Goal: Task Accomplishment & Management: Use online tool/utility

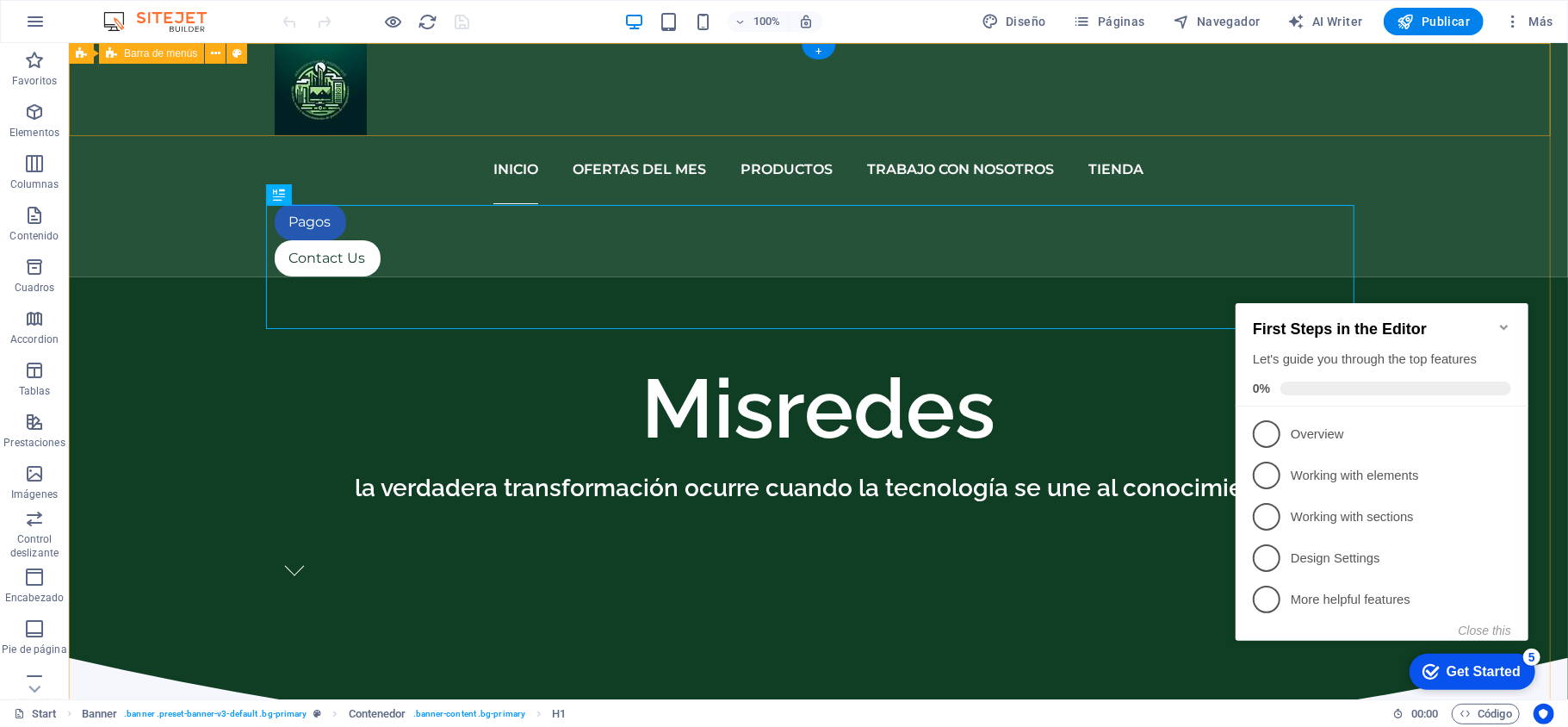
click at [1453, 106] on div "iNICIO OFERTAS DEL MES PRODUCTOS TRABAJO CON NOSOTROS TIENDA Pagos Contact Us" at bounding box center [817, 159] width 1499 height 234
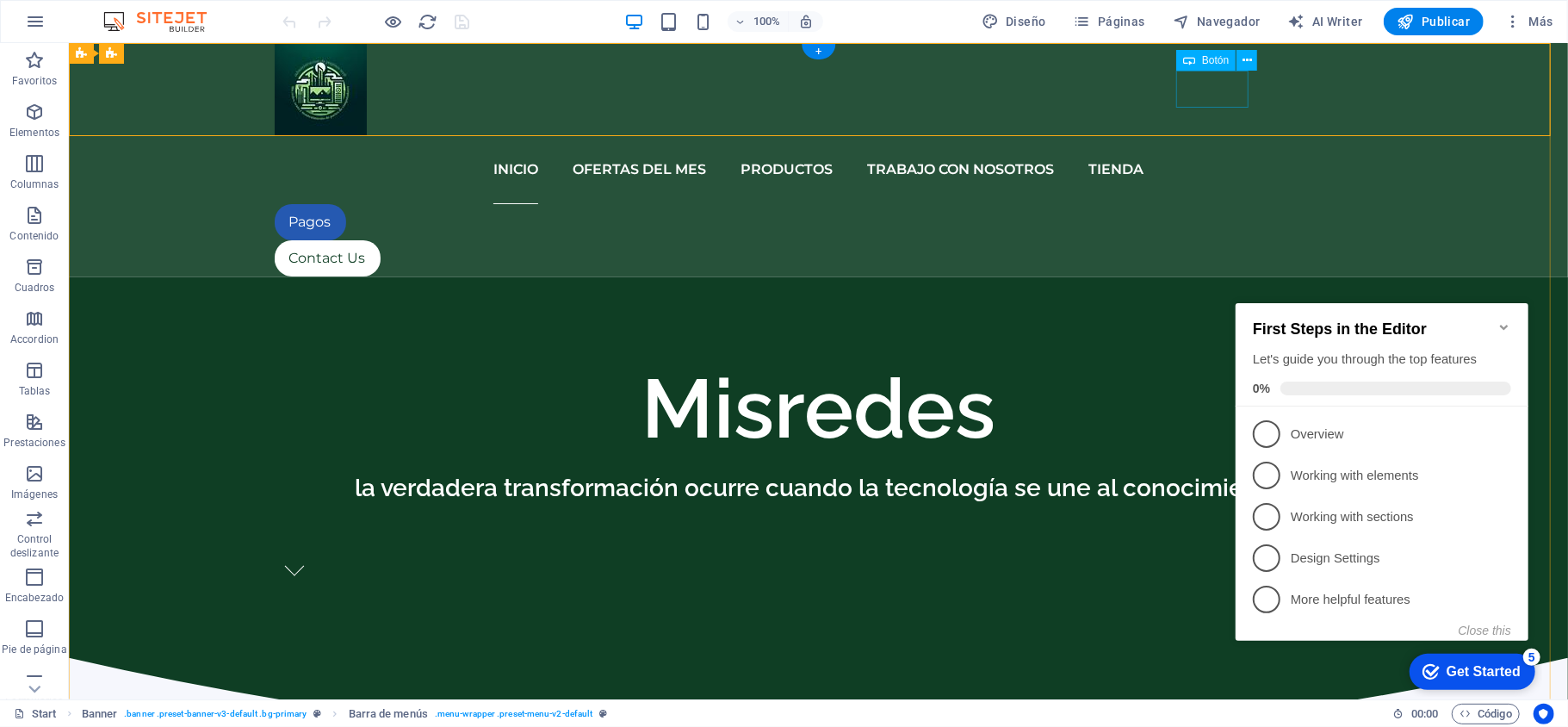
click at [1215, 204] on div "Pagos" at bounding box center [818, 221] width 1089 height 36
click at [1056, 134] on nav "iNICIO OFERTAS DEL MES PRODUCTOS TRABAJO CON NOSOTROS TIENDA" at bounding box center [818, 168] width 1089 height 69
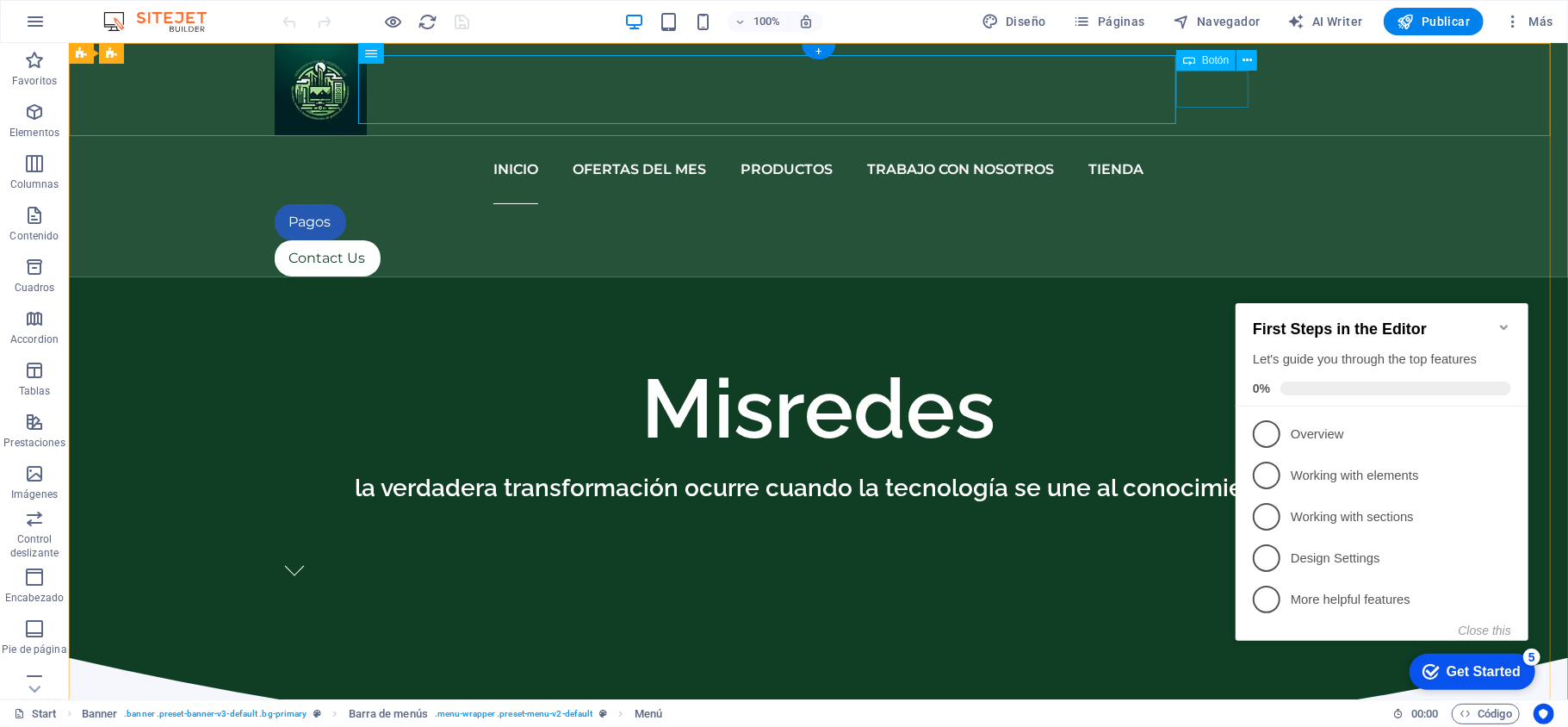
click at [1181, 204] on div "Pagos" at bounding box center [818, 221] width 1089 height 36
click at [485, 134] on nav "iNICIO OFERTAS DEL MES PRODUCTOS TRABAJO CON NOSOTROS TIENDA" at bounding box center [818, 168] width 1089 height 69
click at [1123, 134] on nav "iNICIO OFERTAS DEL MES PRODUCTOS TRABAJO CON NOSOTROS TIENDA" at bounding box center [818, 168] width 1089 height 69
select select
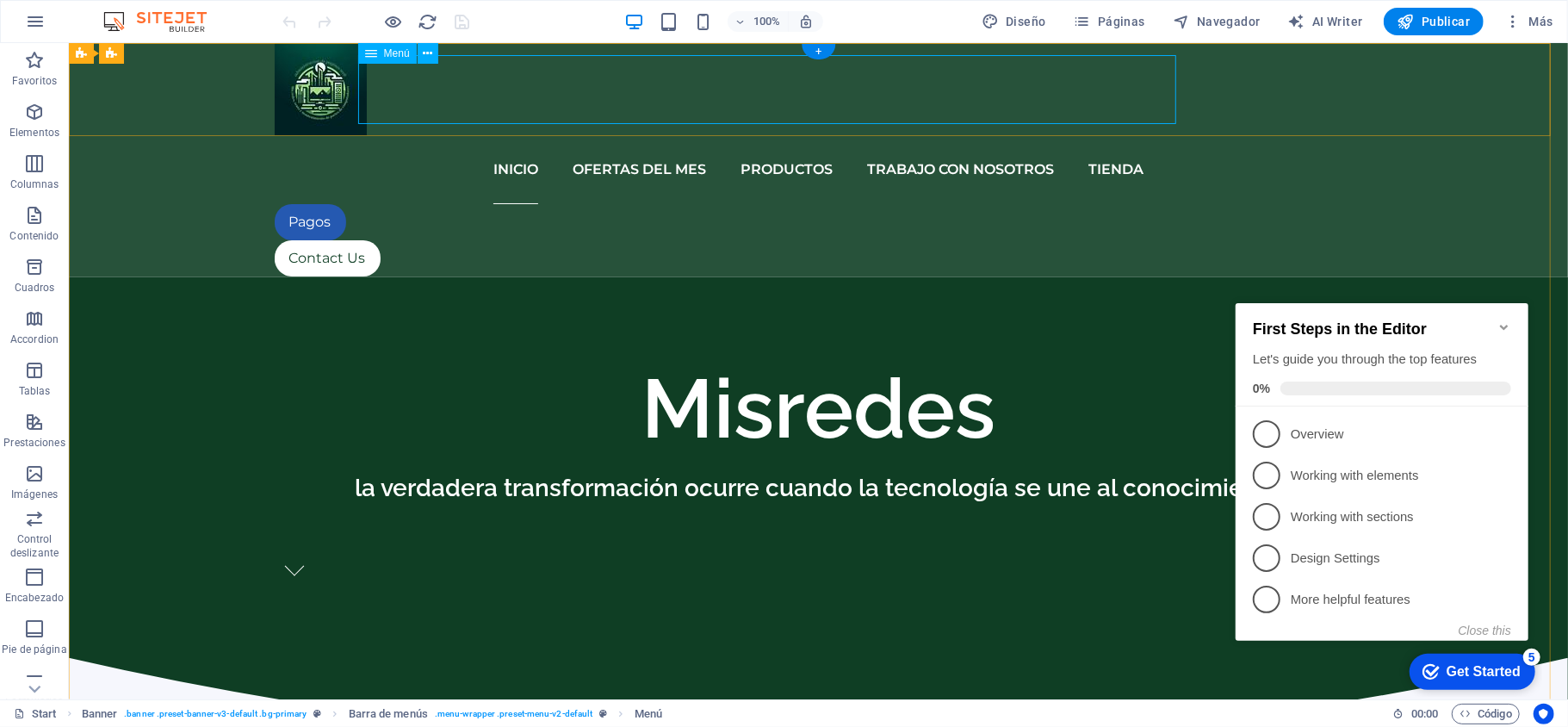
select select
select select "2"
select select
select select "3"
select select
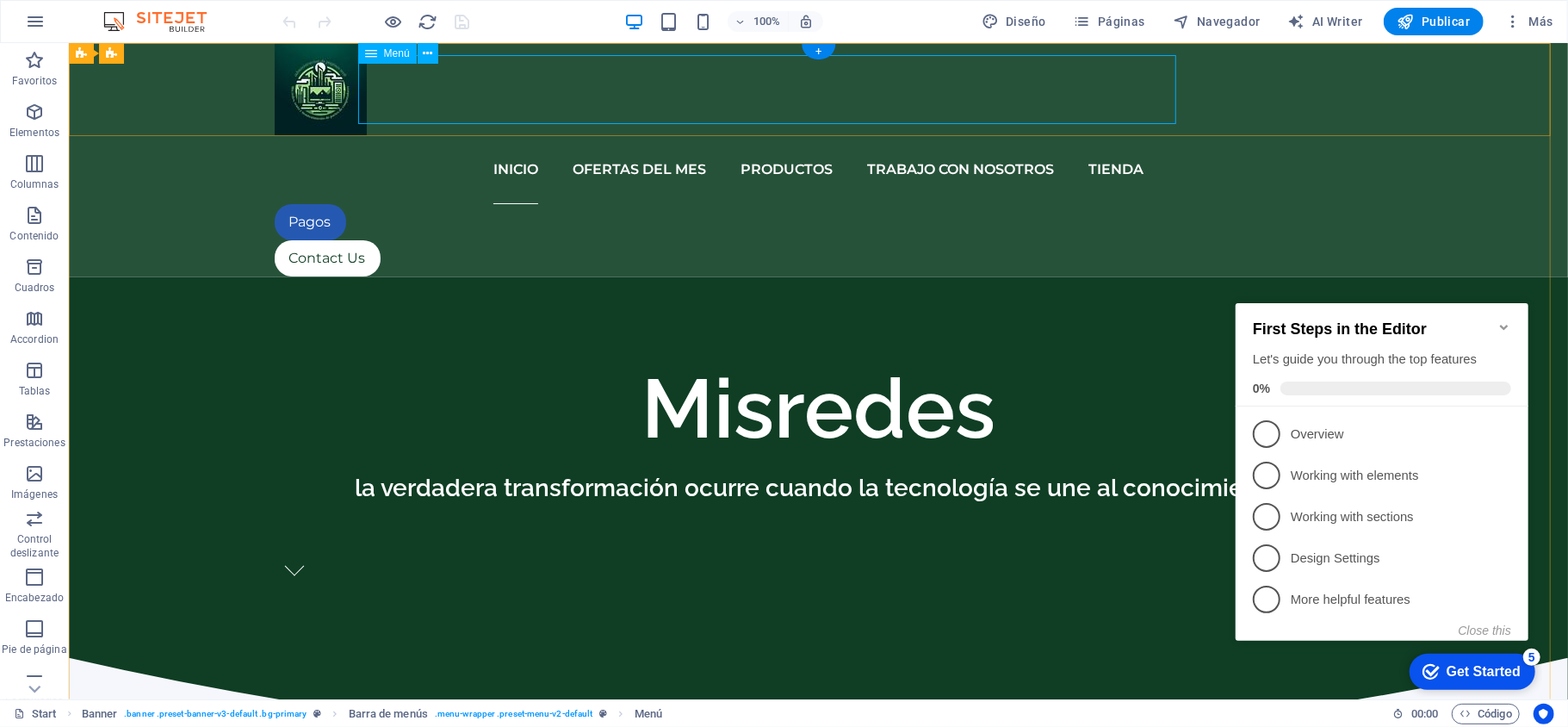
select select
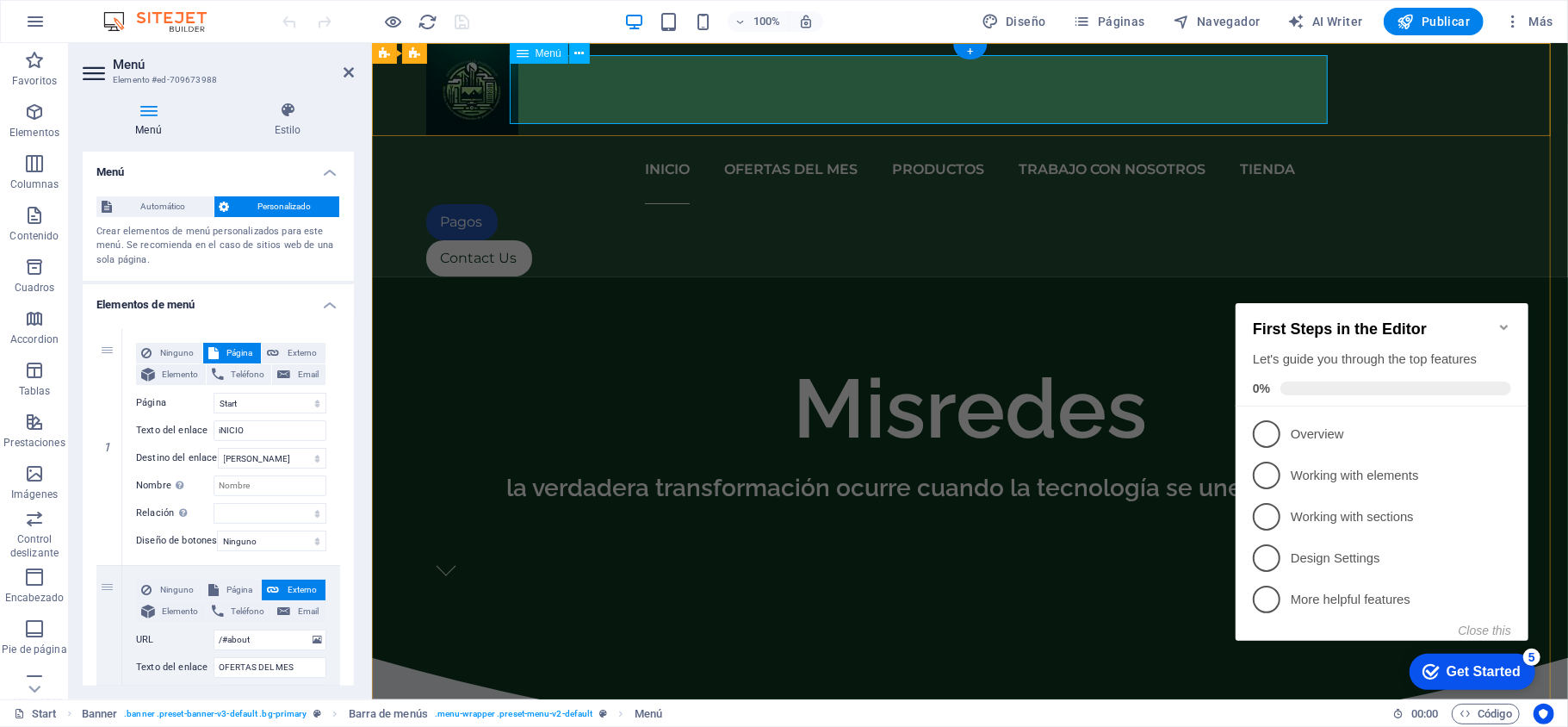
click at [1209, 134] on nav "iNICIO OFERTAS DEL MES PRODUCTOS TRABAJO CON NOSOTROS TIENDA" at bounding box center [970, 168] width 1089 height 69
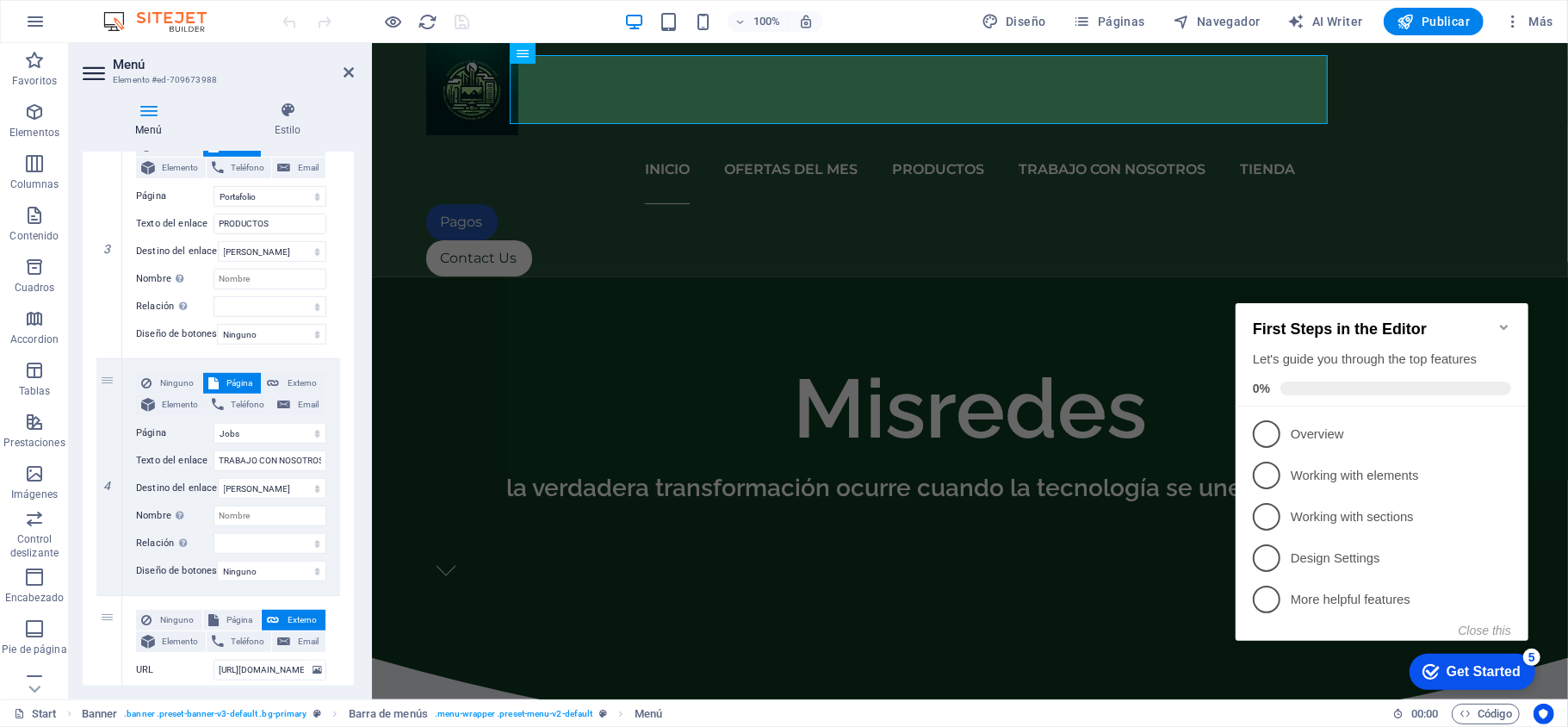
scroll to position [659, 0]
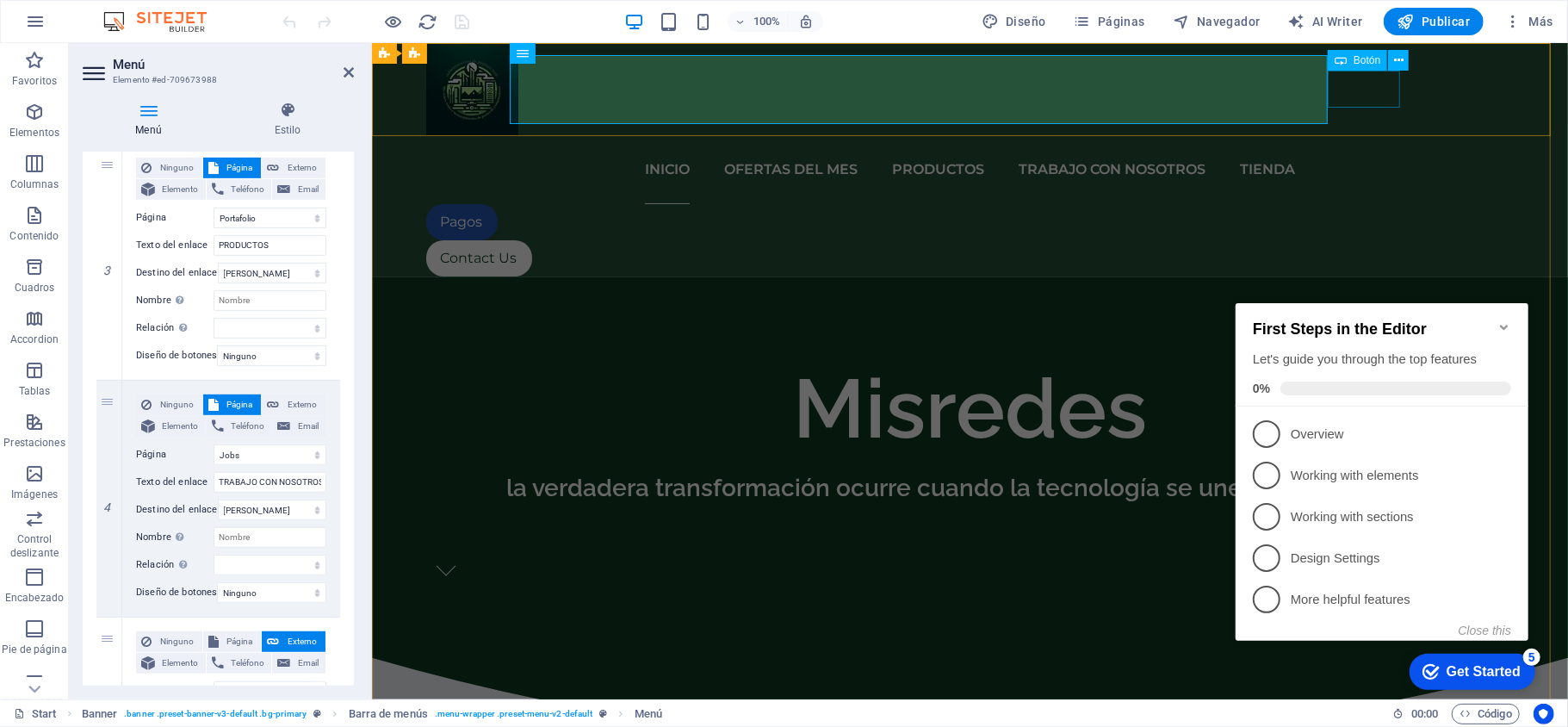
click at [1348, 204] on div "Pagos" at bounding box center [970, 221] width 1089 height 36
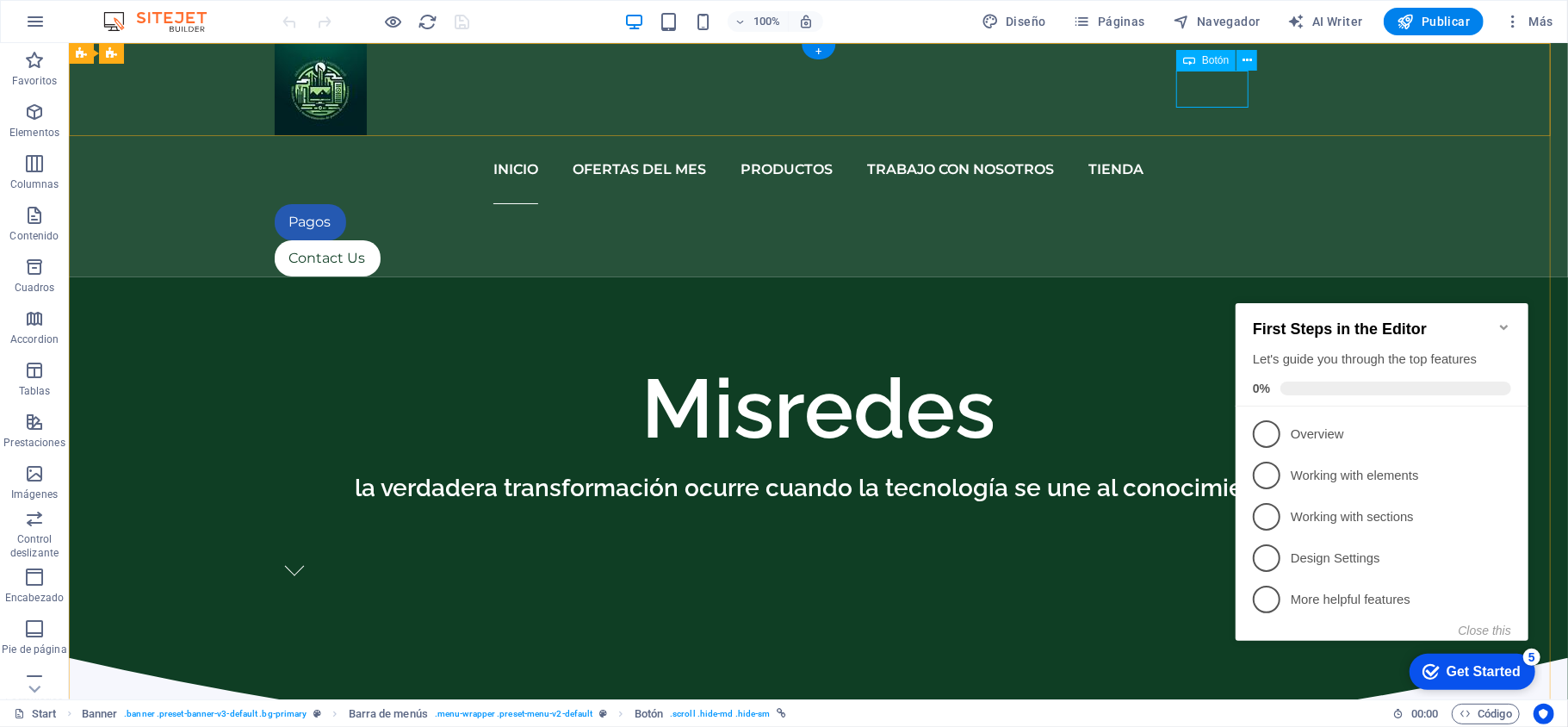
click at [1209, 204] on div "Pagos" at bounding box center [818, 221] width 1089 height 36
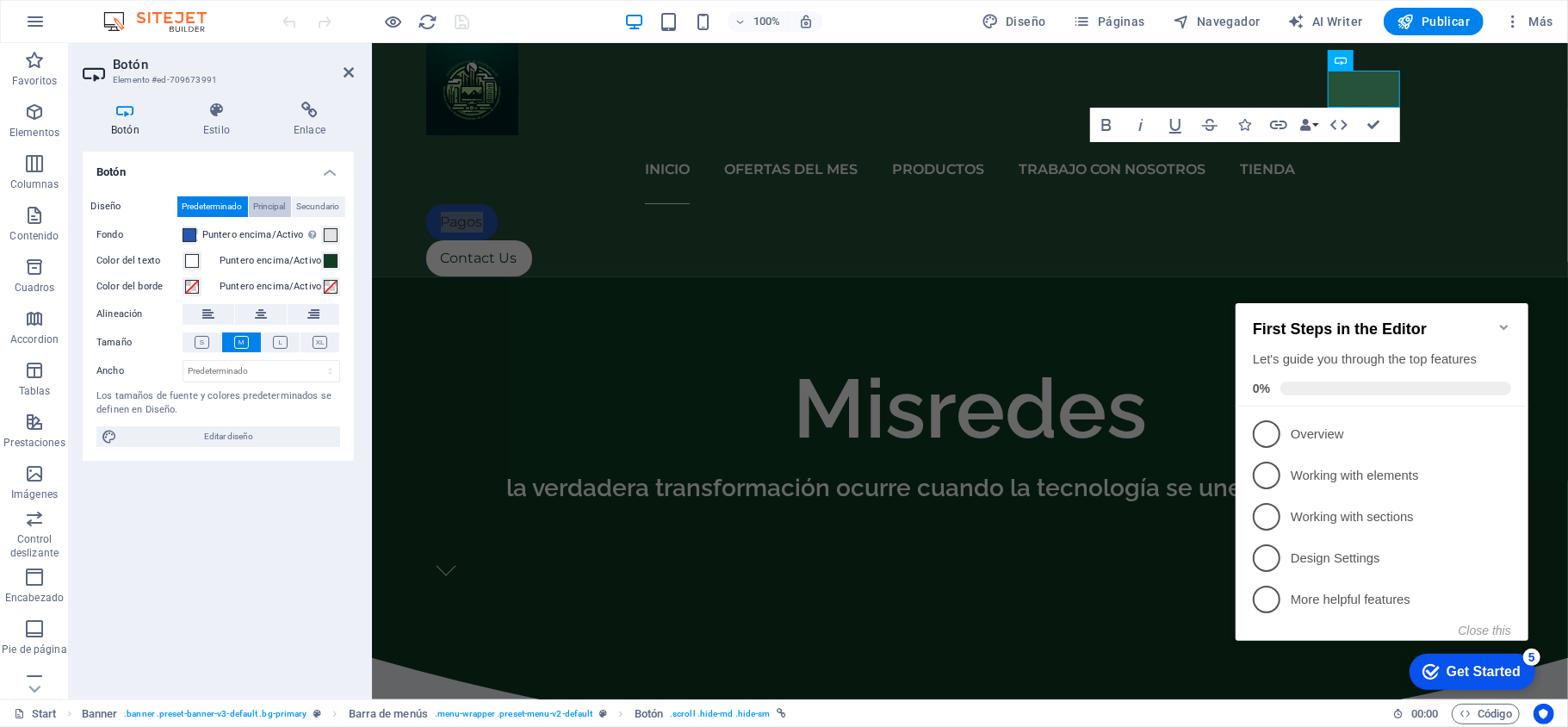
click at [274, 205] on span "Principal" at bounding box center [270, 206] width 32 height 20
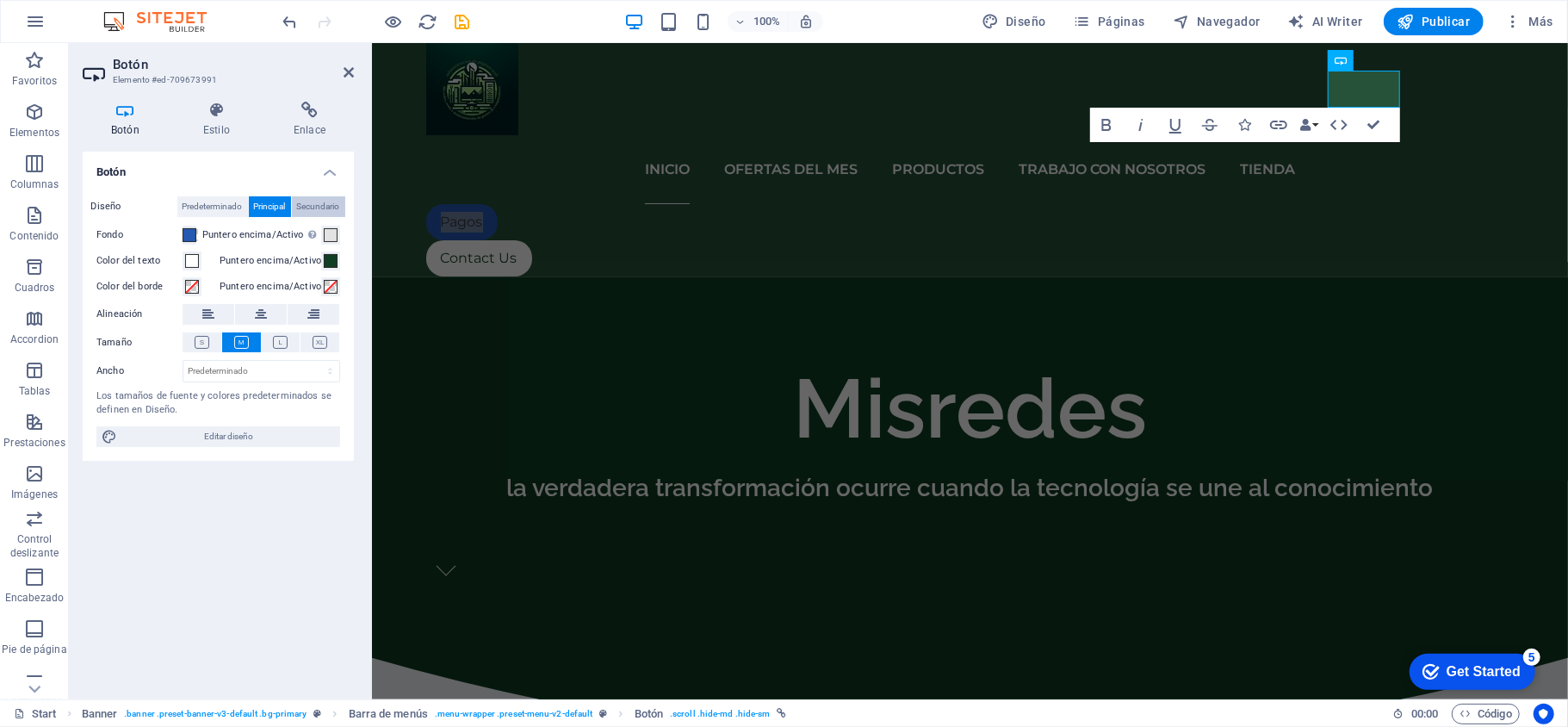
click at [319, 207] on span "Secundario" at bounding box center [318, 206] width 43 height 20
click at [214, 205] on span "Predeterminado" at bounding box center [212, 206] width 60 height 20
click at [222, 368] on select "Predeterminado px rem % em vh vw" at bounding box center [261, 371] width 156 height 20
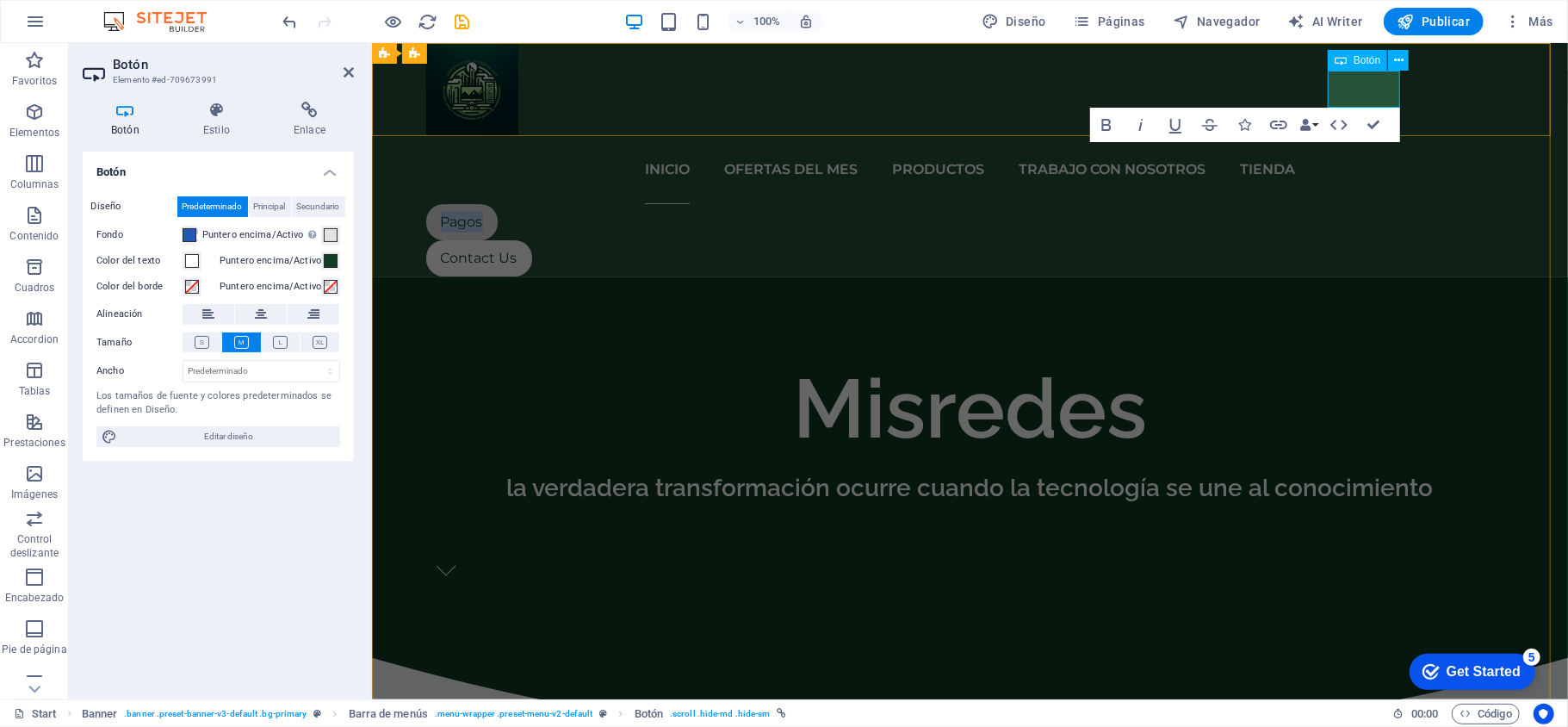
click at [497, 204] on link "Pagos" at bounding box center [461, 221] width 71 height 36
click at [1394, 60] on icon at bounding box center [1399, 61] width 10 height 19
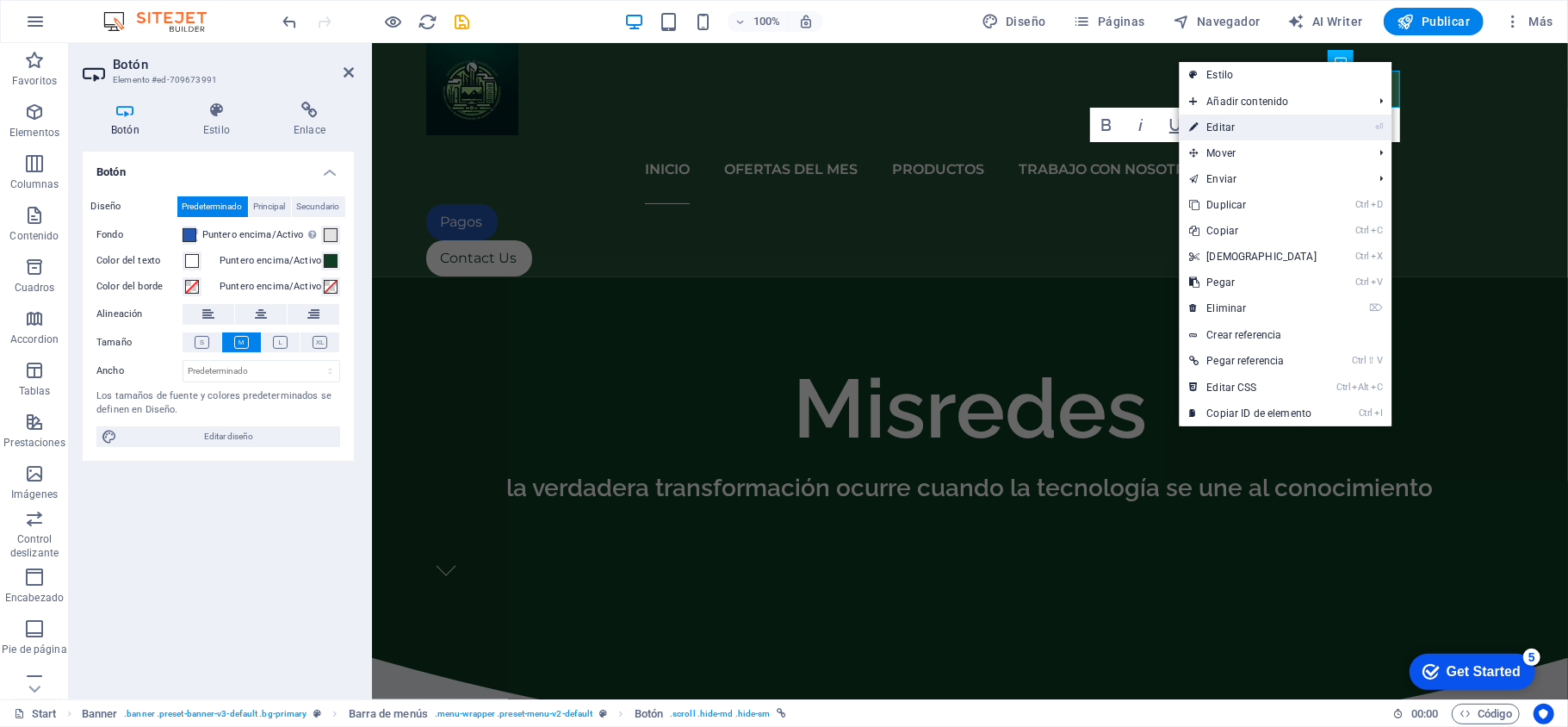
click at [1317, 119] on link "⏎ Editar" at bounding box center [1253, 127] width 148 height 26
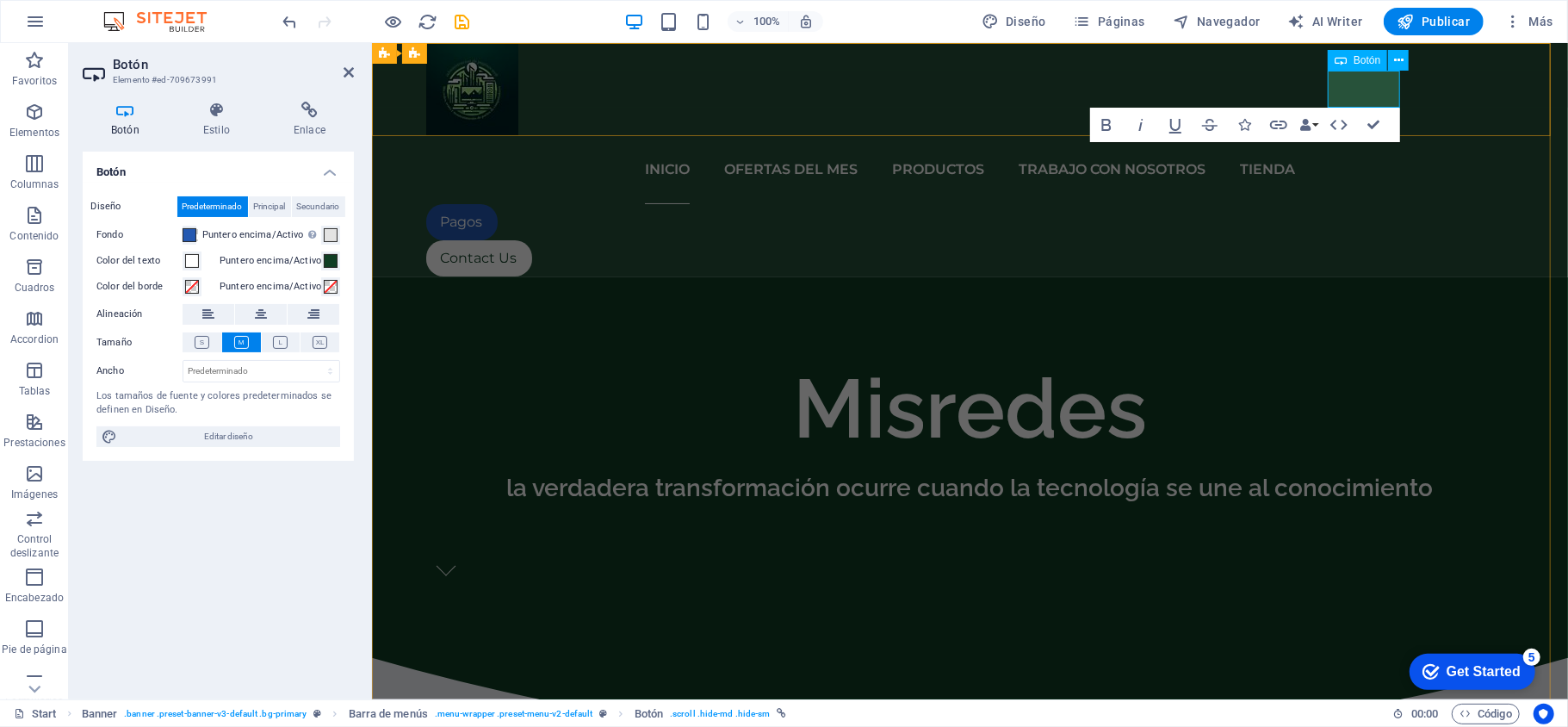
drag, startPoint x: 1010, startPoint y: 47, endPoint x: 277, endPoint y: 466, distance: 844.3
click at [277, 466] on div "Botón Diseño Predeterminado Principal Secundario Fondo Puntero encima/Activo [M…" at bounding box center [218, 419] width 271 height 534
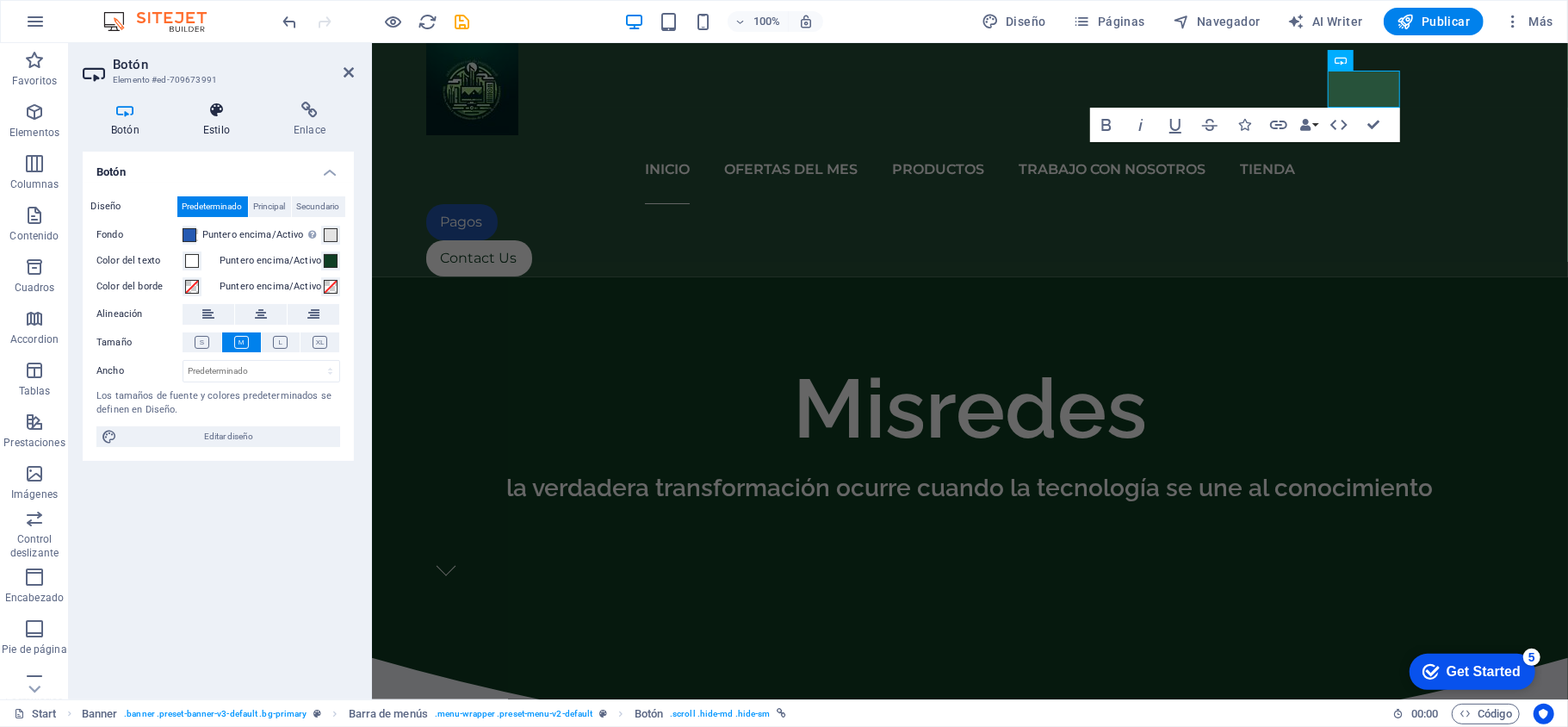
click at [204, 122] on h4 "Estilo" at bounding box center [219, 119] width 91 height 36
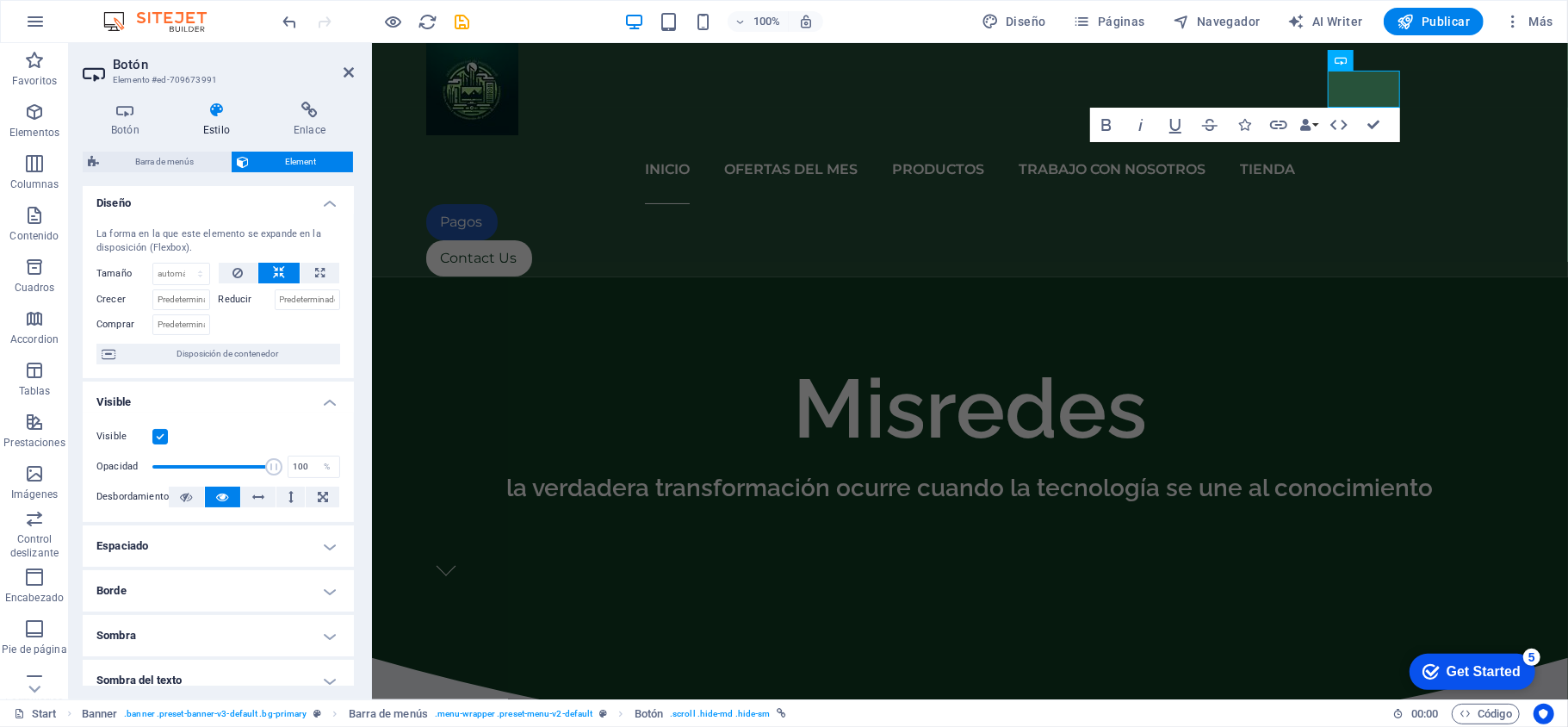
scroll to position [0, 0]
click at [311, 107] on icon at bounding box center [309, 110] width 89 height 18
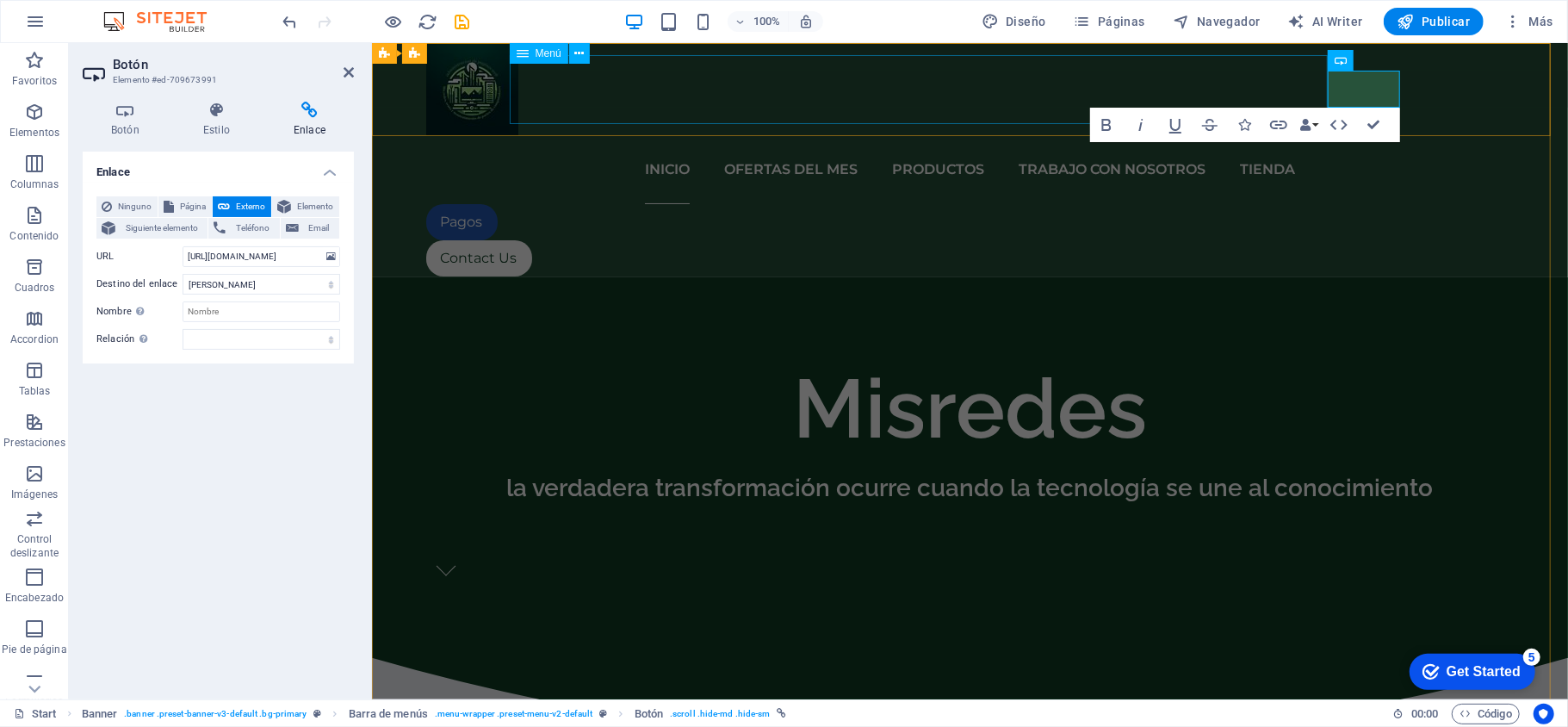
click at [754, 134] on nav "iNICIO OFERTAS DEL MES PRODUCTOS TRABAJO CON NOSOTROS TIENDA" at bounding box center [970, 168] width 1089 height 69
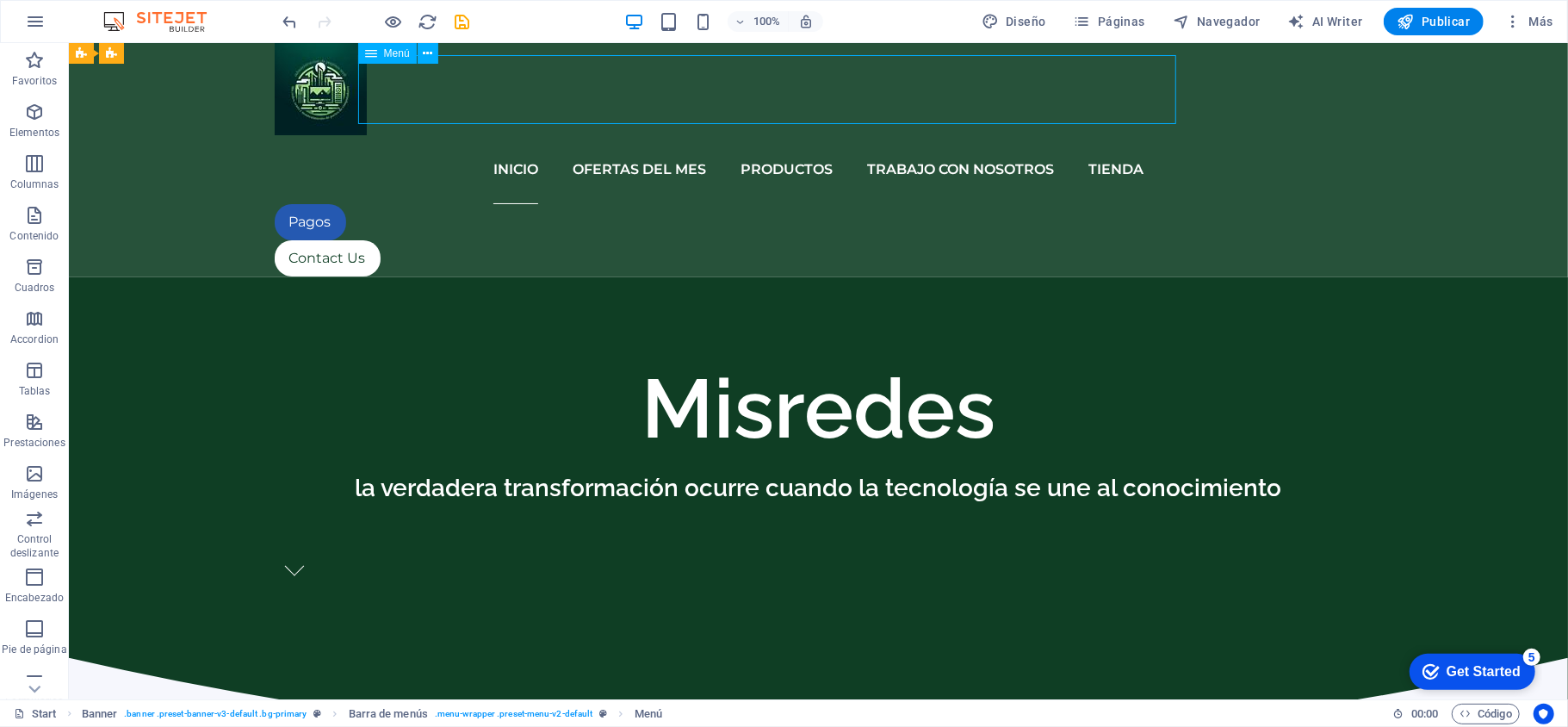
click at [609, 134] on nav "iNICIO OFERTAS DEL MES PRODUCTOS TRABAJO CON NOSOTROS TIENDA" at bounding box center [818, 168] width 1089 height 69
click at [595, 134] on nav "iNICIO OFERTAS DEL MES PRODUCTOS TRABAJO CON NOSOTROS TIENDA" at bounding box center [818, 168] width 1089 height 69
select select
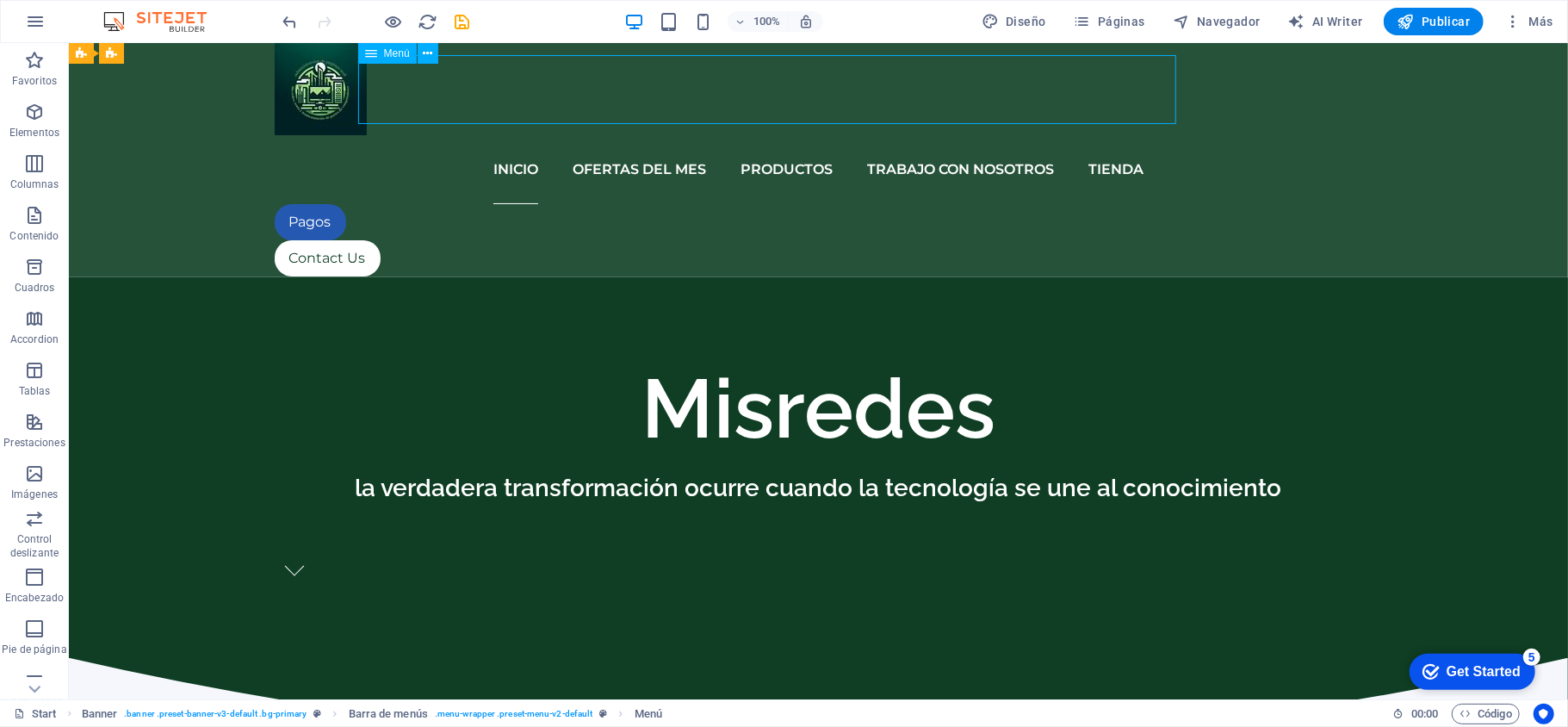
select select "2"
select select
select select "3"
select select
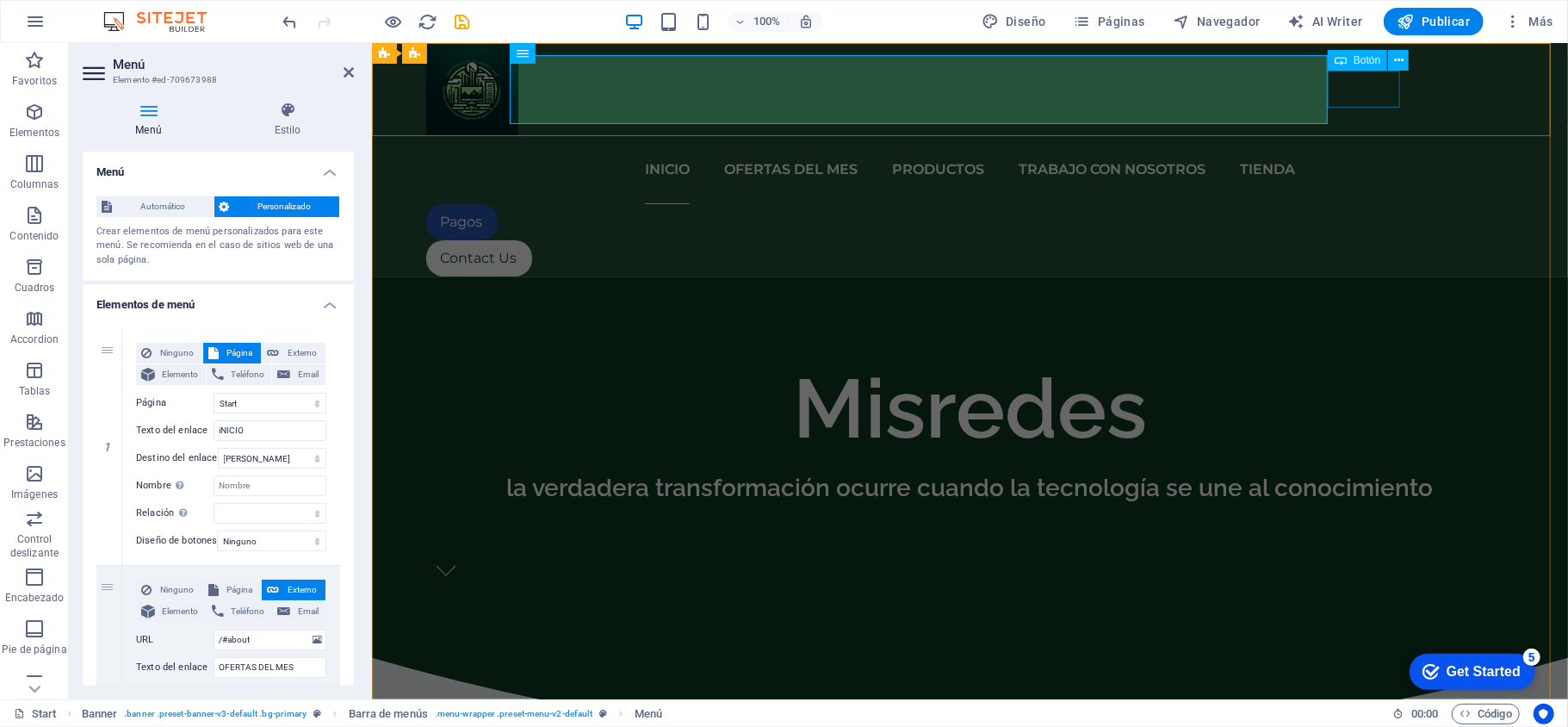
click at [1358, 204] on div "Pagos" at bounding box center [970, 221] width 1089 height 36
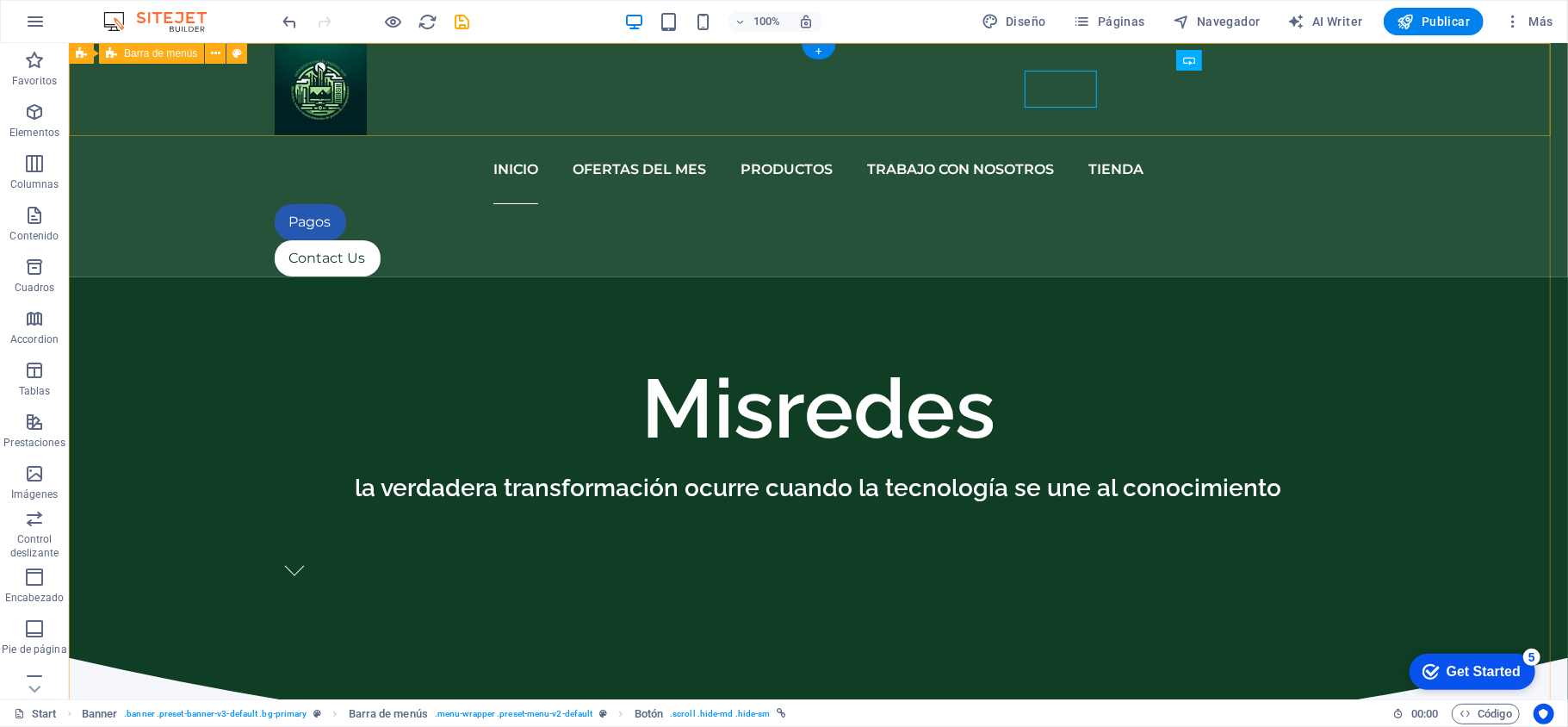
click at [1358, 93] on div "iNICIO OFERTAS DEL MES PRODUCTOS TRABAJO CON NOSOTROS TIENDA Pagos Contact Us" at bounding box center [817, 159] width 1499 height 234
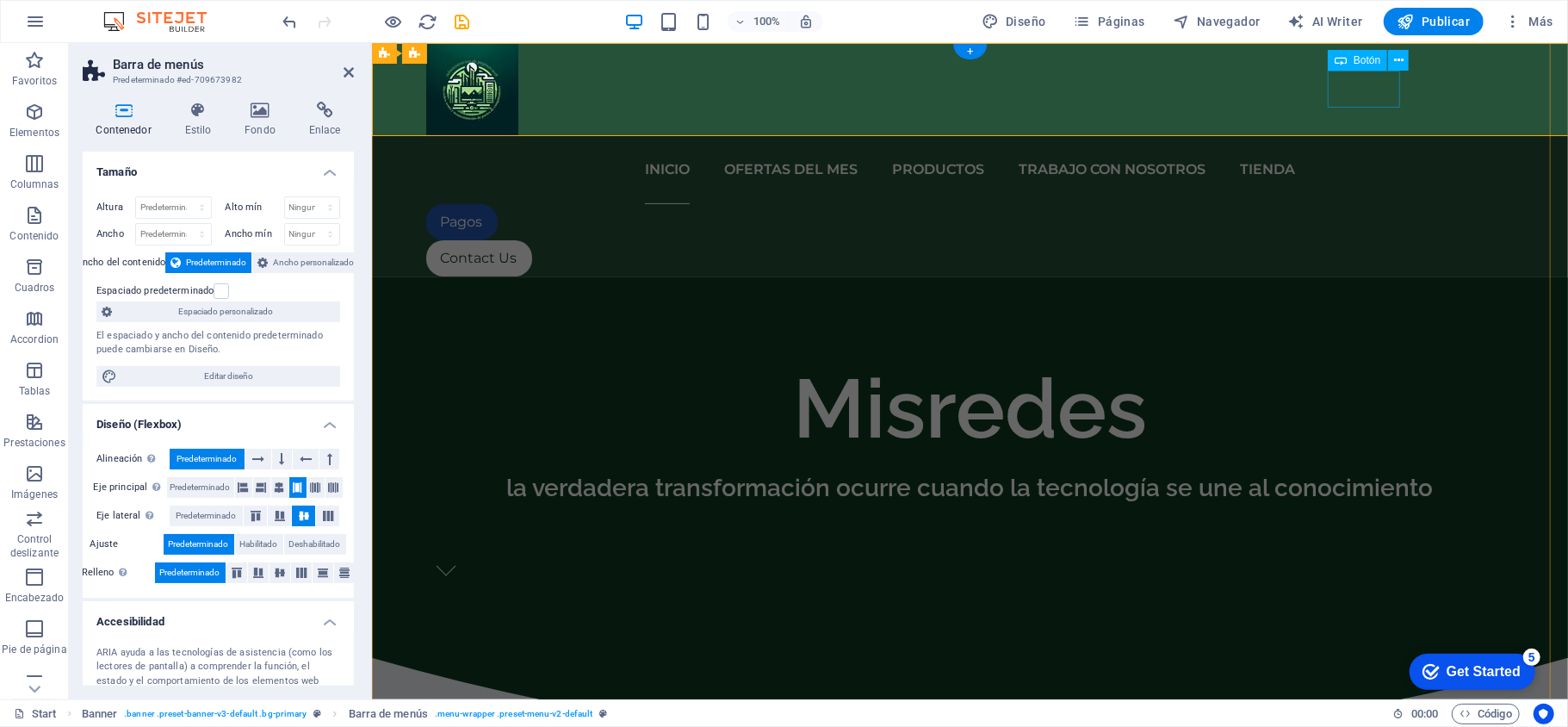
click at [1357, 204] on div "Pagos" at bounding box center [970, 221] width 1089 height 36
select select
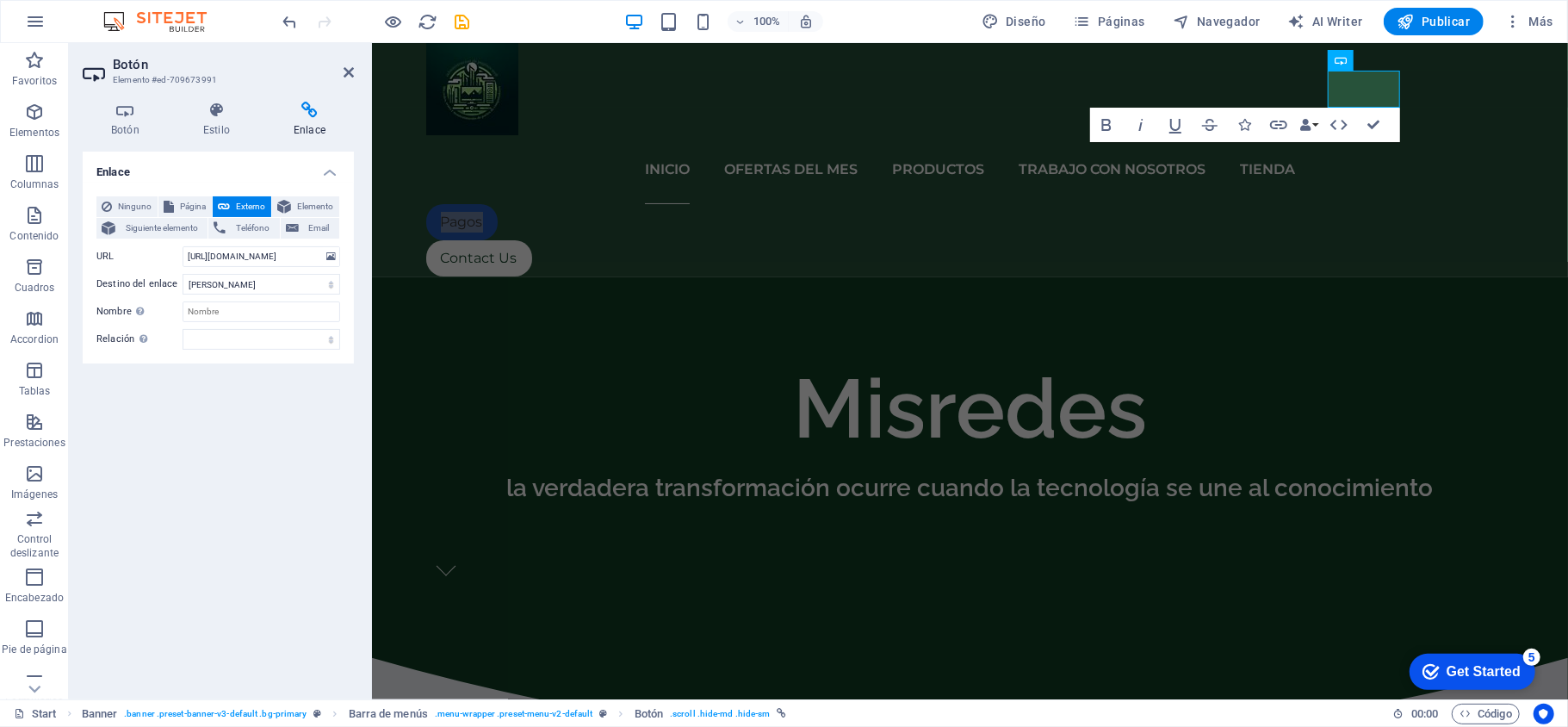
click at [307, 125] on h4 "Enlace" at bounding box center [309, 119] width 89 height 36
click at [249, 263] on input "[URL][DOMAIN_NAME]" at bounding box center [261, 256] width 158 height 20
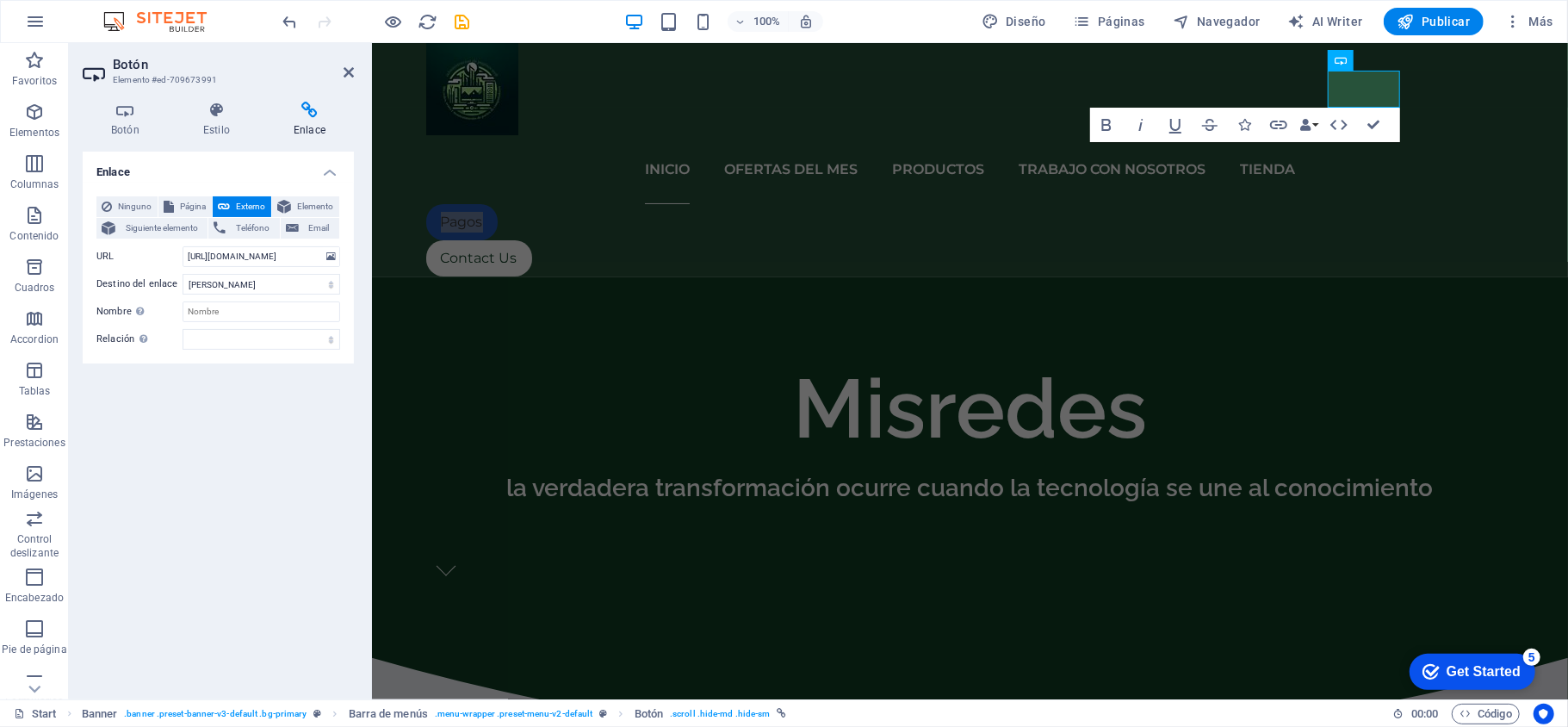
click at [218, 367] on div "Enlace Ninguno Página Externo Elemento Siguiente elemento Teléfono Email Página…" at bounding box center [218, 419] width 271 height 534
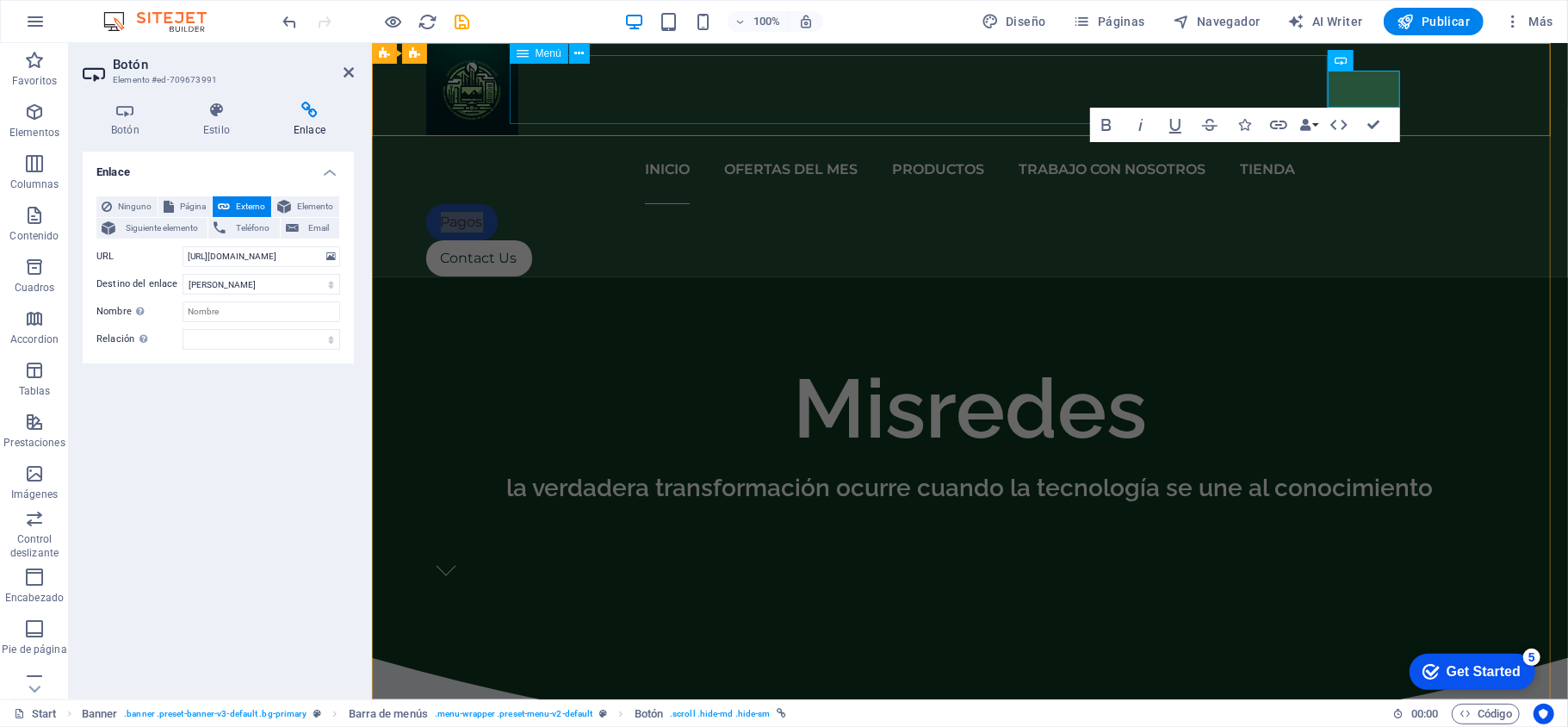
click at [682, 134] on nav "iNICIO OFERTAS DEL MES PRODUCTOS TRABAJO CON NOSOTROS TIENDA" at bounding box center [970, 168] width 1089 height 69
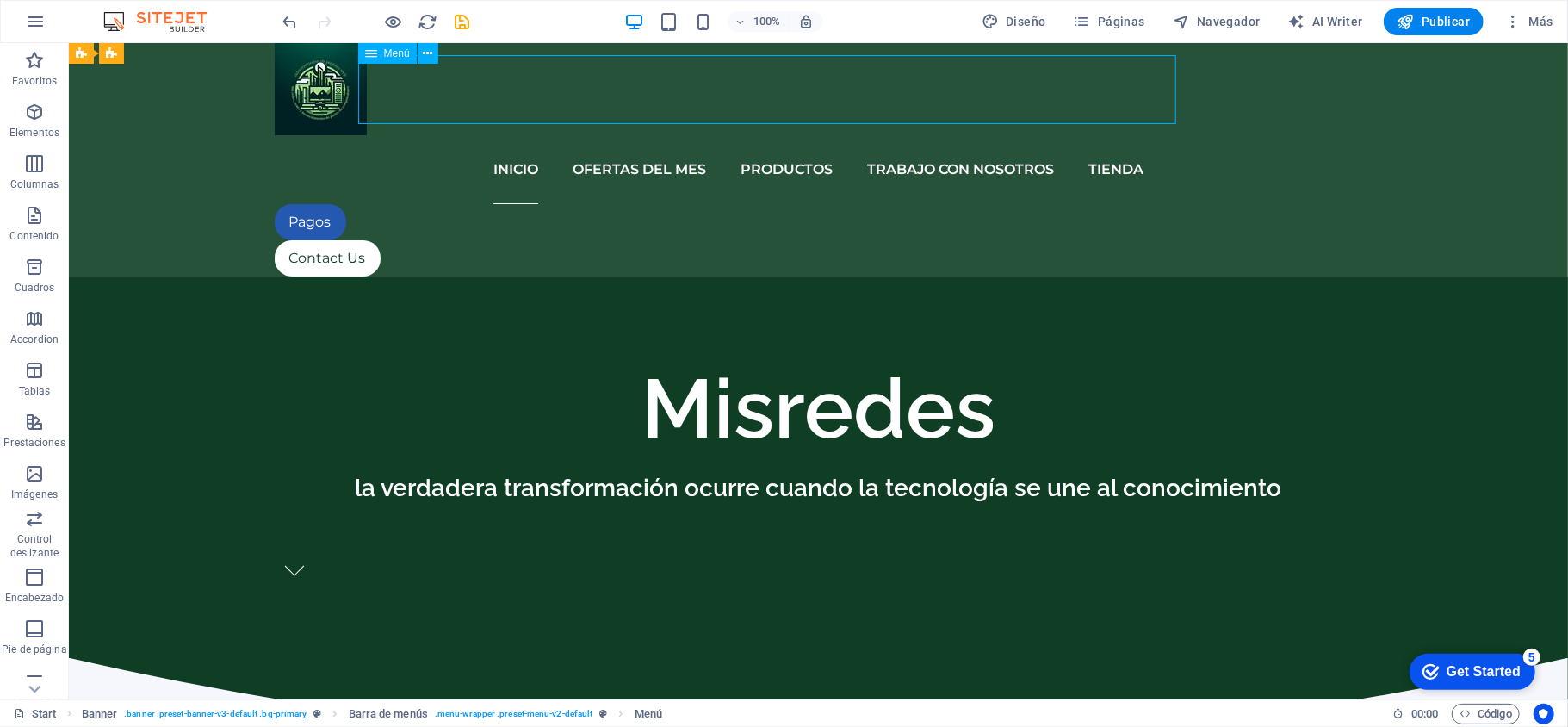
click at [607, 134] on nav "iNICIO OFERTAS DEL MES PRODUCTOS TRABAJO CON NOSOTROS TIENDA" at bounding box center [818, 168] width 1089 height 69
select select
select select "2"
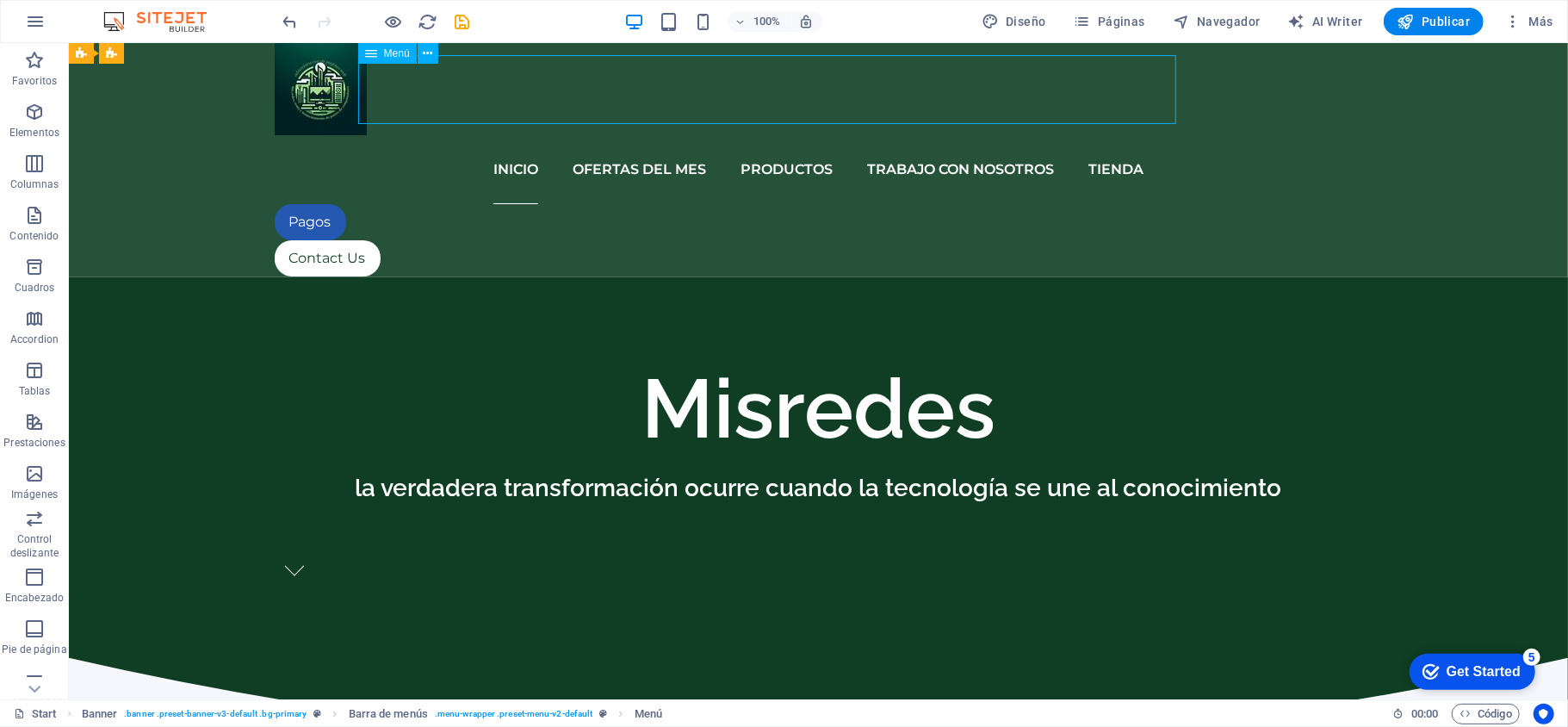
select select
select select "3"
select select
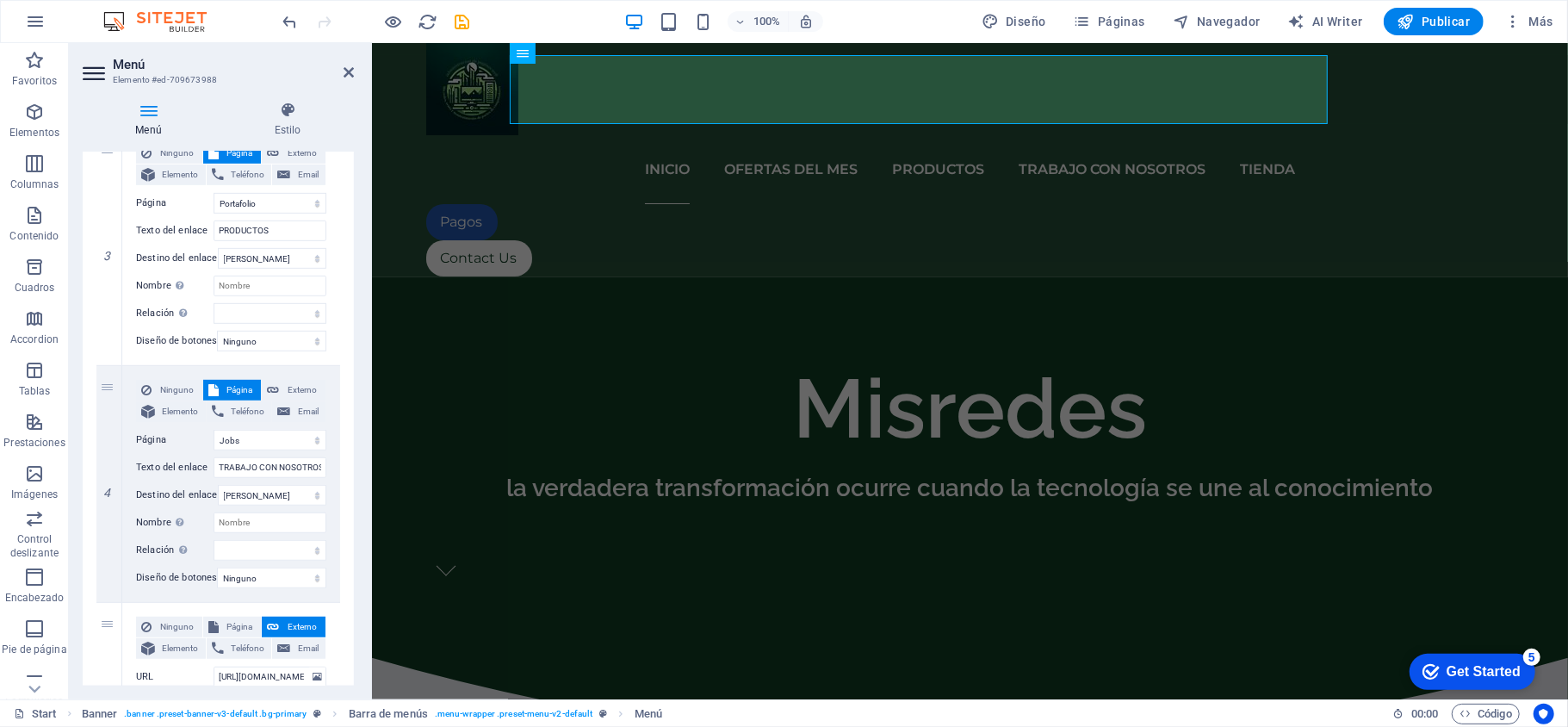
scroll to position [889, 0]
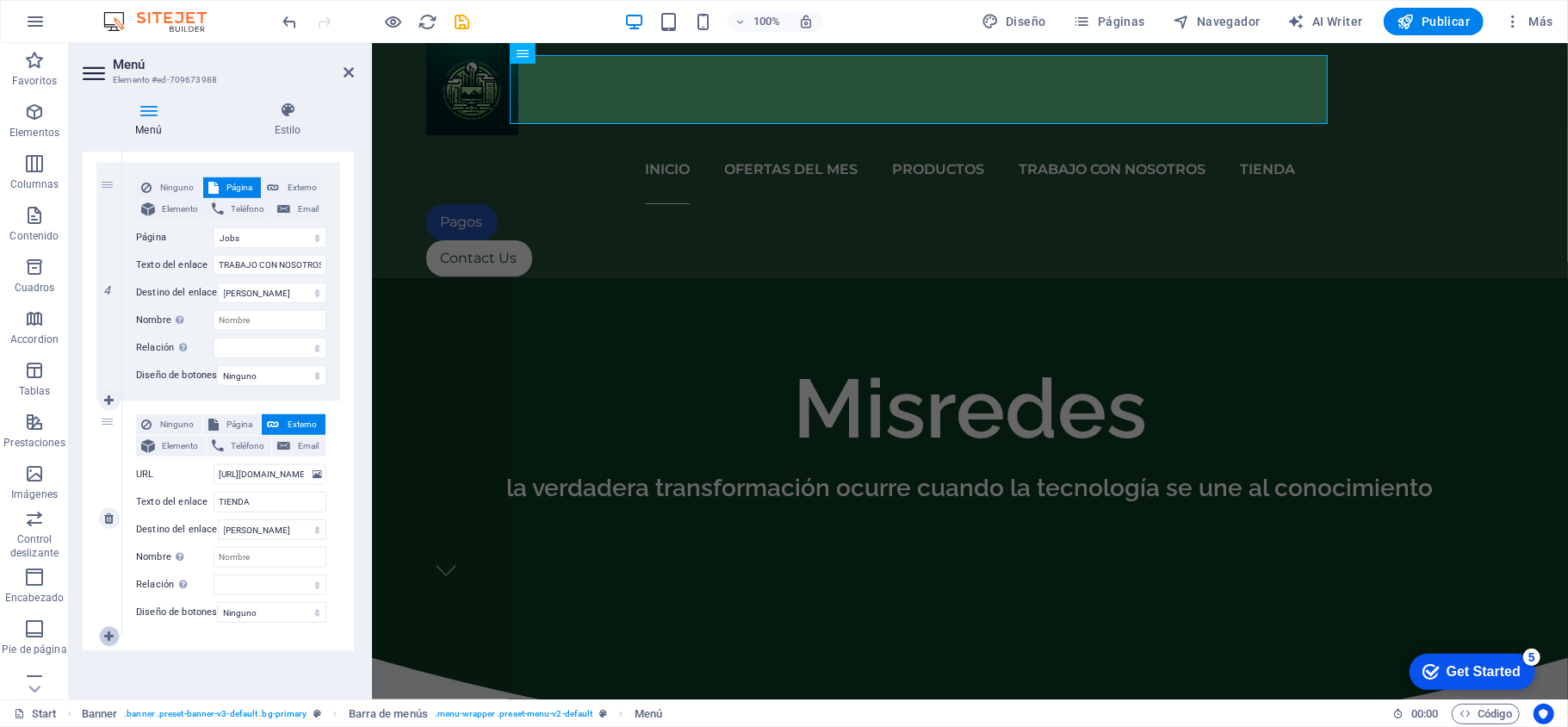
click at [104, 631] on icon at bounding box center [108, 637] width 10 height 12
select select
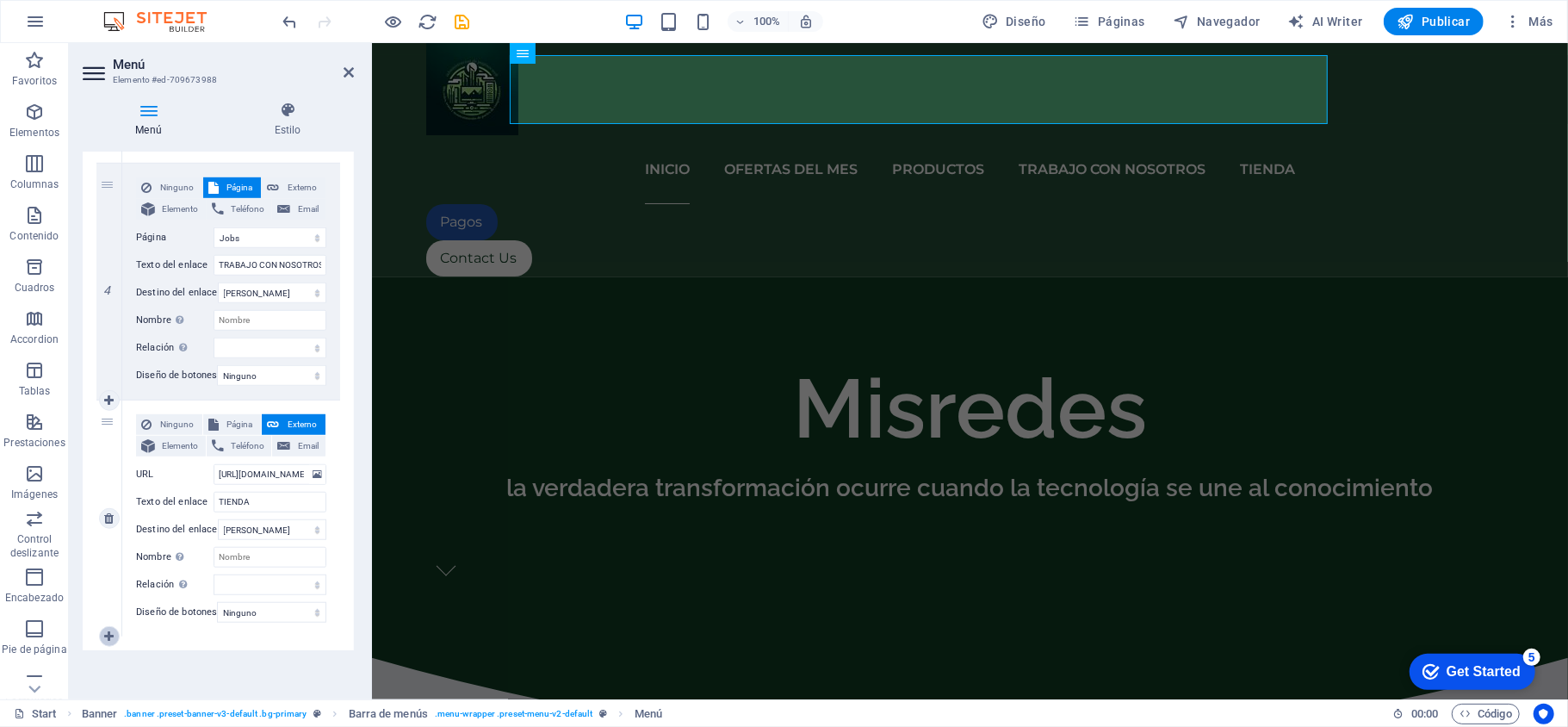
select select
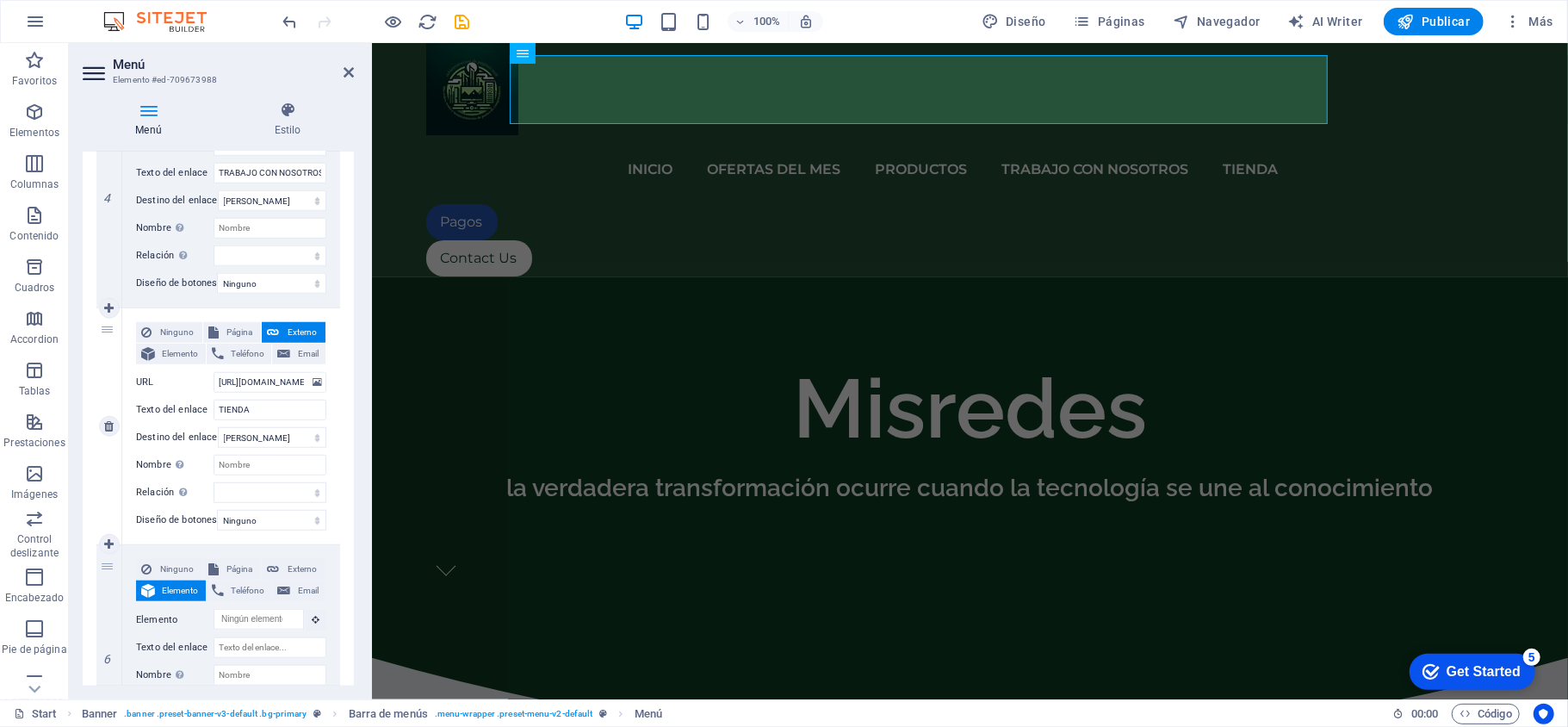
scroll to position [1099, 0]
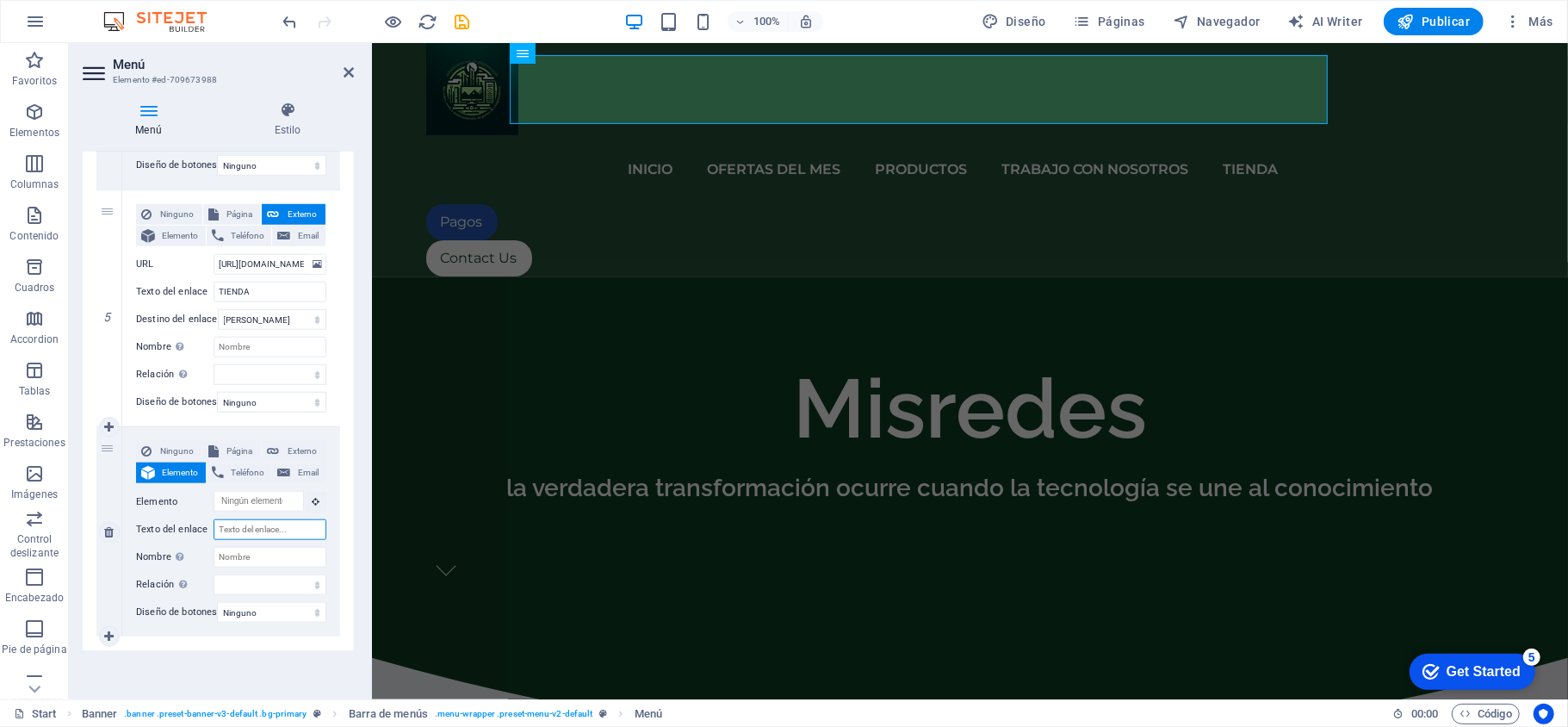
click at [251, 522] on input "Texto del enlace" at bounding box center [270, 529] width 113 height 20
type input "Pa"
select select
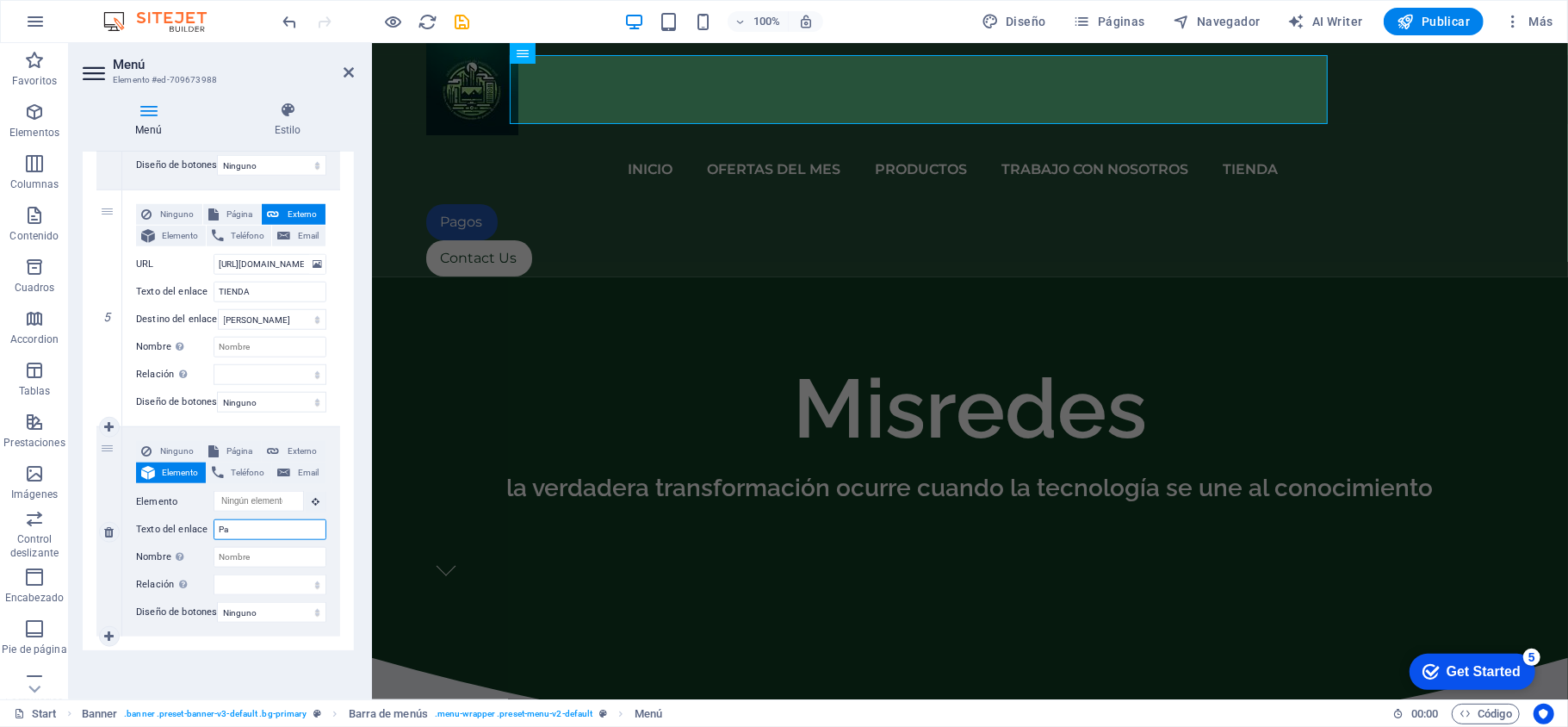
select select
type input "PA"
select select
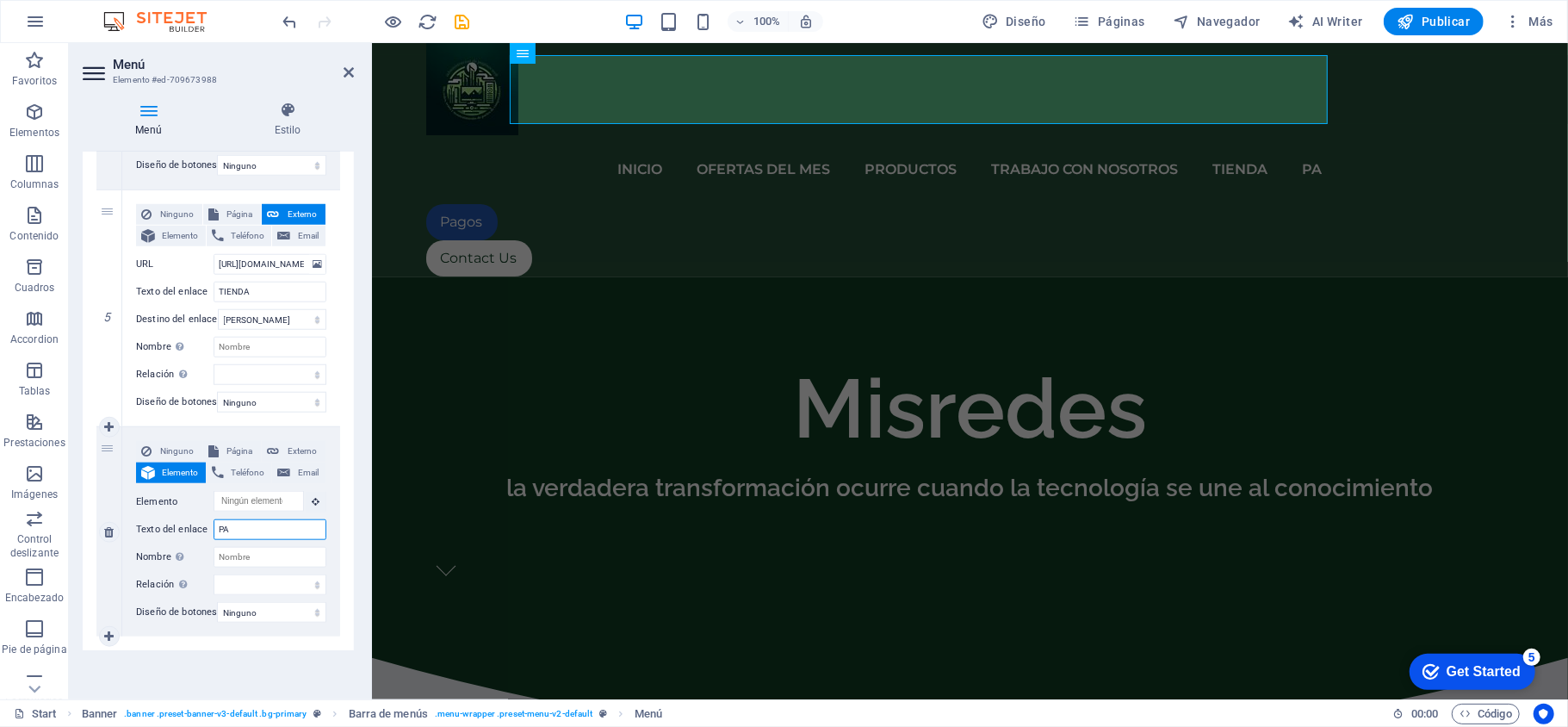
select select
type input "PAG"
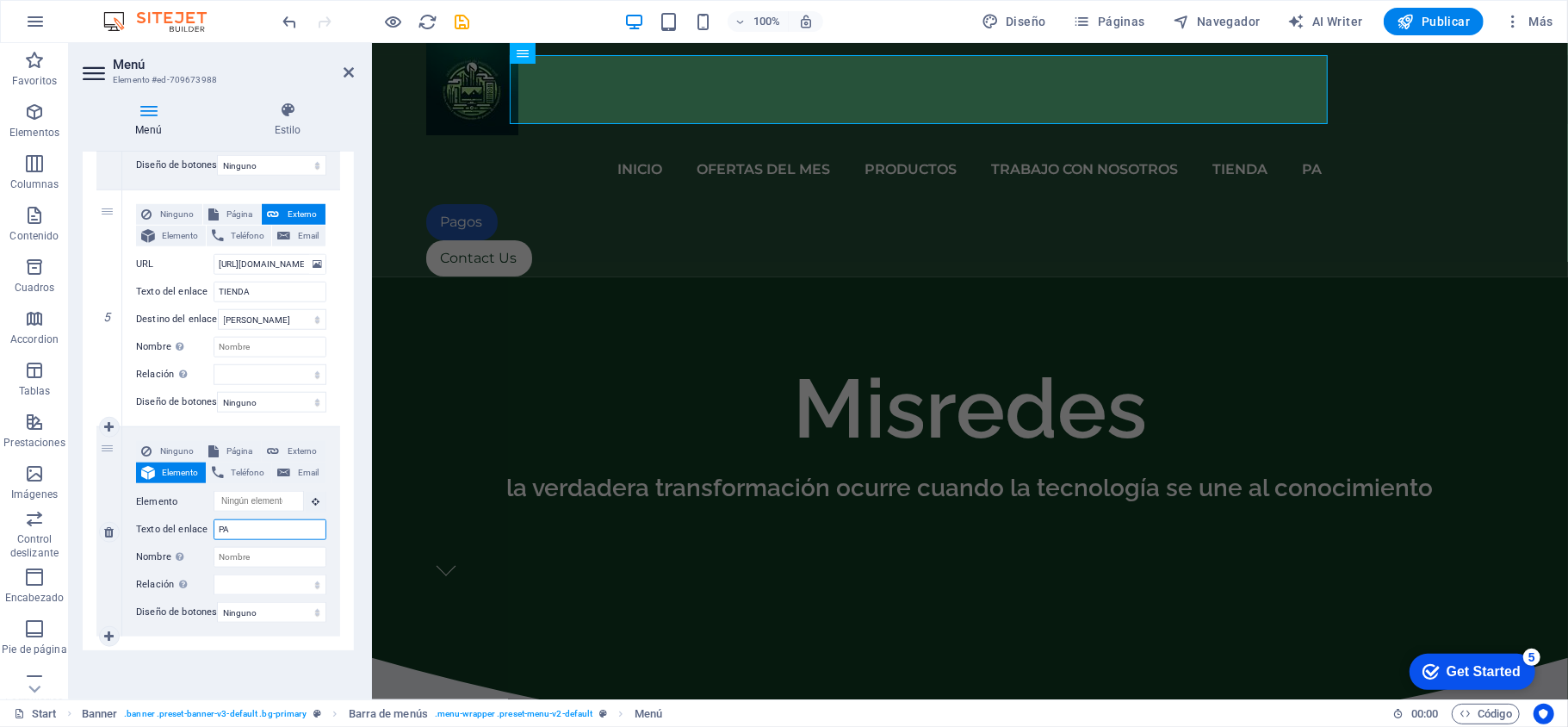
select select
type input "PAGOS"
select select
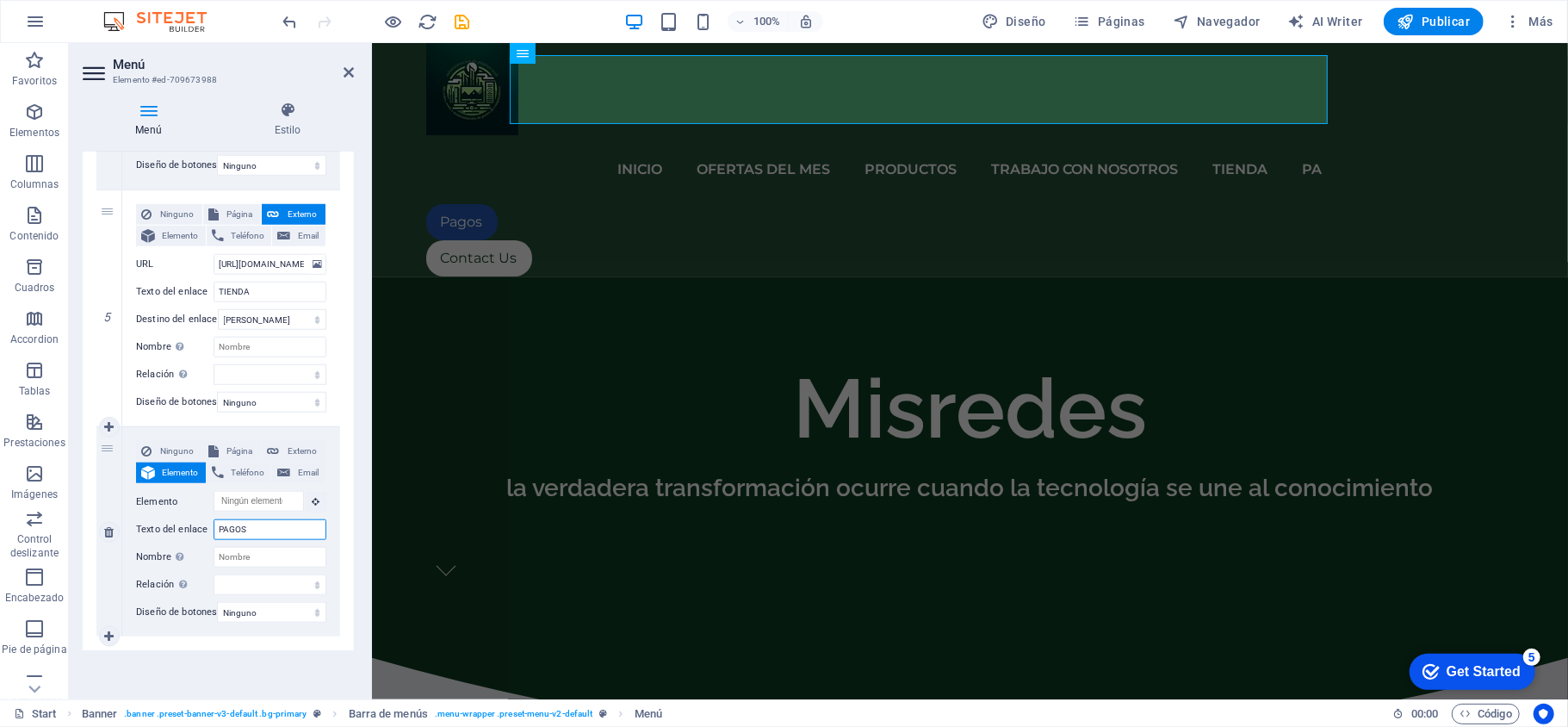
select select
type input "PAGOS"
click at [263, 547] on input "Nombre Una descripción adicional del enlace no debería ser igual al texto del e…" at bounding box center [270, 557] width 113 height 20
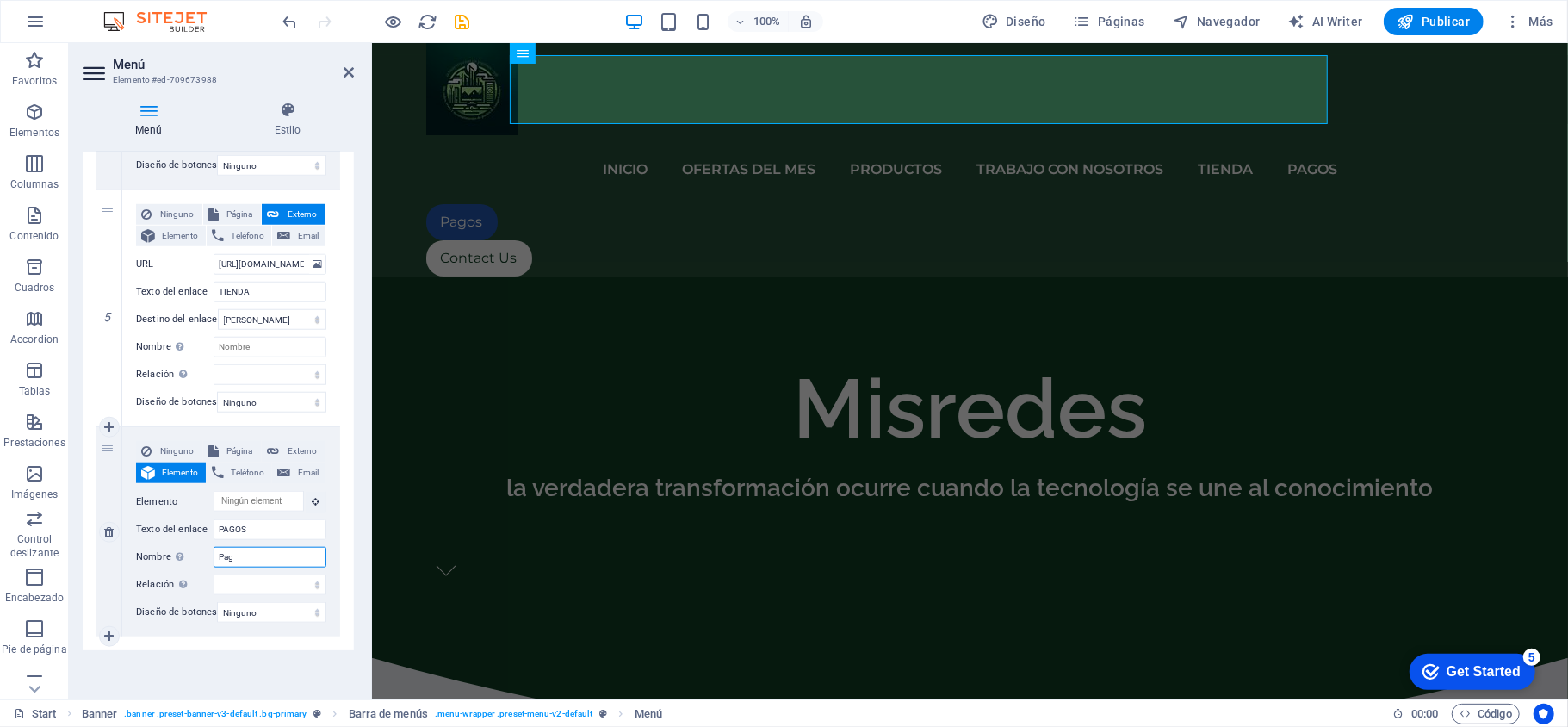
type input "Pago"
select select
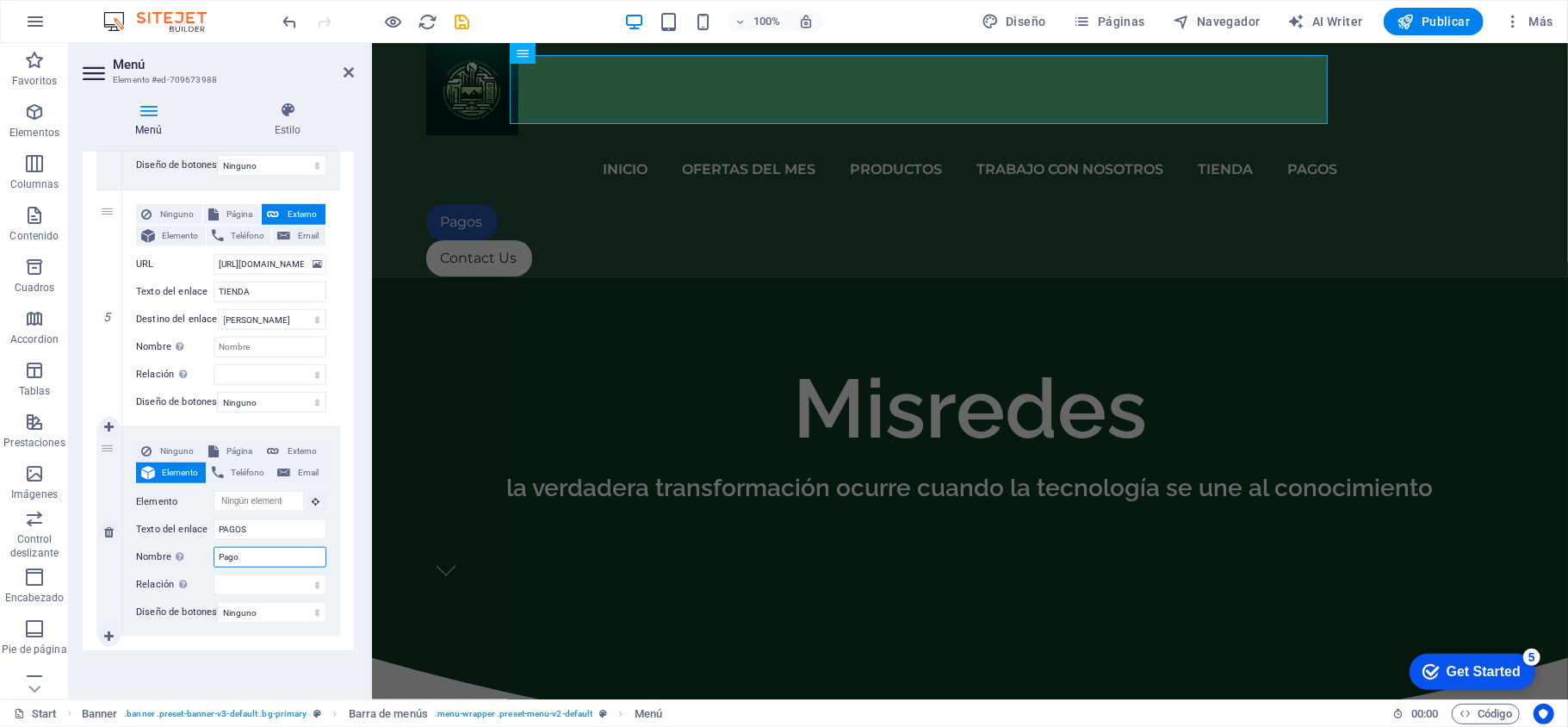
select select
type input "Pago"
click at [287, 441] on span "Externo" at bounding box center [302, 451] width 36 height 20
select select
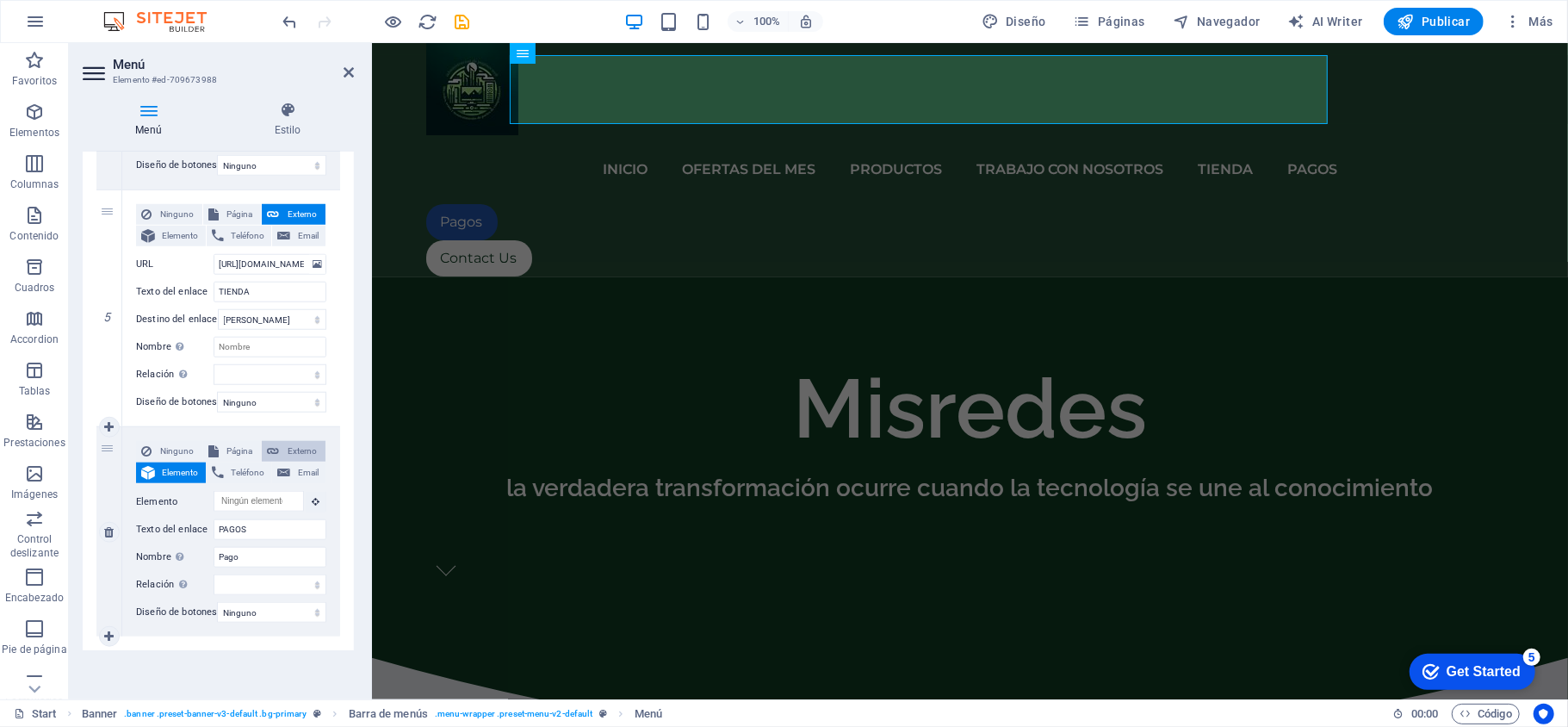
select select
select select "blank"
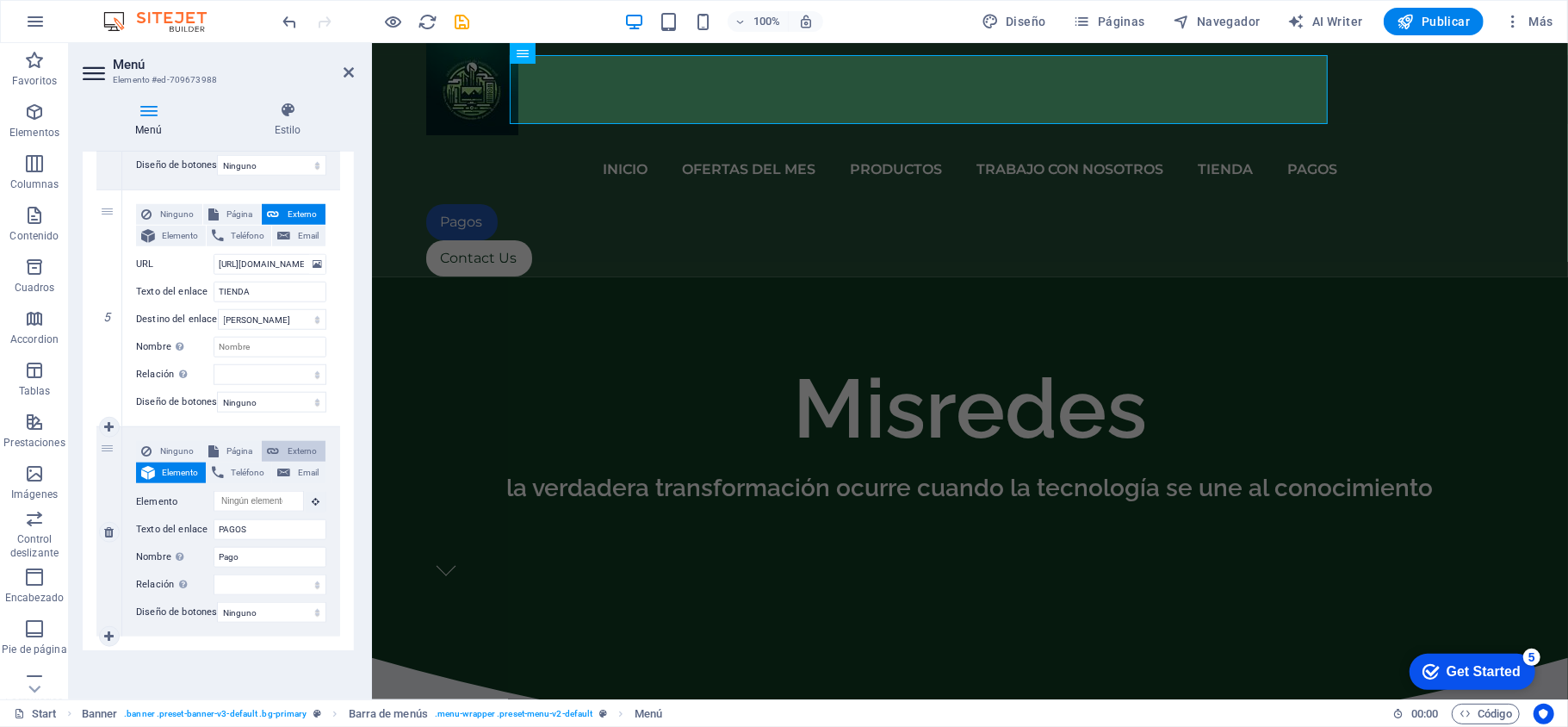
select select
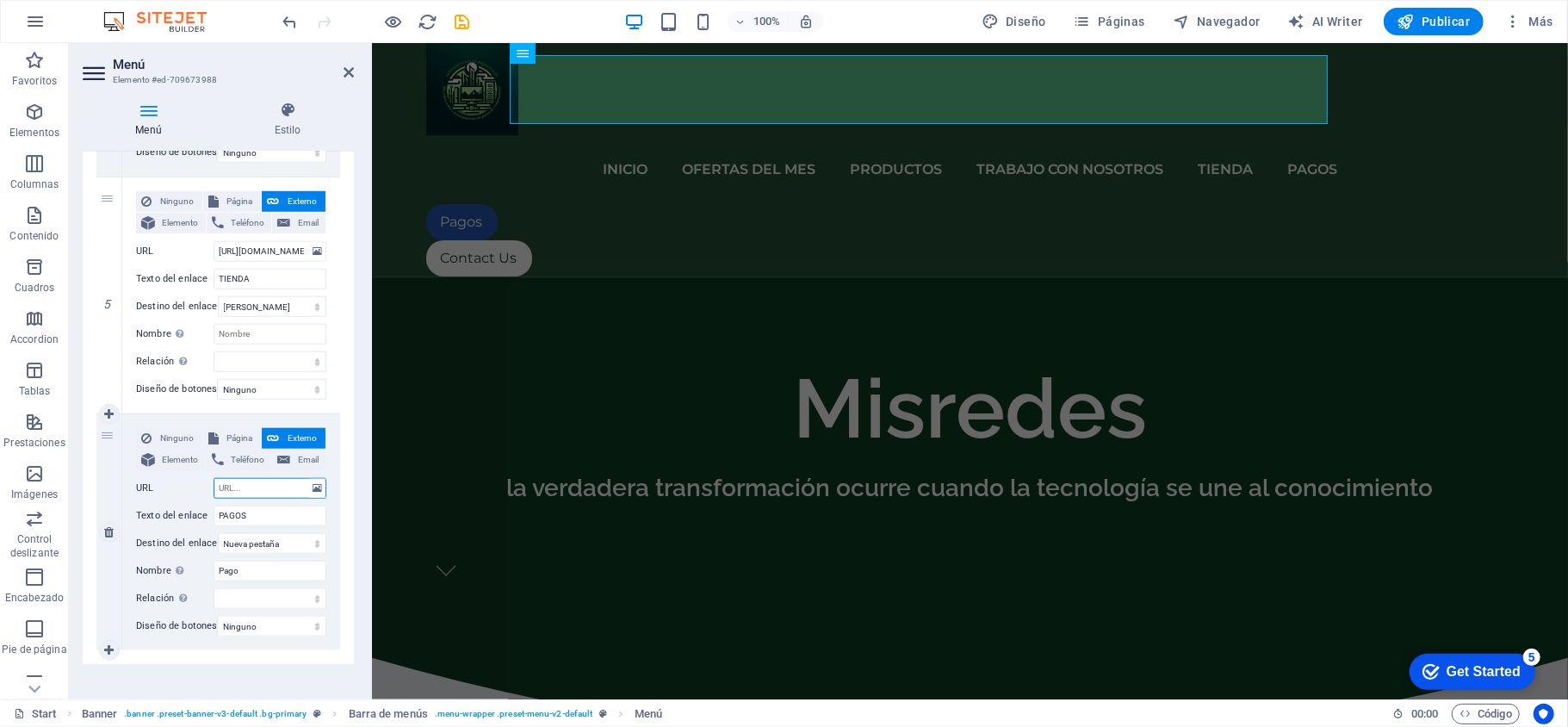
click at [242, 491] on input "URL" at bounding box center [270, 488] width 113 height 20
paste input "[URL][DOMAIN_NAME]"
type input "[URL][DOMAIN_NAME]"
select select
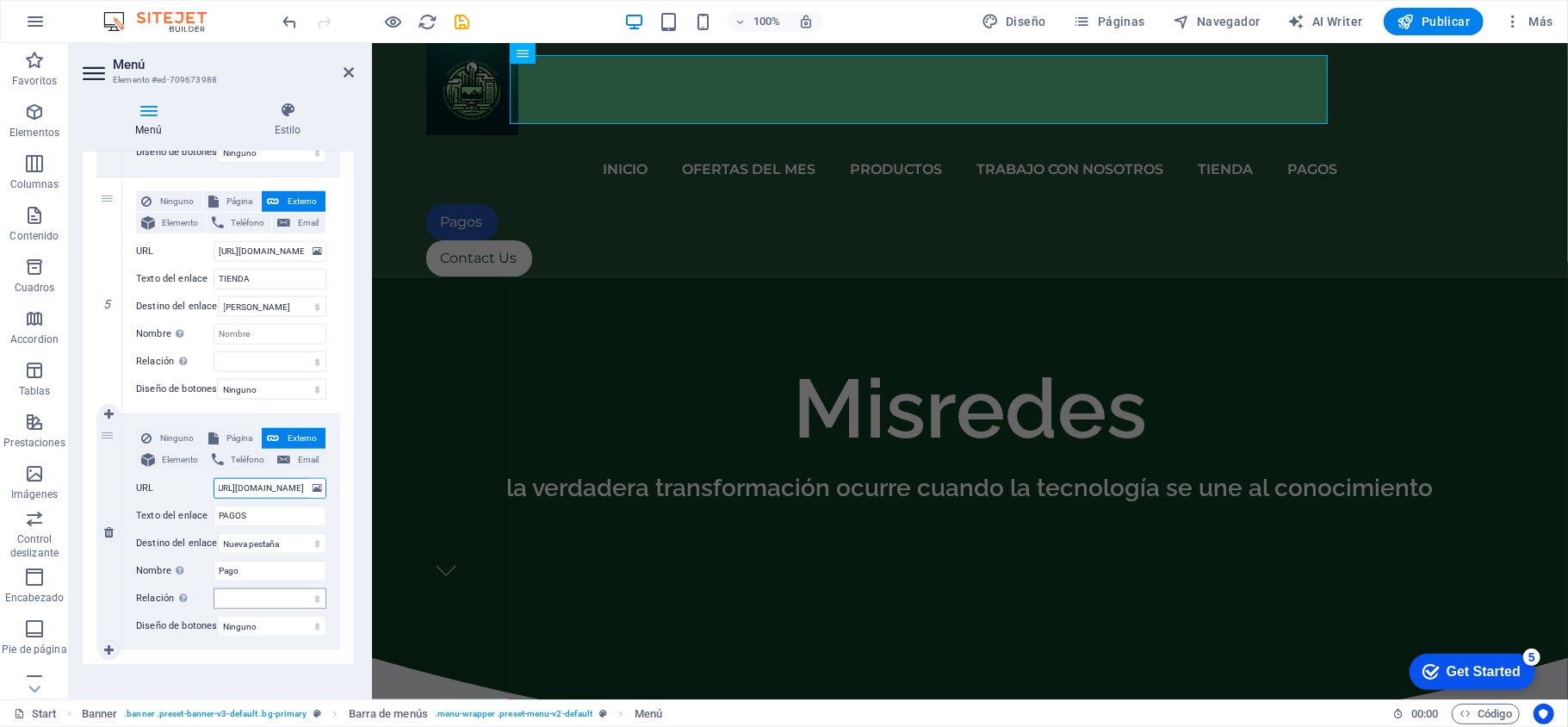
select select
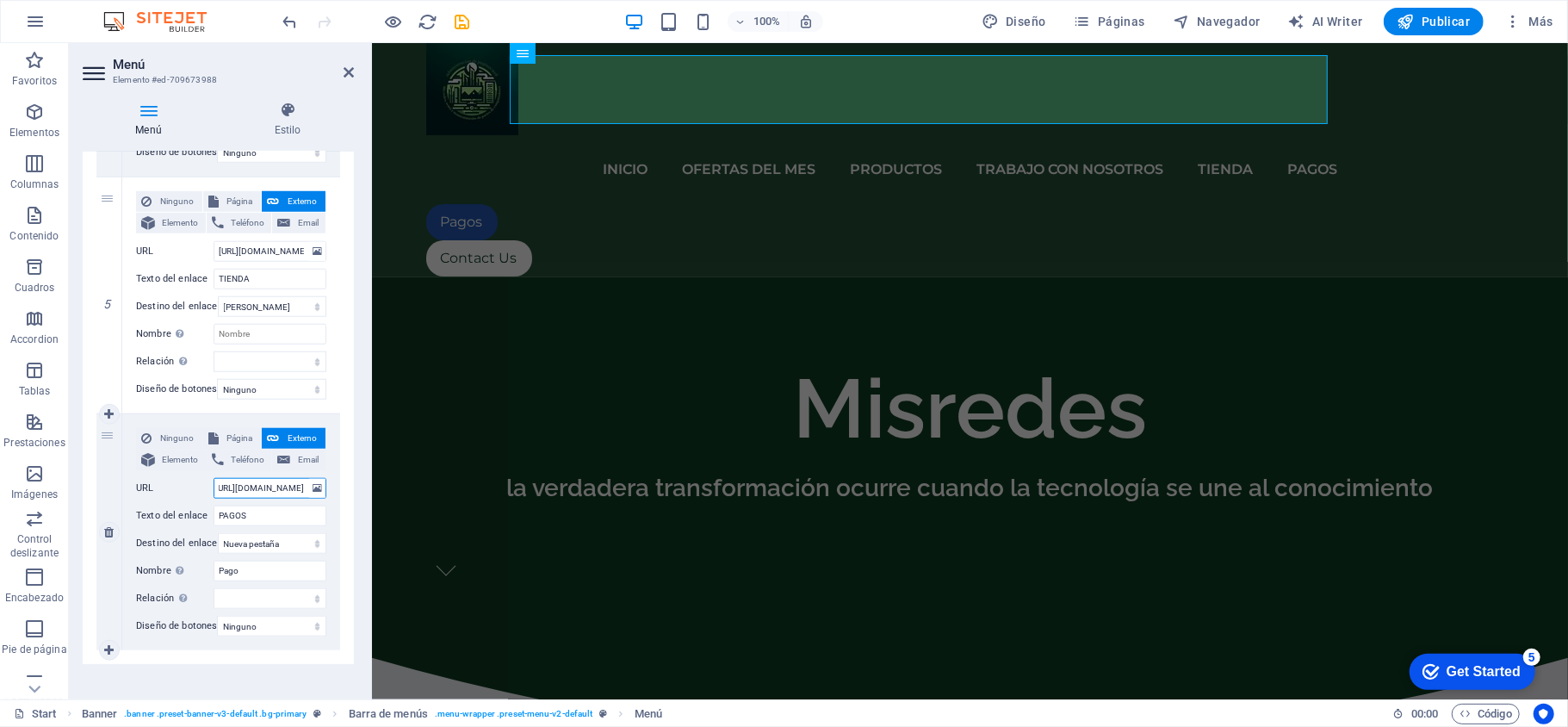
type input "[URL][DOMAIN_NAME]"
click at [243, 650] on div "Ninguno Página Externo Elemento Teléfono Email Página Start Ofertas Portafolio …" at bounding box center [231, 532] width 218 height 236
click at [1203, 277] on div "Misredes la verdadera transformación ocurre cuando la tecnología se une al cono…" at bounding box center [969, 467] width 1196 height 381
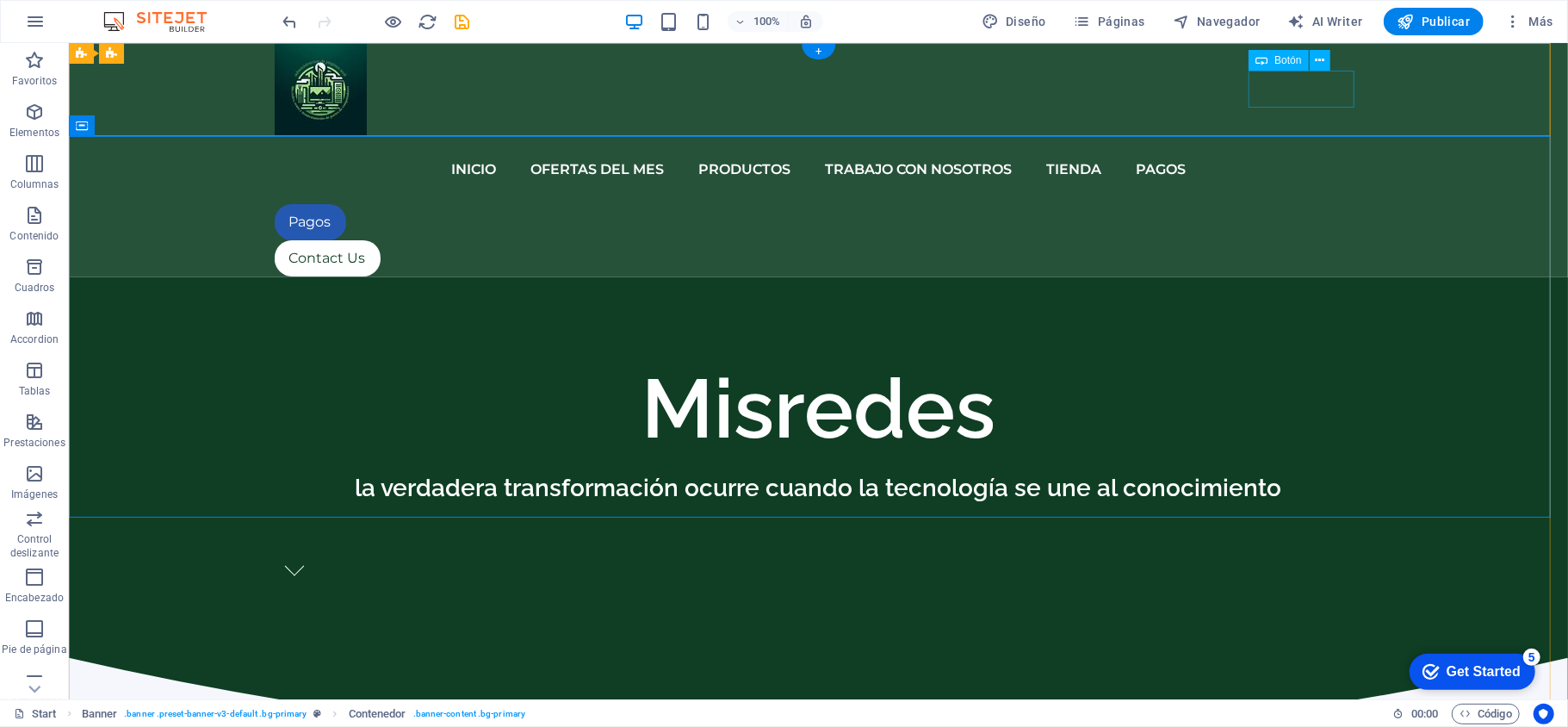
click at [1117, 134] on nav "iNICIO OFERTAS DEL MES PRODUCTOS TRABAJO CON NOSOTROS TIENDA PAGOS" at bounding box center [818, 168] width 1089 height 69
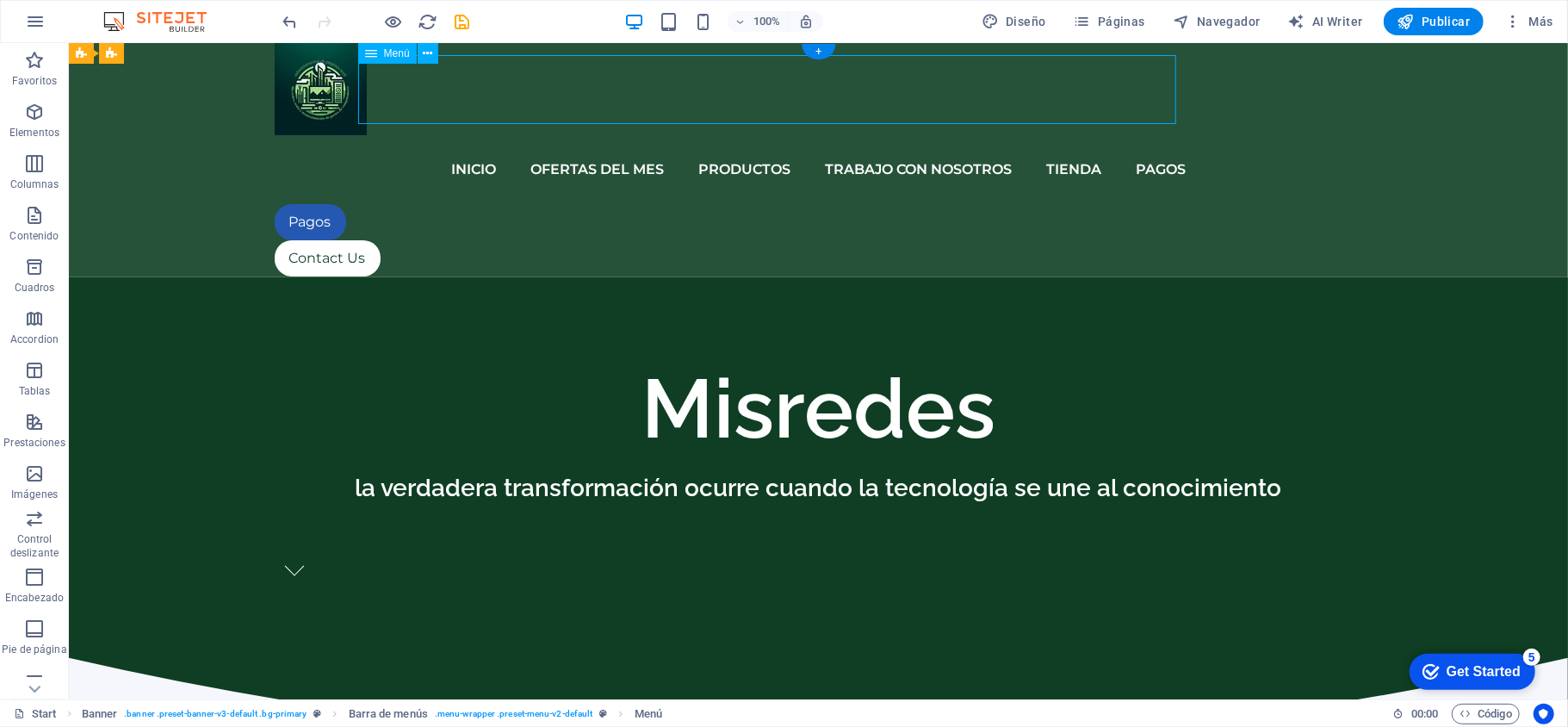
click at [1117, 134] on nav "iNICIO OFERTAS DEL MES PRODUCTOS TRABAJO CON NOSOTROS TIENDA PAGOS" at bounding box center [818, 168] width 1089 height 69
select select
select select "2"
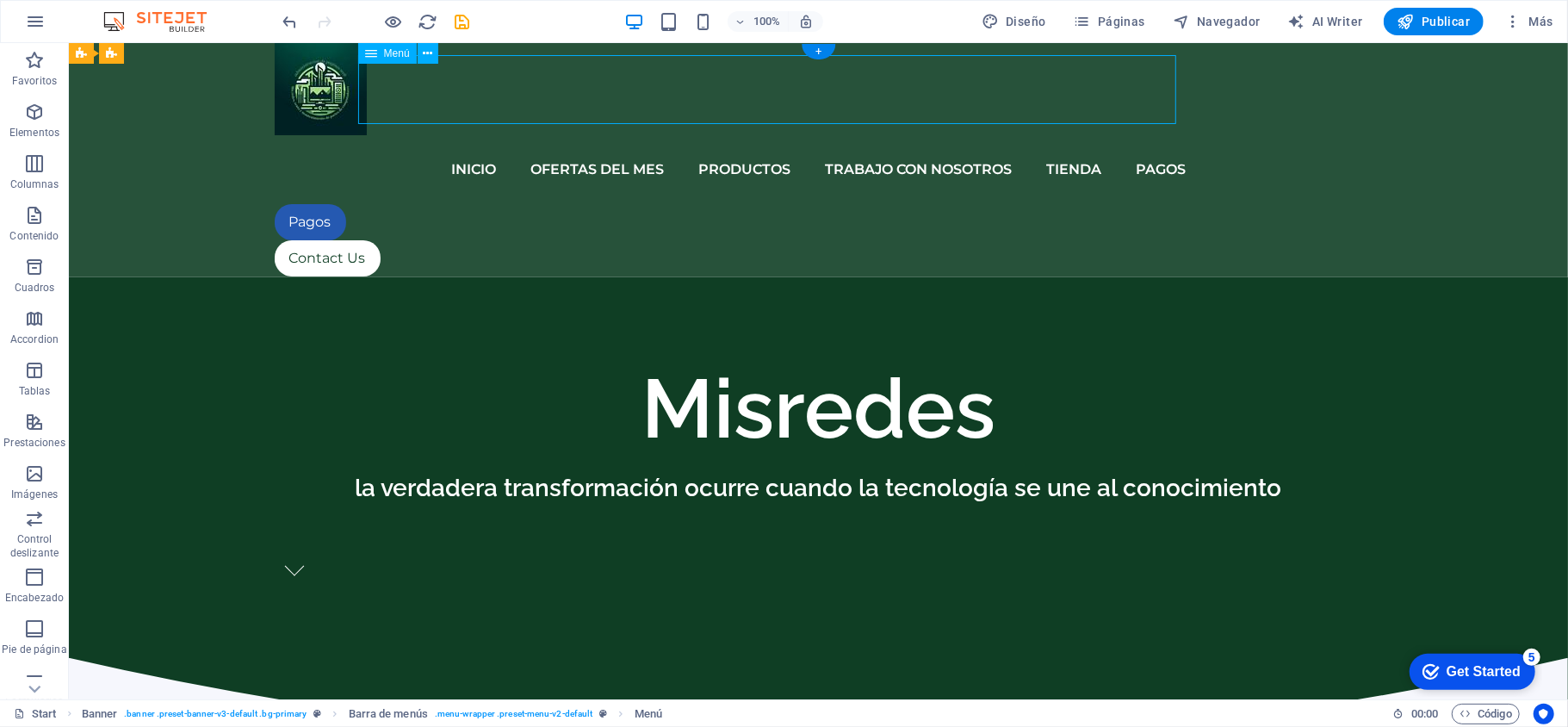
select select
select select "3"
select select
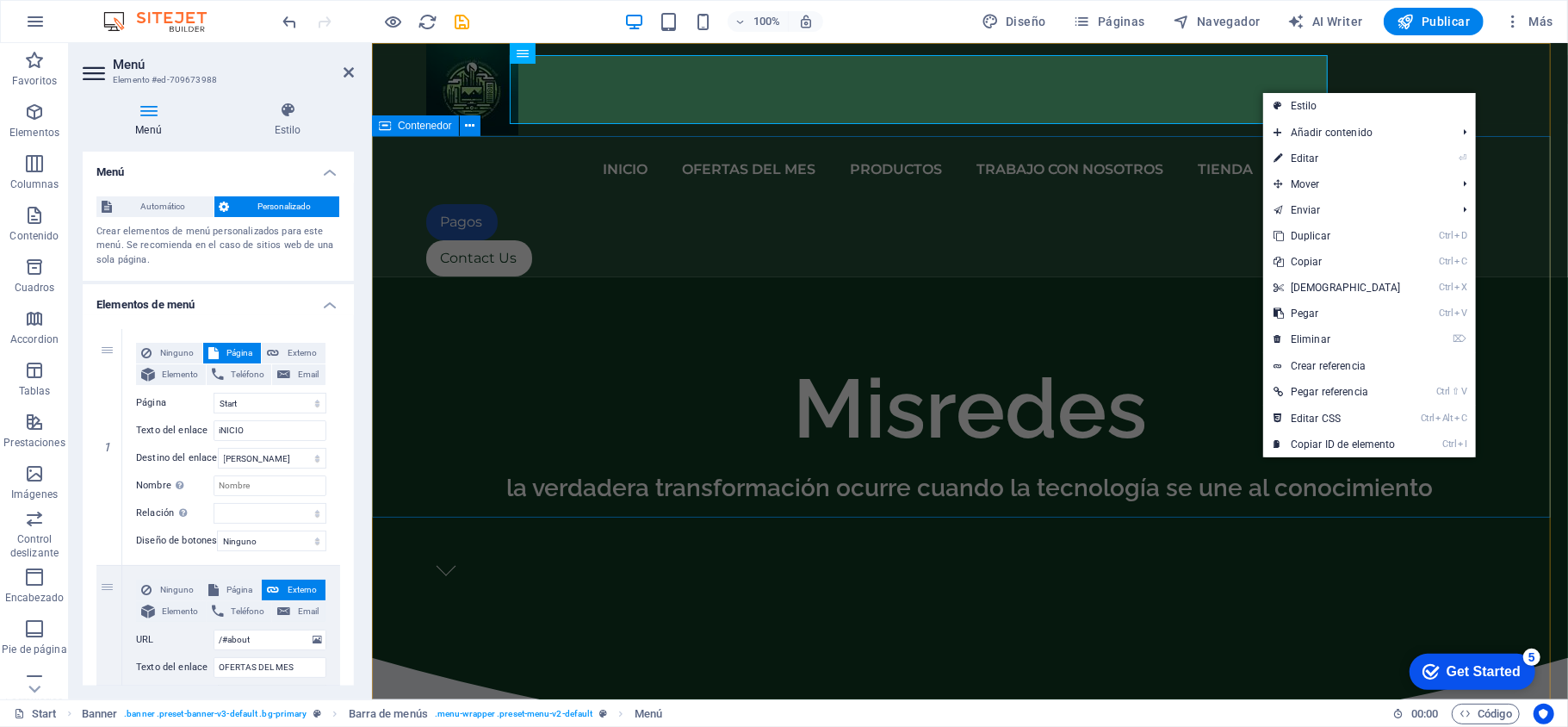
click at [1172, 277] on div "Misredes la verdadera transformación ocurre cuando la tecnología se une al cono…" at bounding box center [969, 467] width 1196 height 381
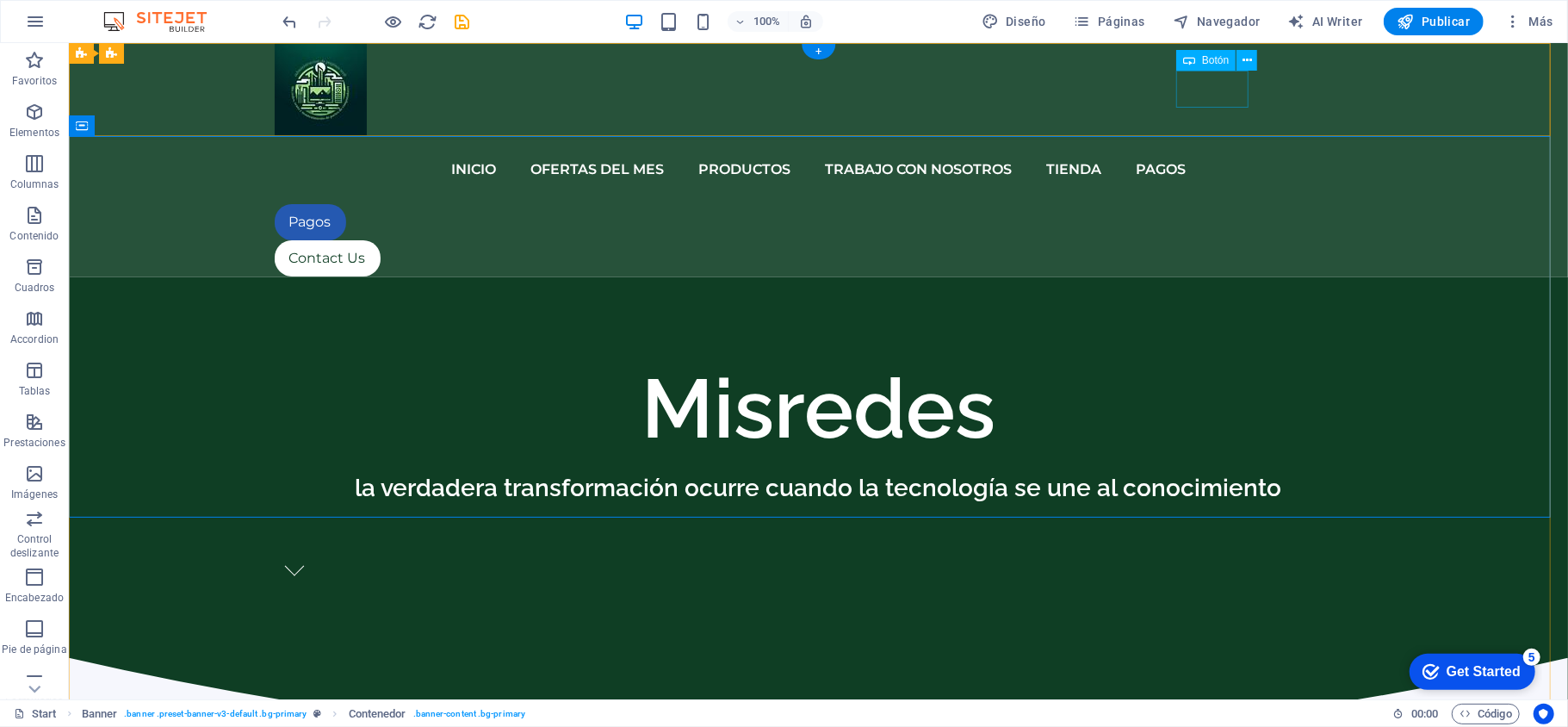
click at [1205, 204] on div "Pagos" at bounding box center [818, 221] width 1089 height 36
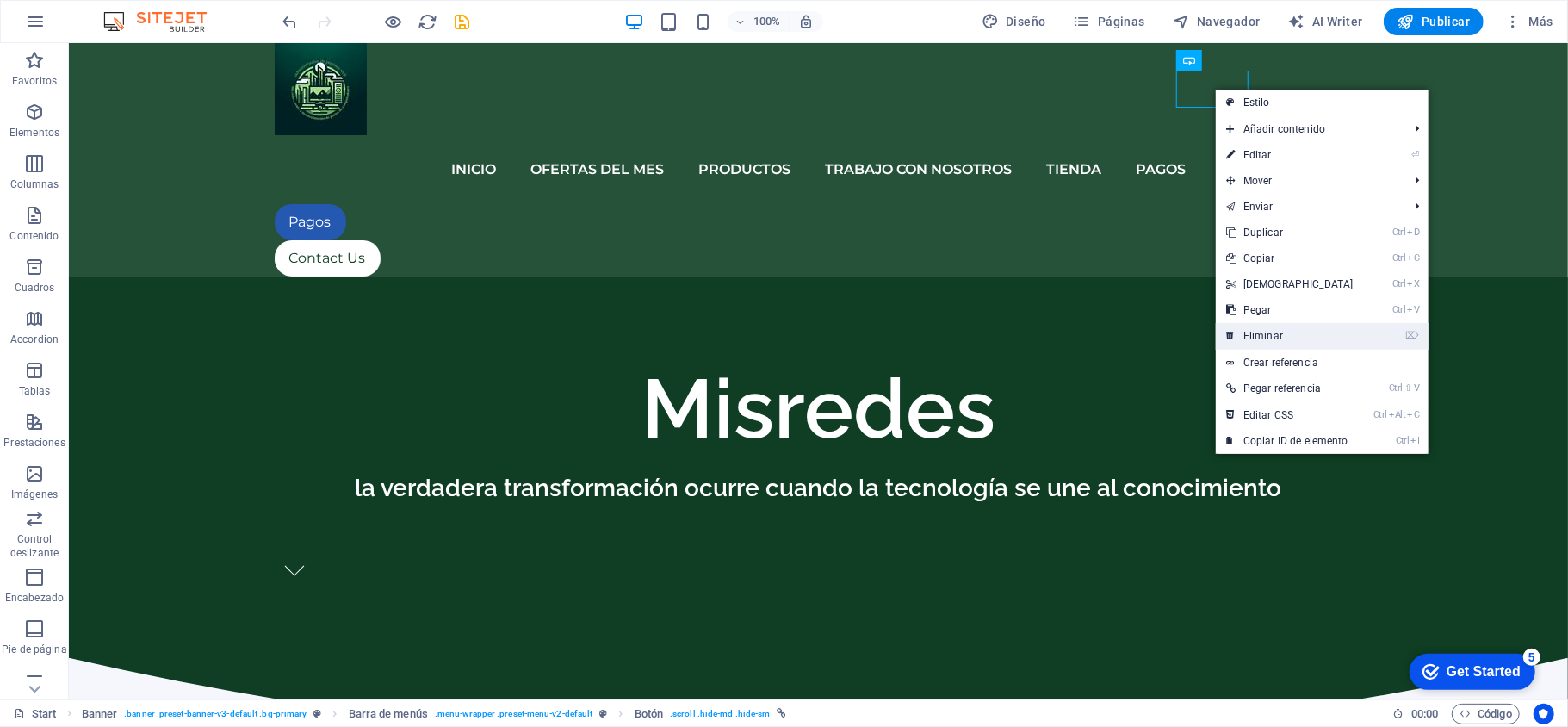
click at [1271, 334] on link "⌦ Eliminar" at bounding box center [1290, 336] width 148 height 26
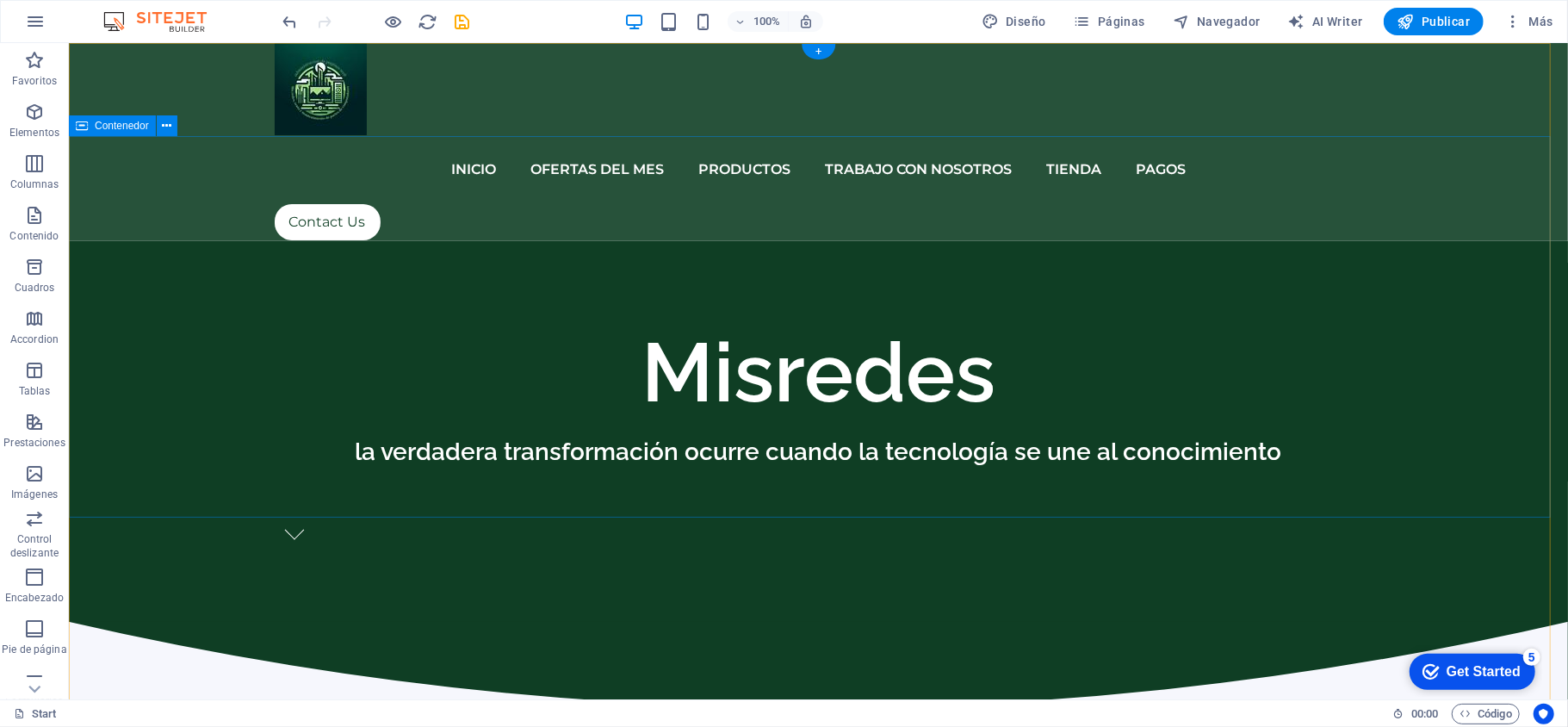
click at [452, 241] on div "Misredes la verdadera transformación ocurre cuando la tecnología se une al cono…" at bounding box center [817, 431] width 1499 height 381
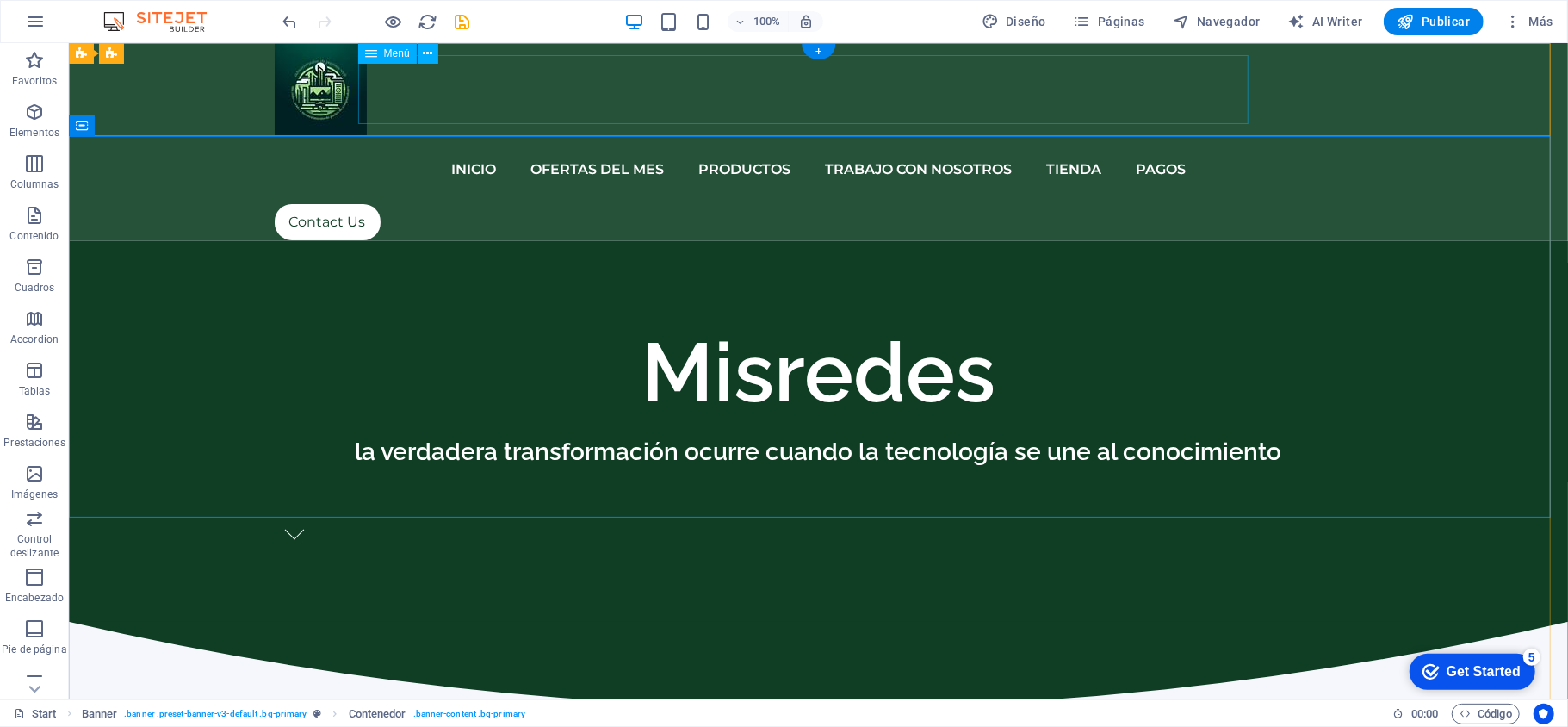
click at [1141, 134] on nav "iNICIO OFERTAS DEL MES PRODUCTOS TRABAJO CON NOSOTROS TIENDA PAGOS" at bounding box center [818, 168] width 1089 height 69
click at [397, 21] on icon "button" at bounding box center [394, 22] width 19 height 19
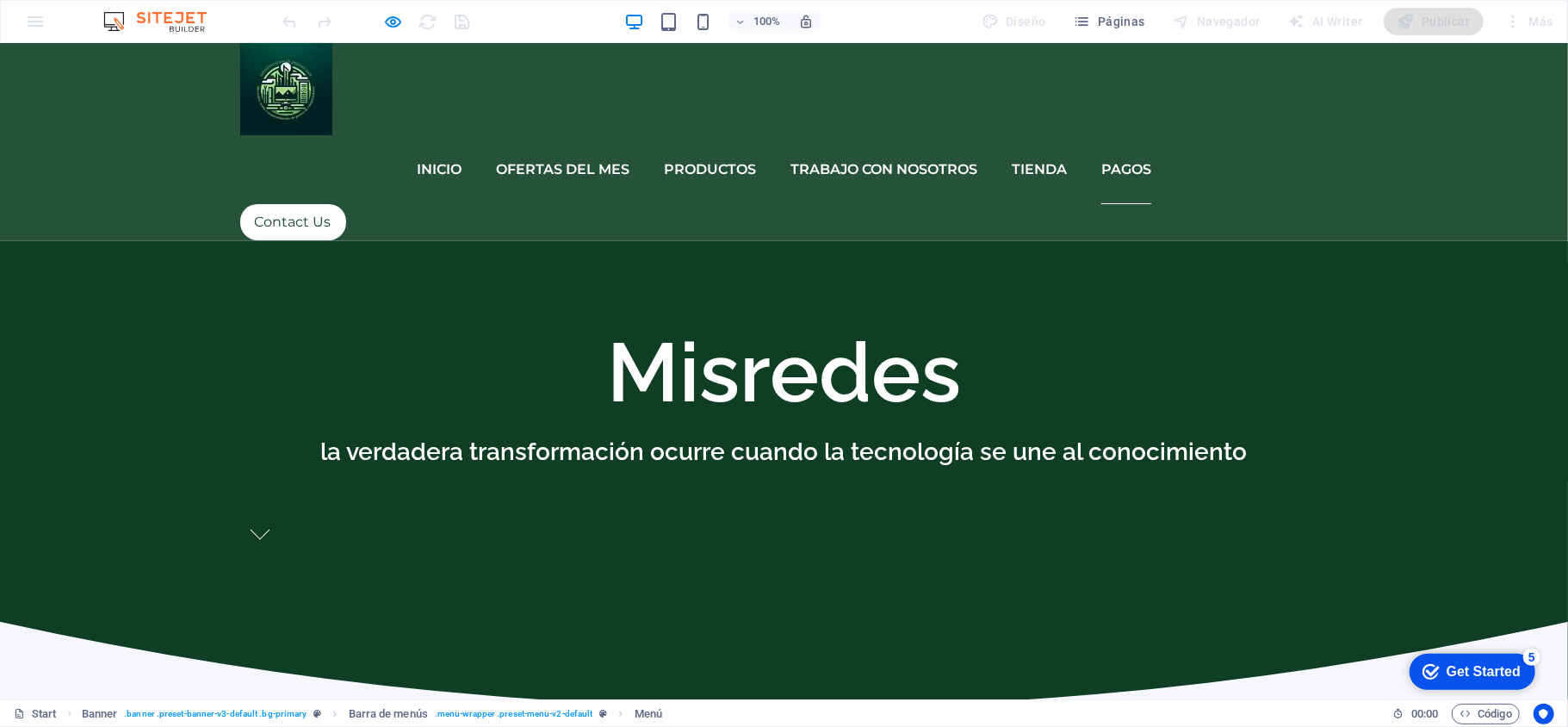
click at [1106, 134] on link "PAGOS" at bounding box center [1126, 168] width 50 height 69
click at [1196, 241] on div "Misredes la verdadera transformación ocurre cuando la tecnología se une al cono…" at bounding box center [784, 431] width 1568 height 381
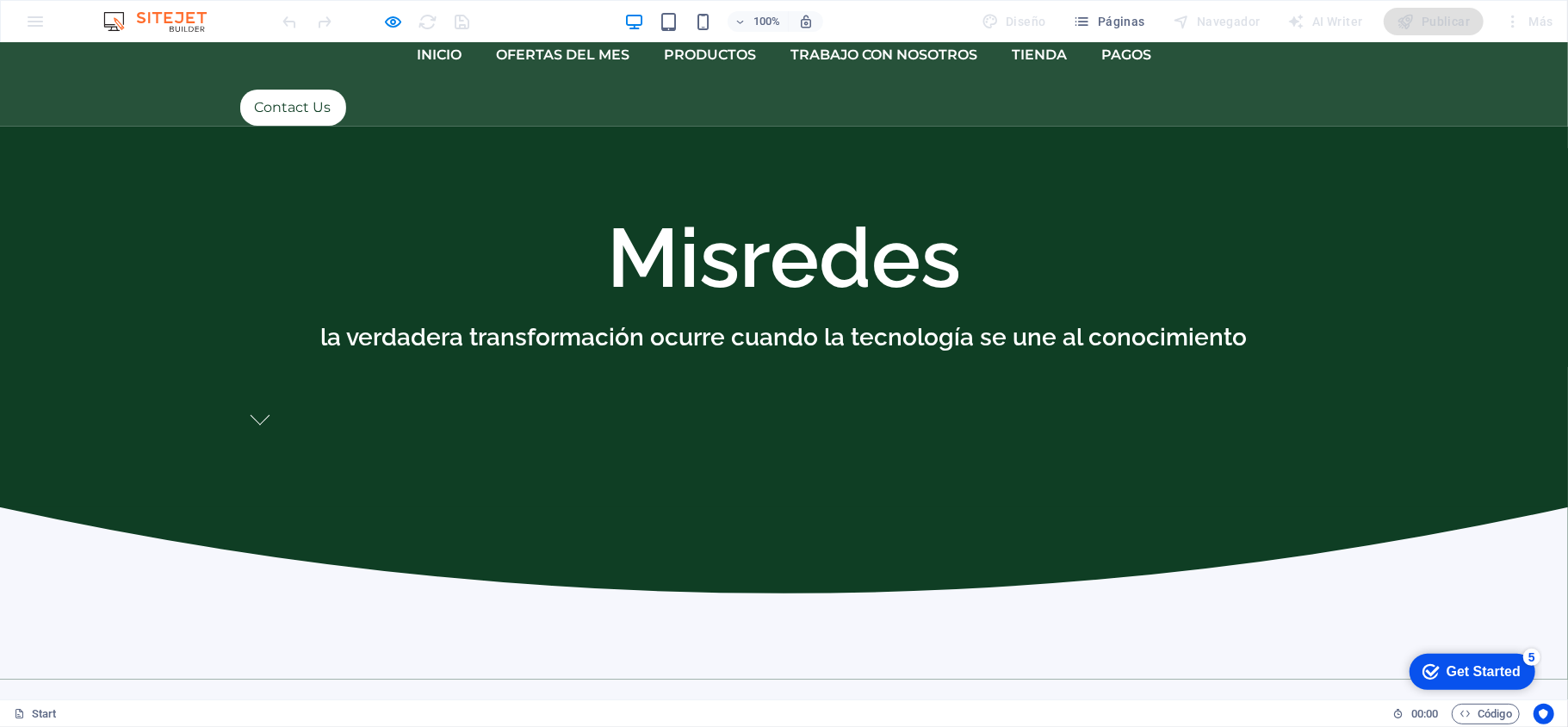
click at [1162, 199] on h1 "Misredes" at bounding box center [785, 256] width 1089 height 124
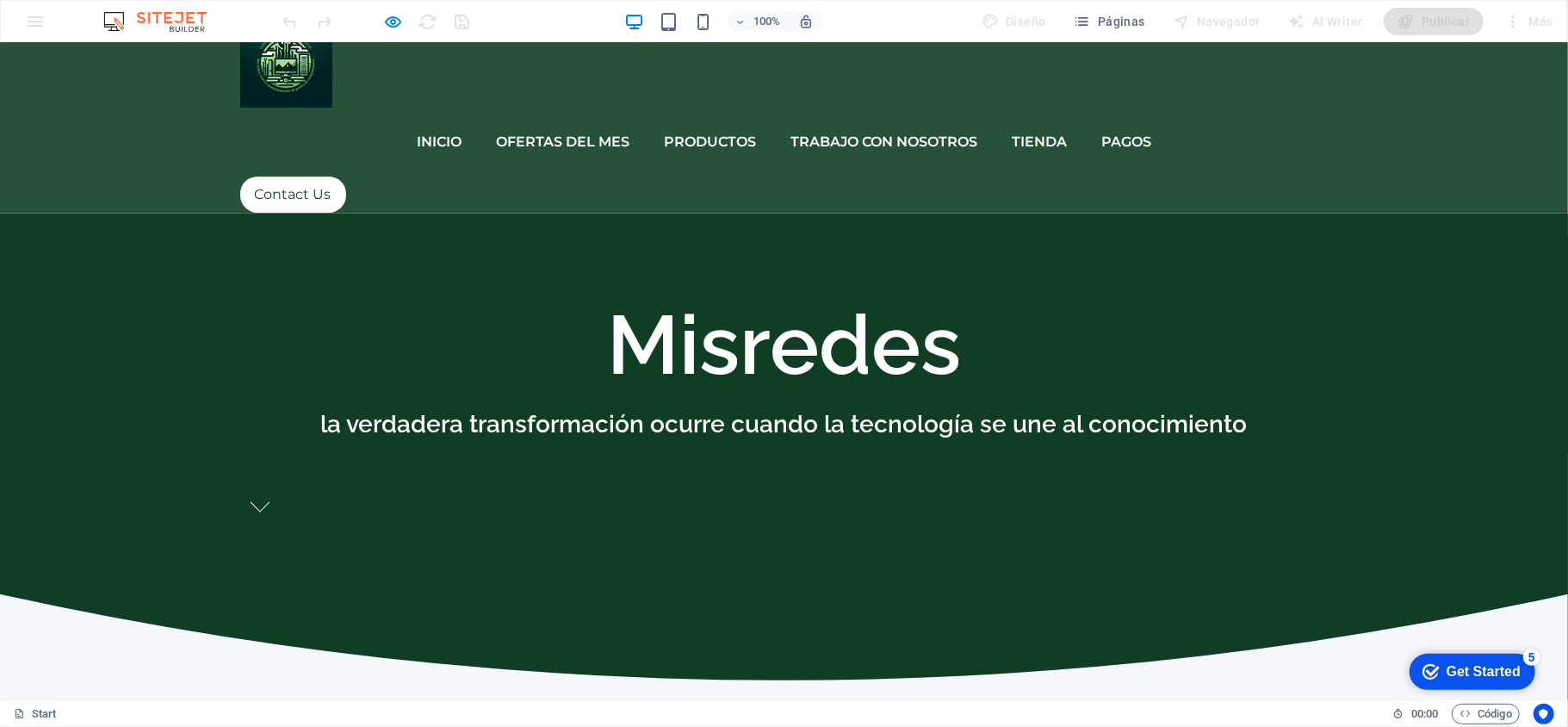
scroll to position [0, 0]
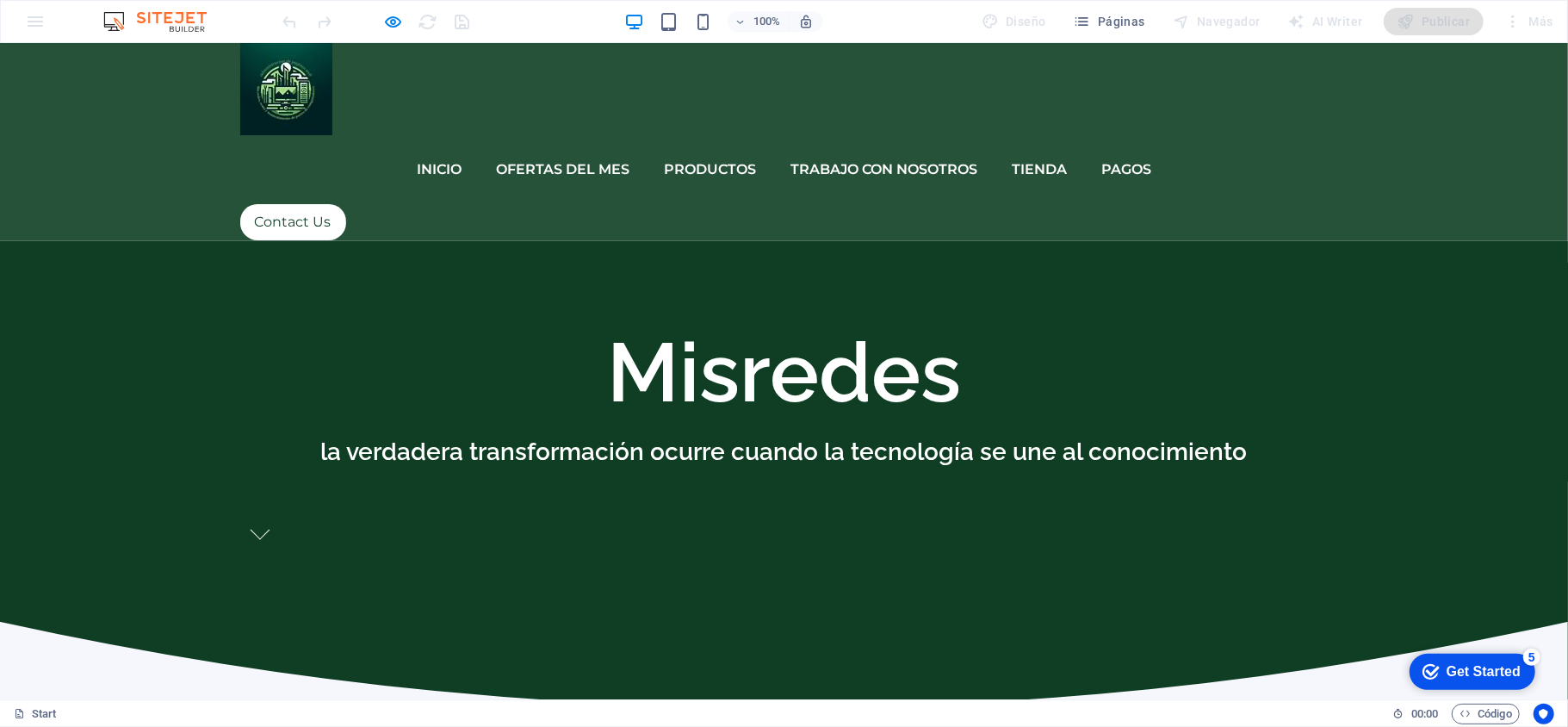
click at [1406, 14] on div "Publicar" at bounding box center [1434, 21] width 100 height 27
click at [428, 134] on link "iNICIO" at bounding box center [439, 168] width 45 height 69
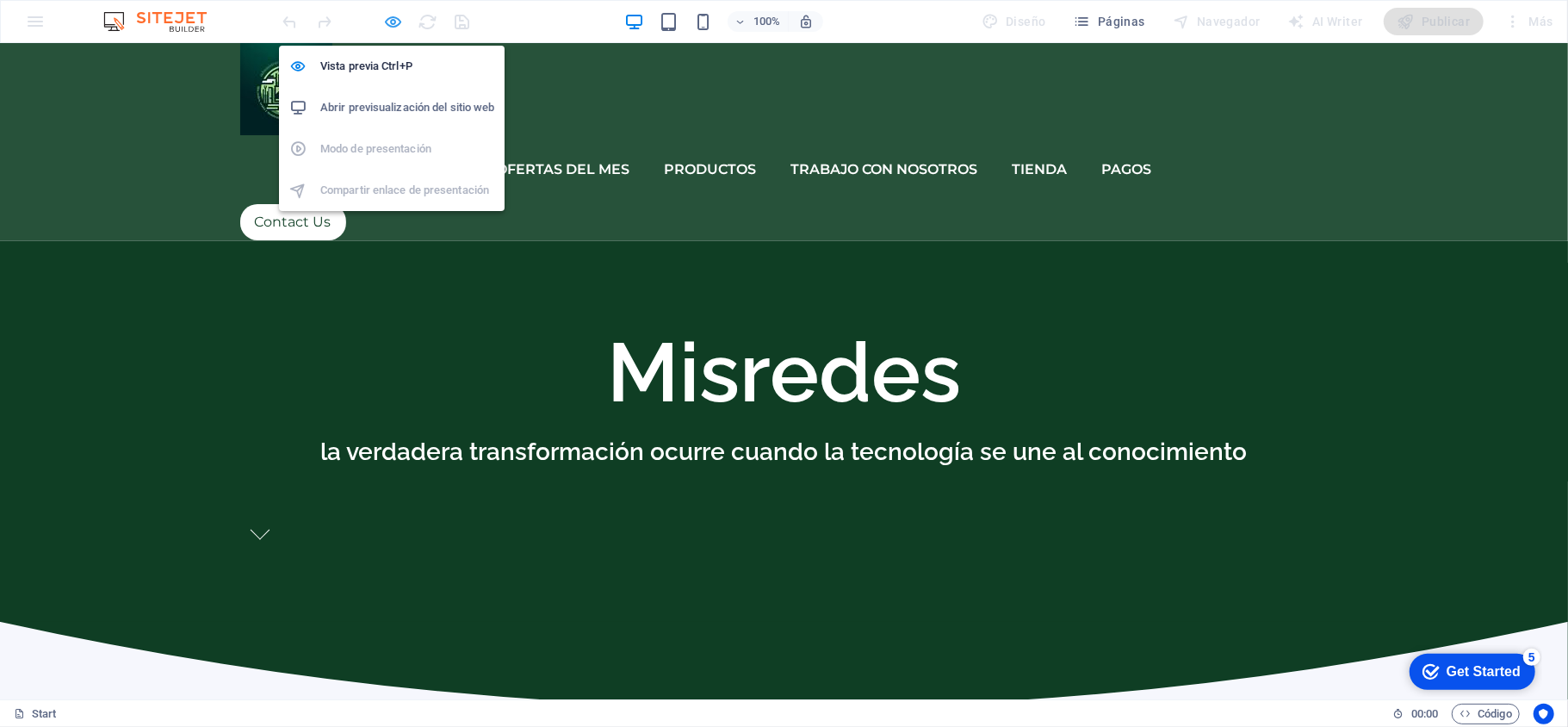
click at [396, 28] on icon "button" at bounding box center [394, 22] width 19 height 19
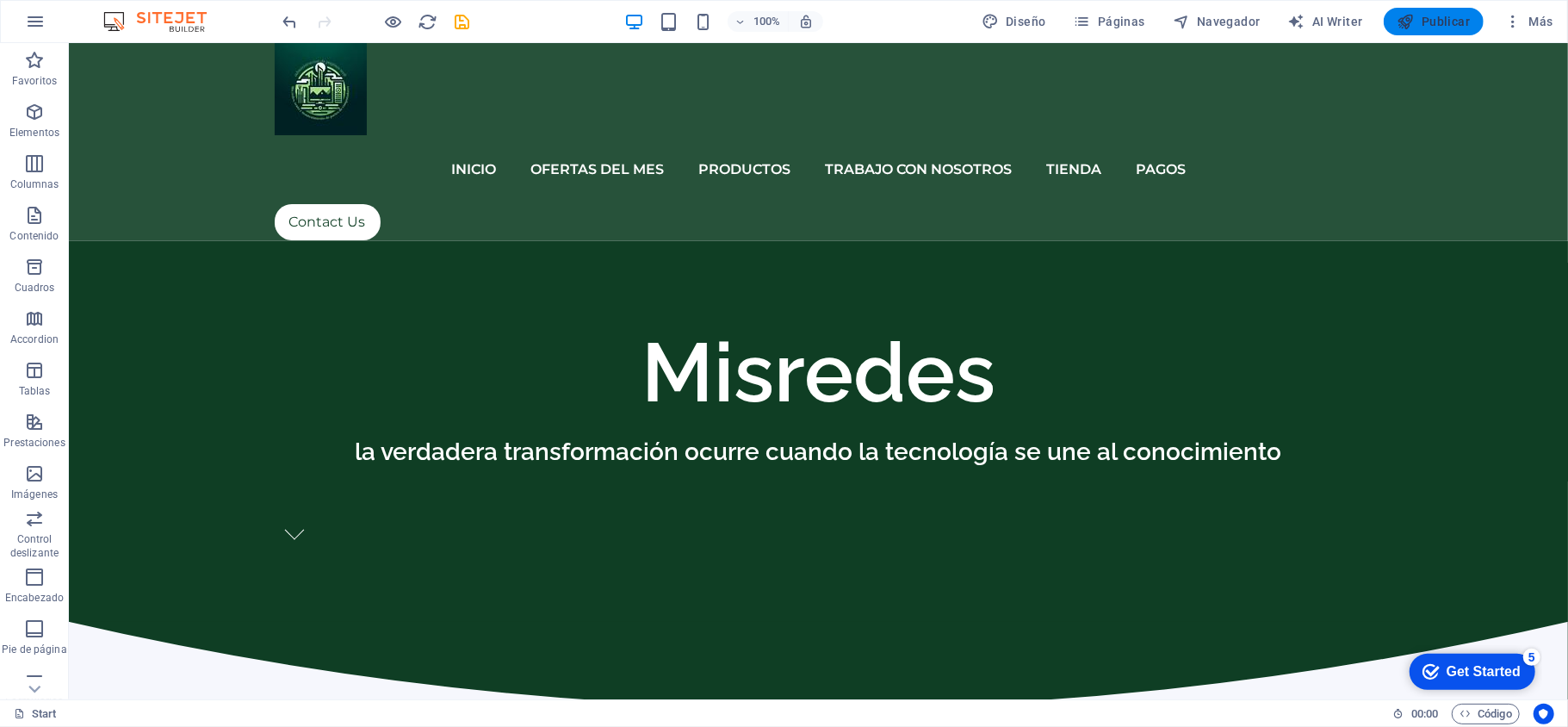
click at [1435, 21] on span "Publicar" at bounding box center [1434, 22] width 73 height 18
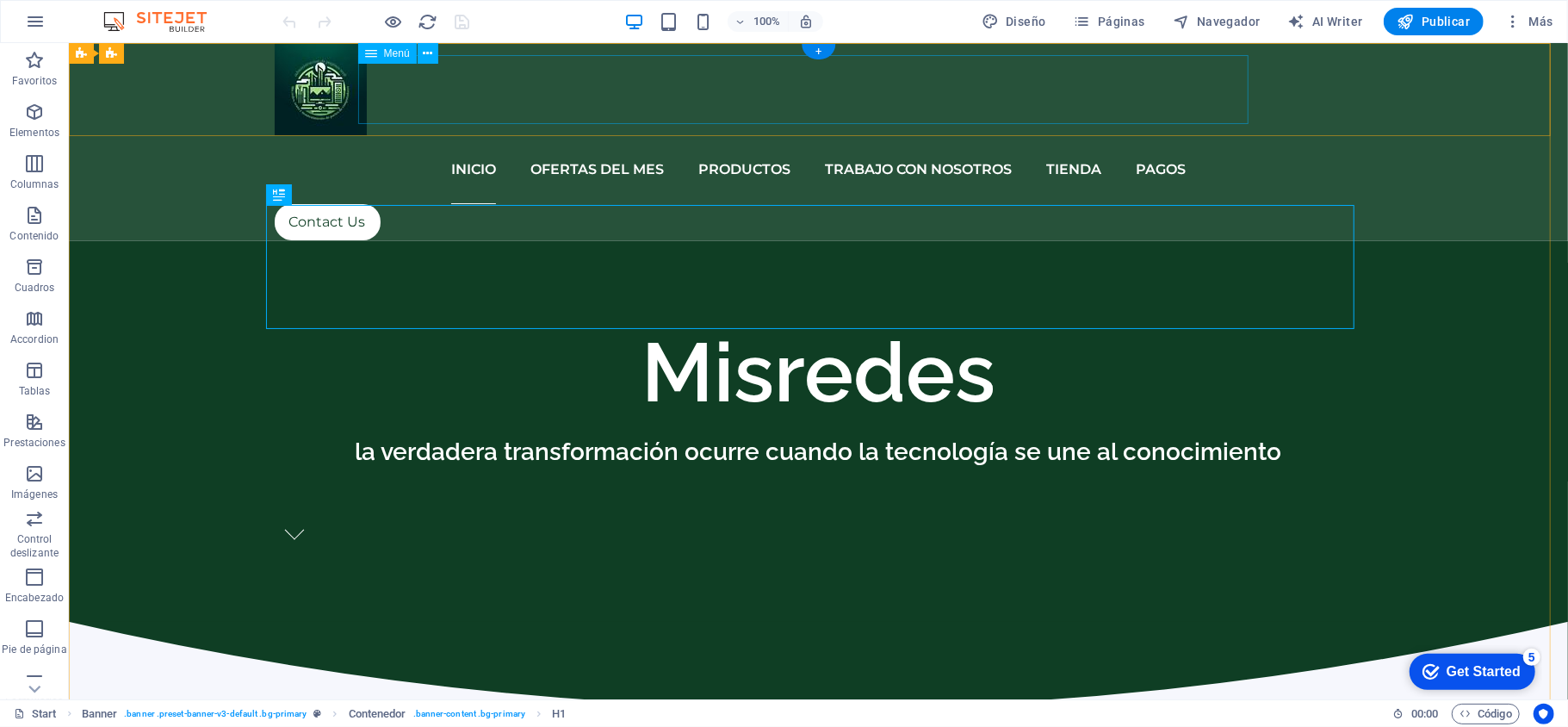
click at [1154, 134] on nav "iNICIO OFERTAS DEL MES PRODUCTOS TRABAJO CON NOSOTROS TIENDA PAGOS" at bounding box center [818, 168] width 1089 height 69
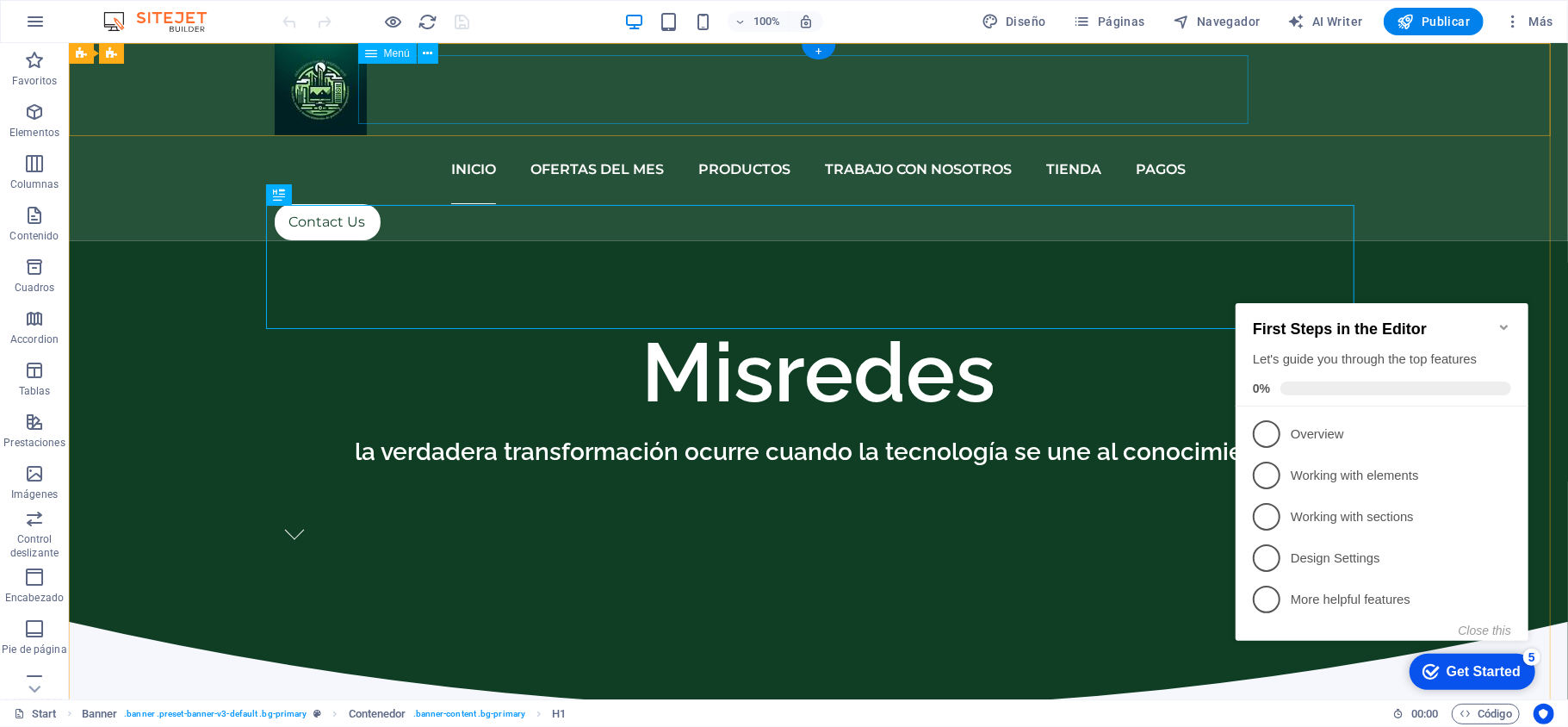
click at [581, 134] on nav "iNICIO OFERTAS DEL MES PRODUCTOS TRABAJO CON NOSOTROS TIENDA PAGOS" at bounding box center [818, 168] width 1089 height 69
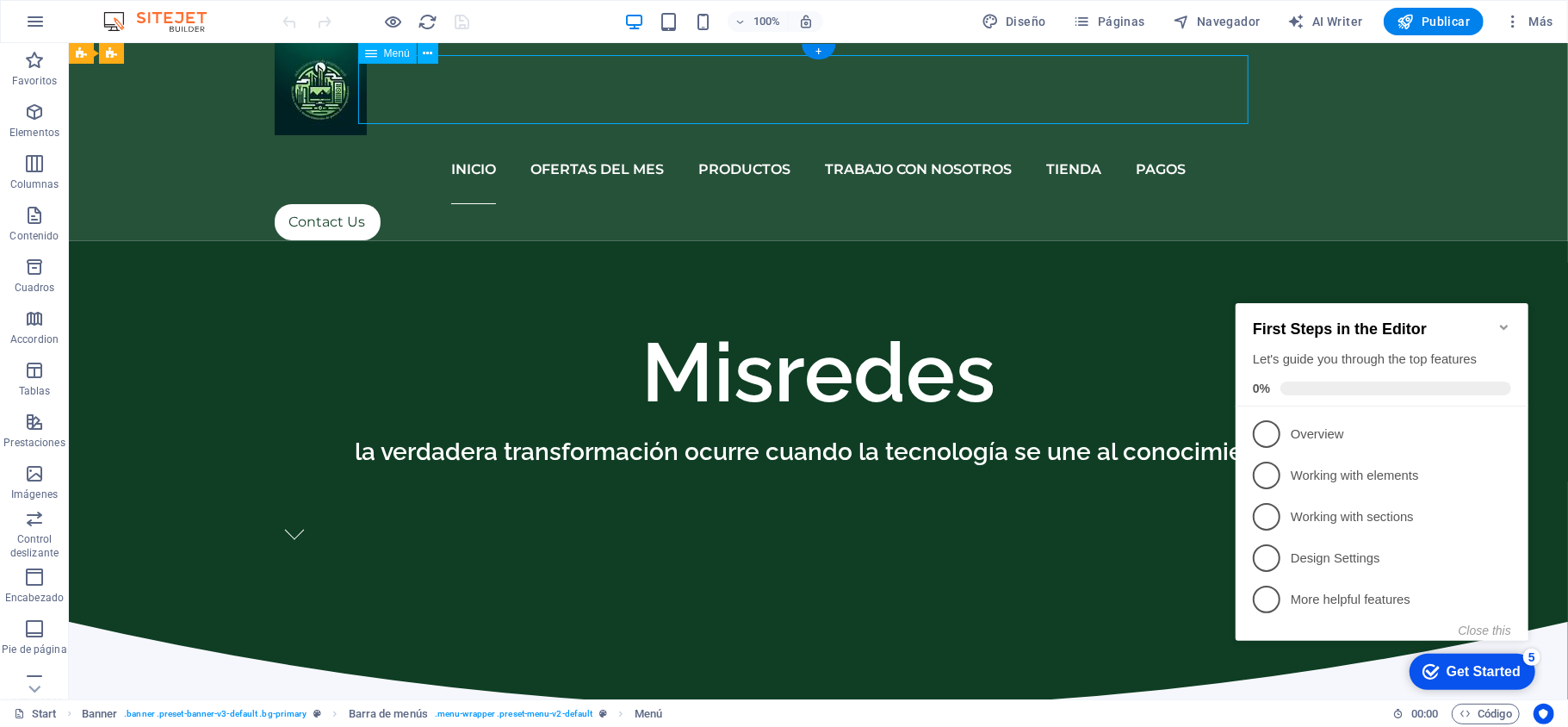
click at [581, 134] on nav "iNICIO OFERTAS DEL MES PRODUCTOS TRABAJO CON NOSOTROS TIENDA PAGOS" at bounding box center [818, 168] width 1089 height 69
select select
select select "2"
select select
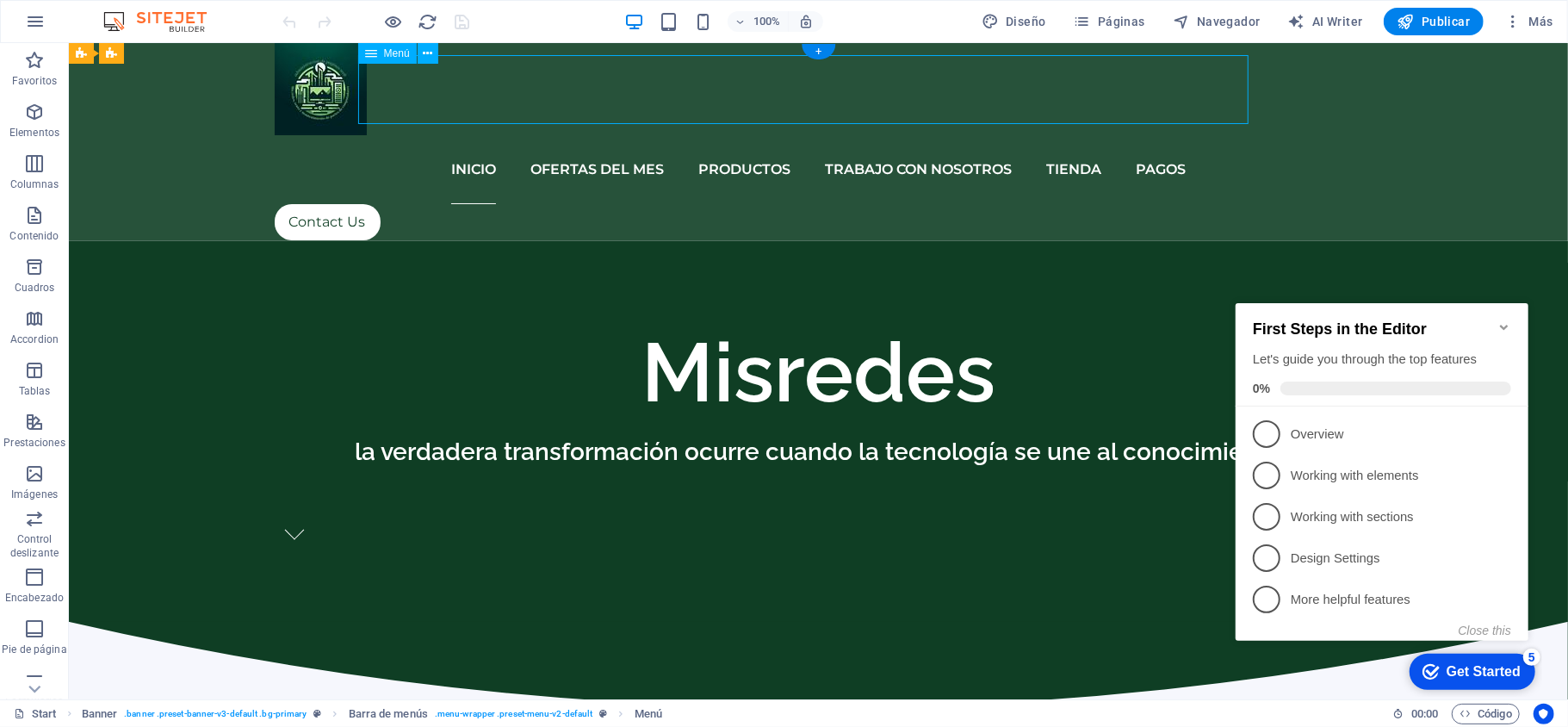
select select "3"
select select
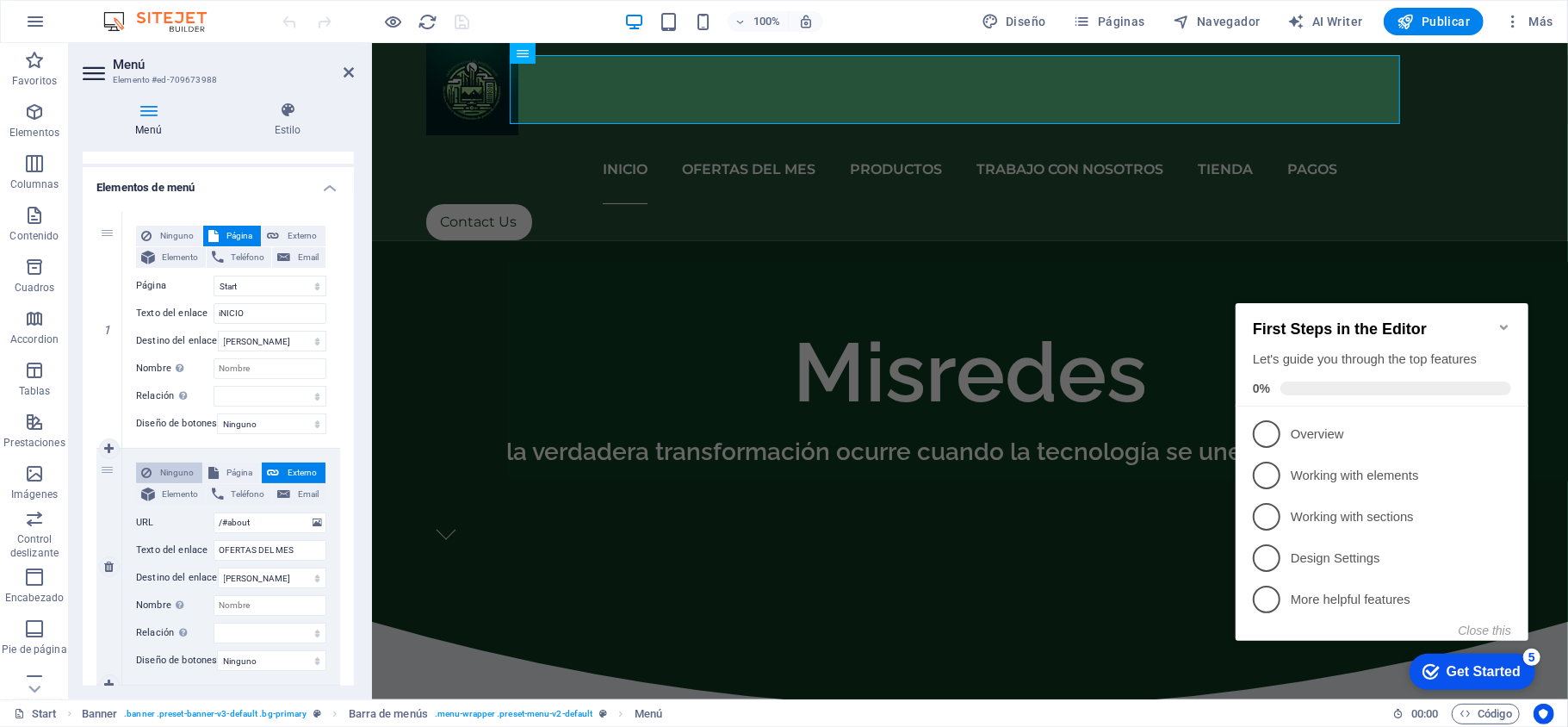
scroll to position [229, 0]
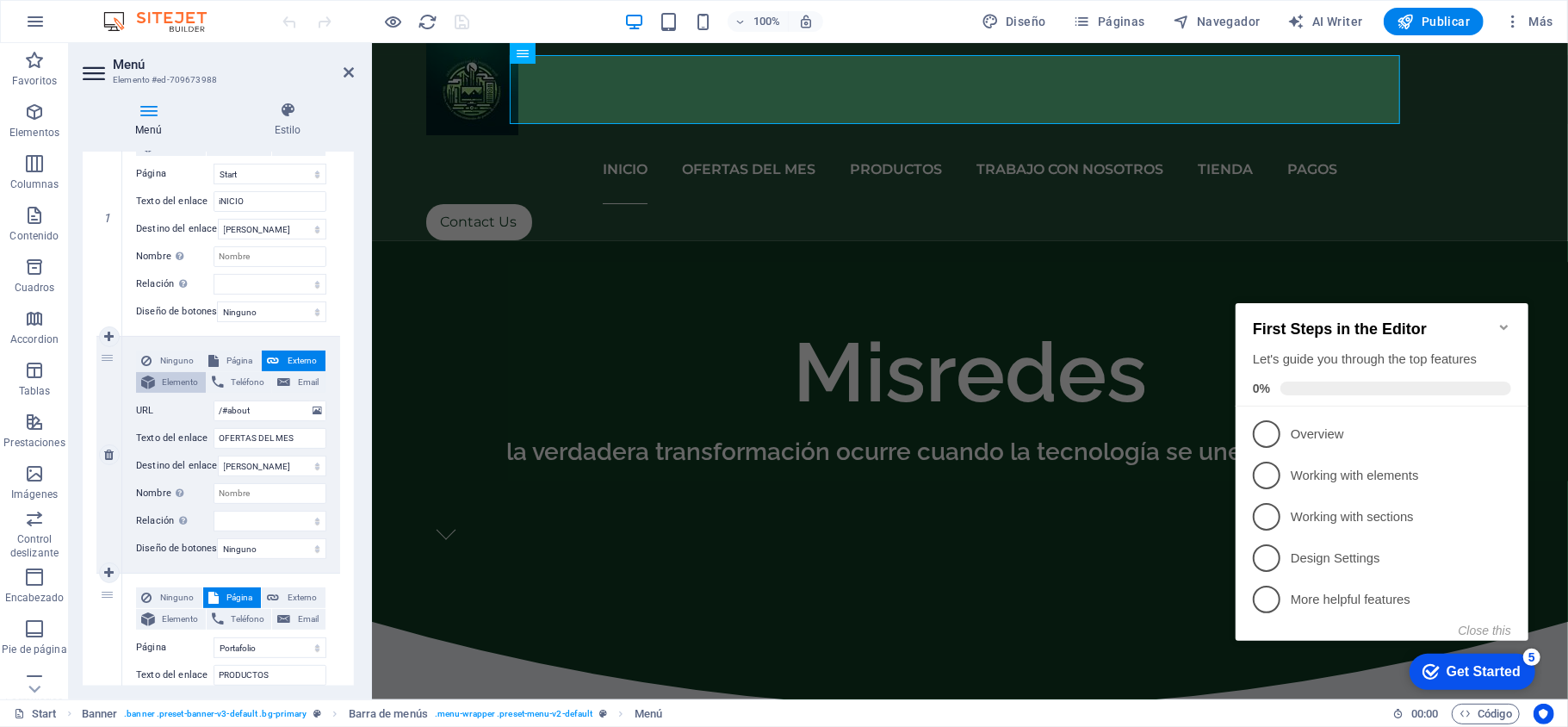
click at [193, 383] on span "Elemento" at bounding box center [181, 382] width 41 height 20
select select
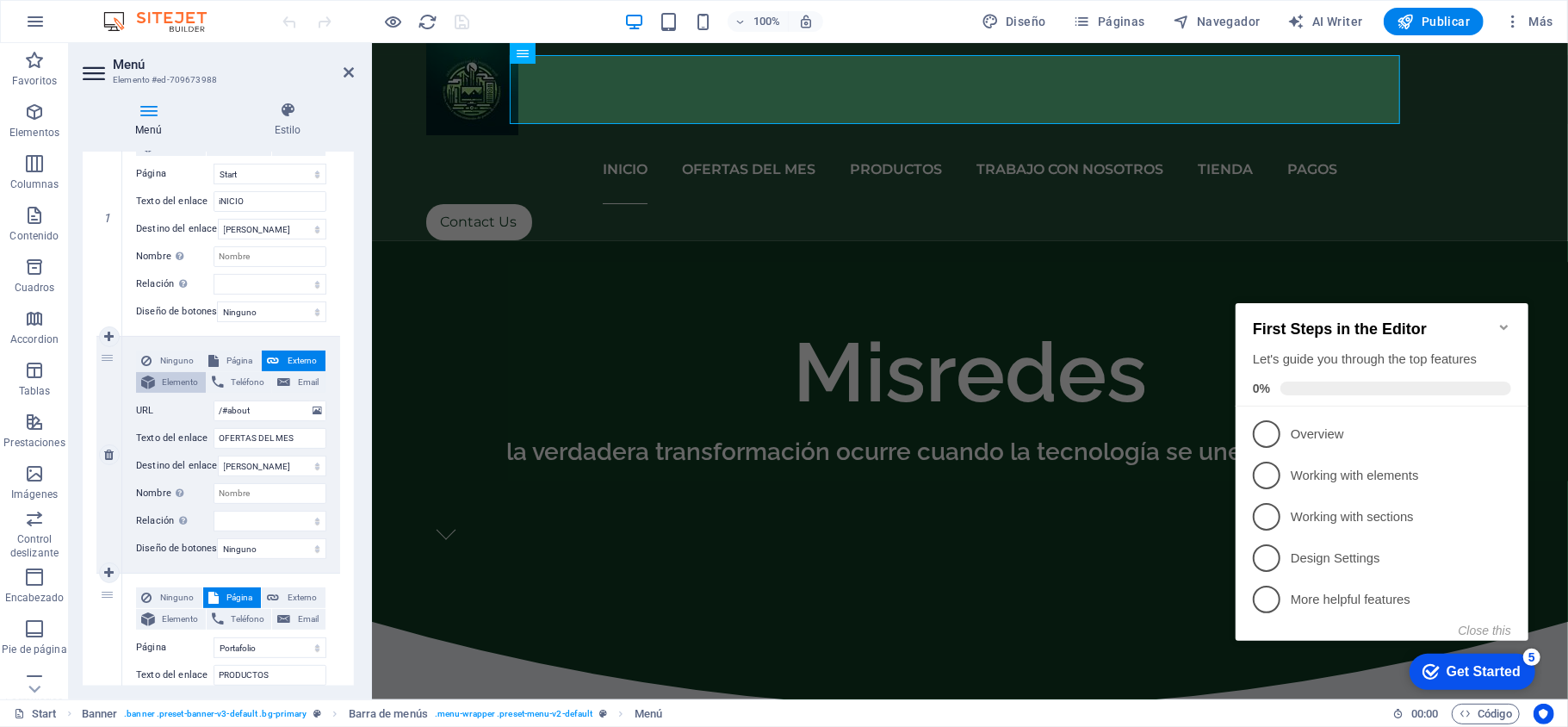
select select
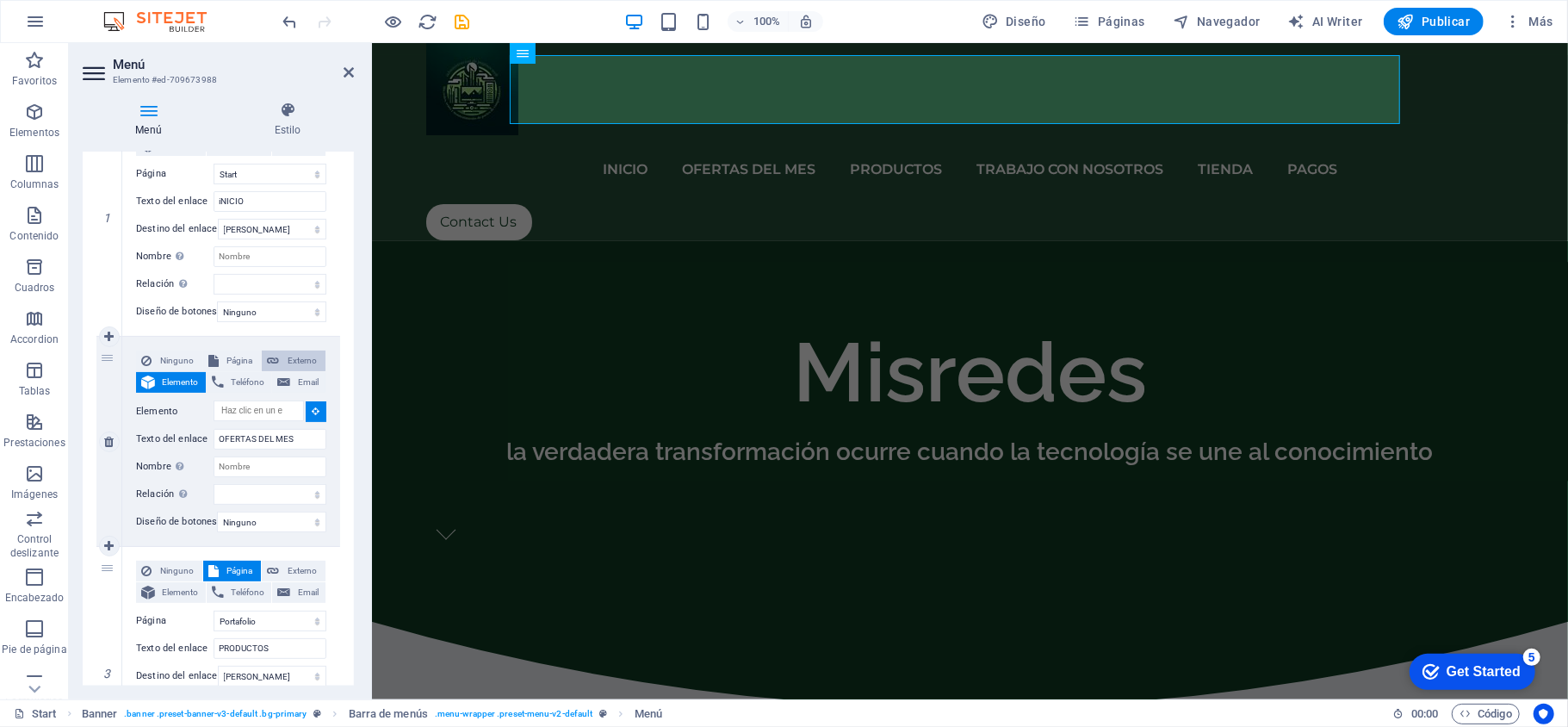
click at [289, 355] on span "Externo" at bounding box center [302, 360] width 36 height 20
select select
select select "blank"
select select
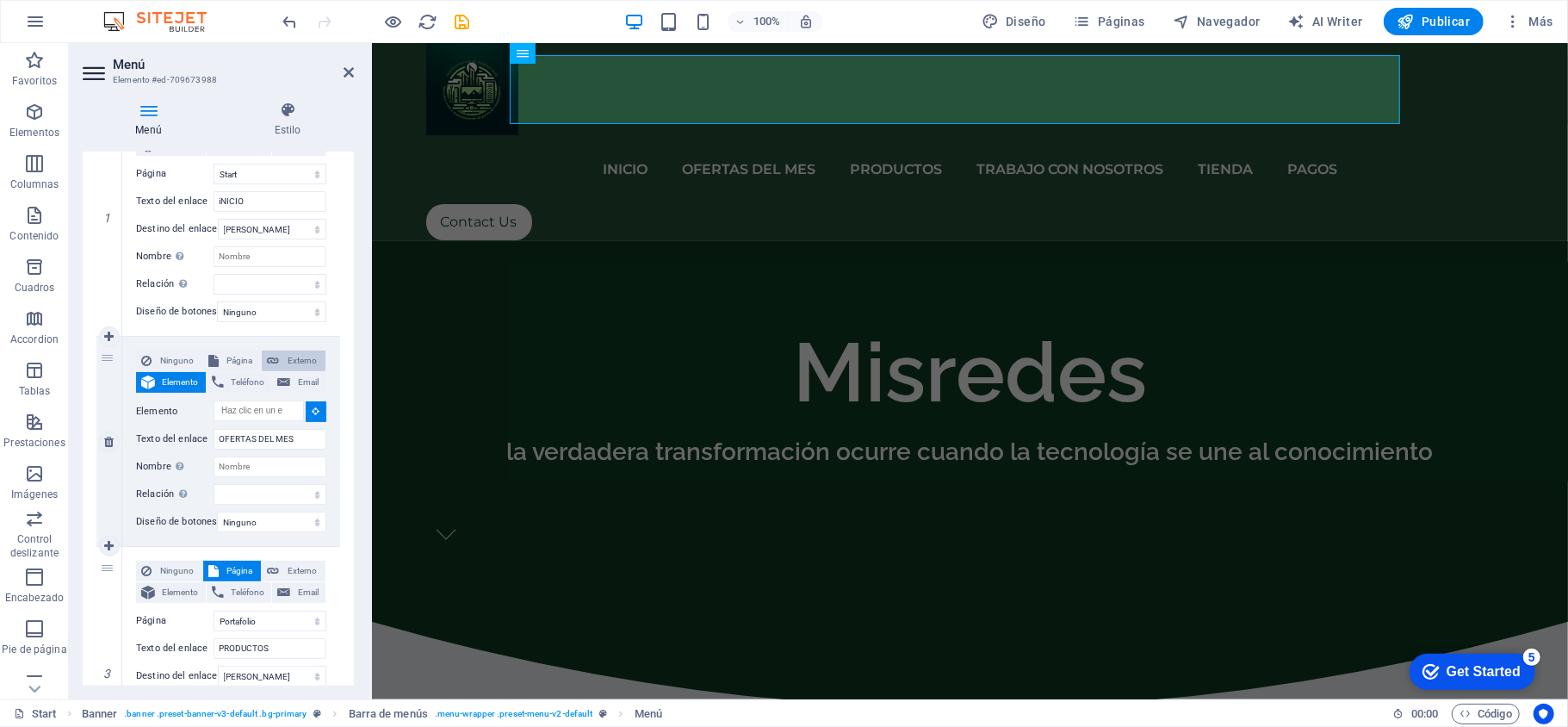
select select
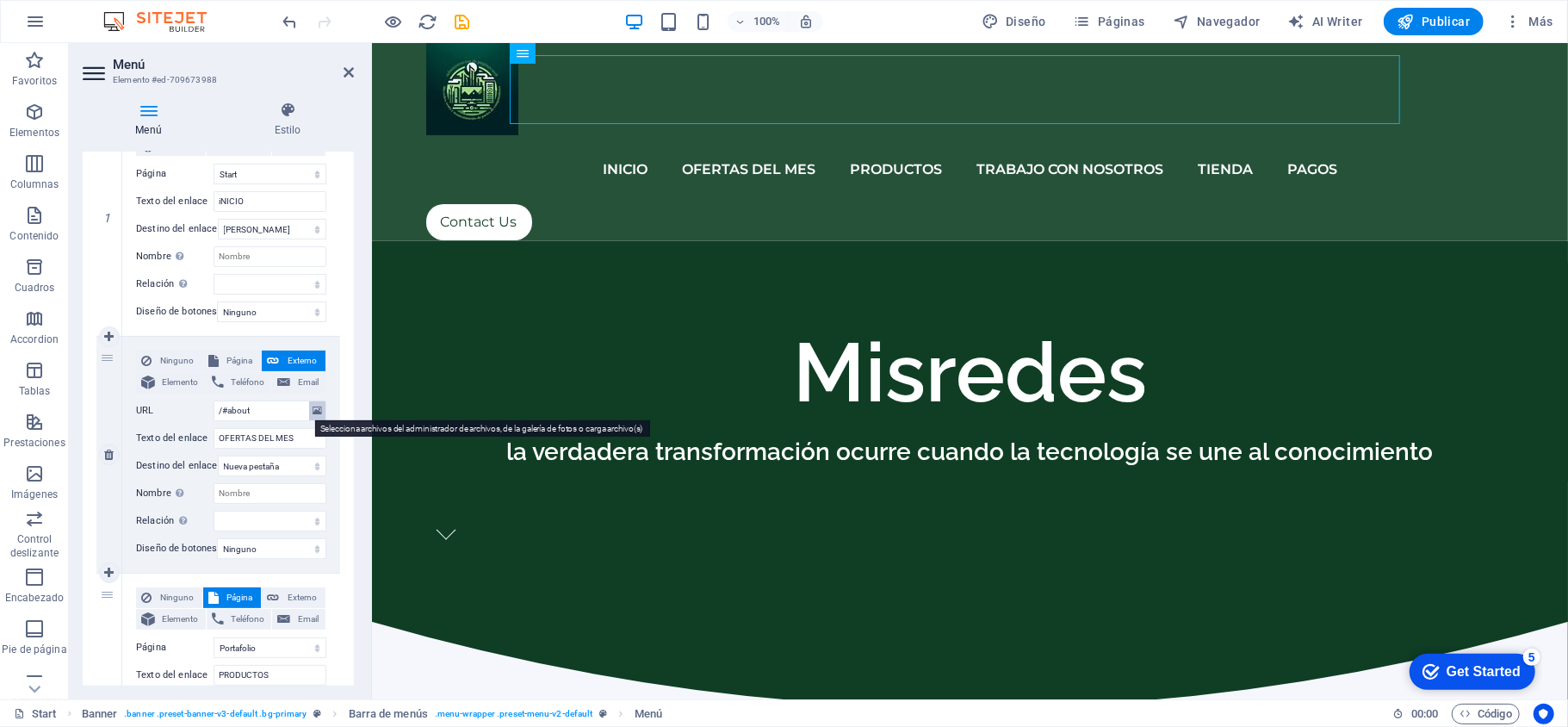
click at [314, 403] on icon at bounding box center [317, 412] width 10 height 19
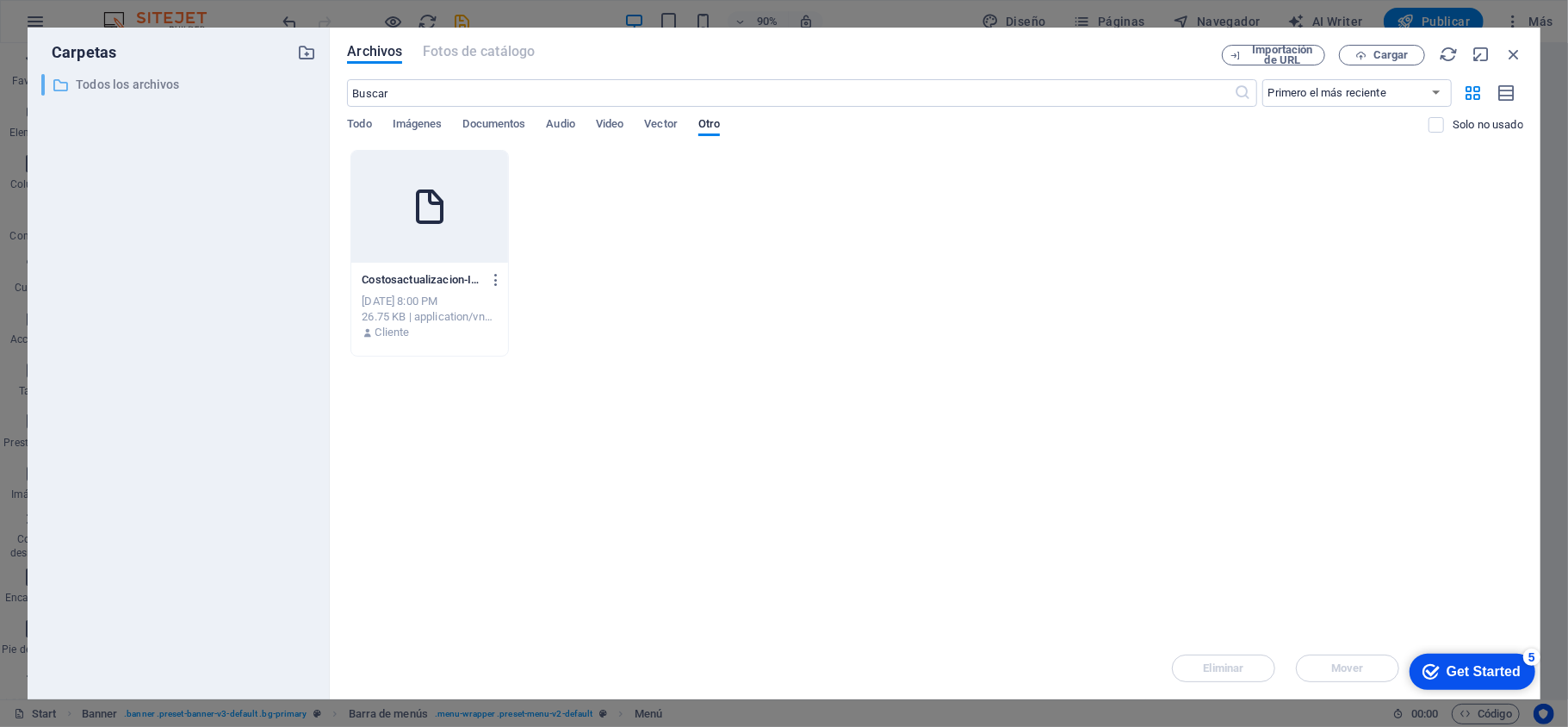
click at [153, 78] on p "Todos los archivos" at bounding box center [181, 85] width 210 height 19
click at [153, 83] on p "Todos los archivos" at bounding box center [181, 85] width 210 height 19
click at [1387, 54] on span "Cargar" at bounding box center [1391, 56] width 35 height 11
select select
type input "https://cdn1.site-media.eu/images/document/18896120/PortafolioMisredesCelulares…"
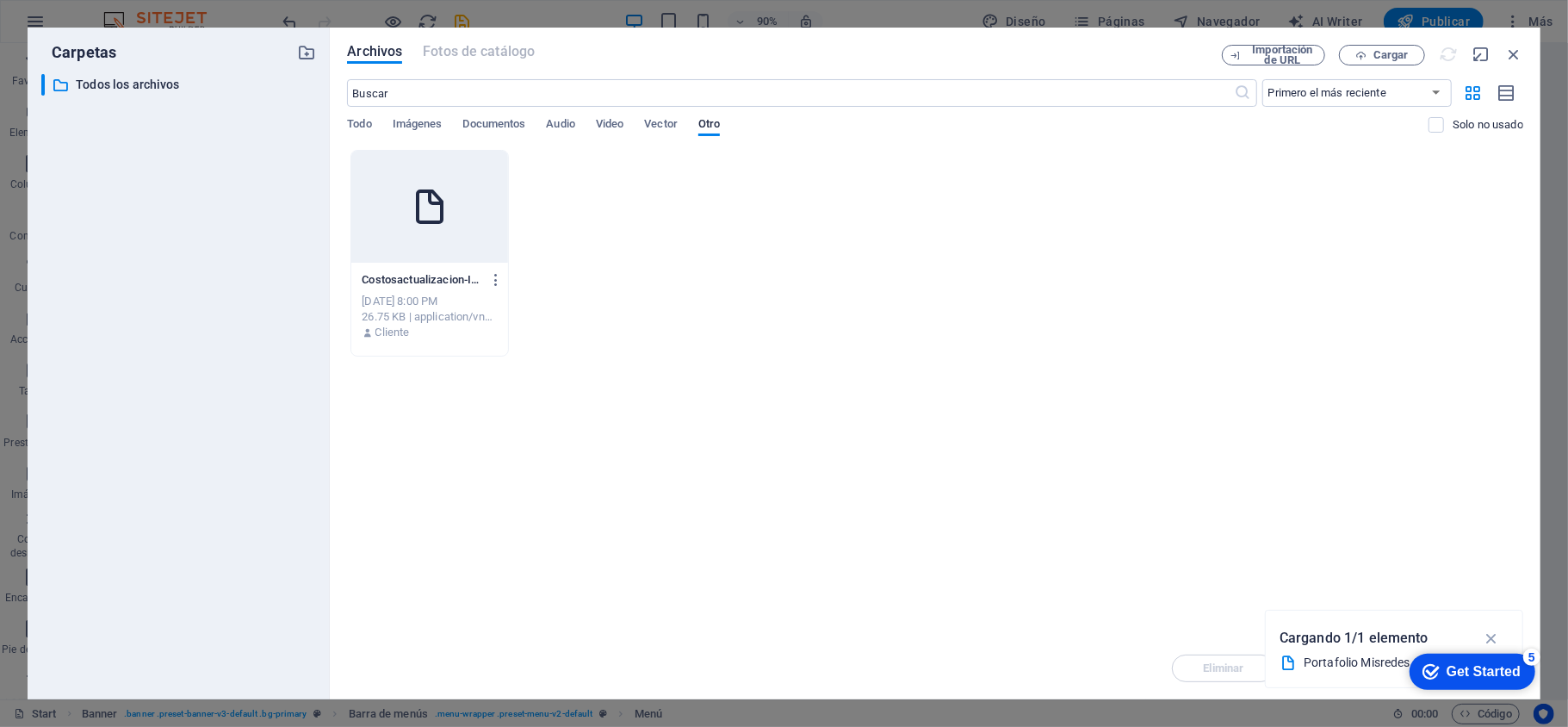
select select
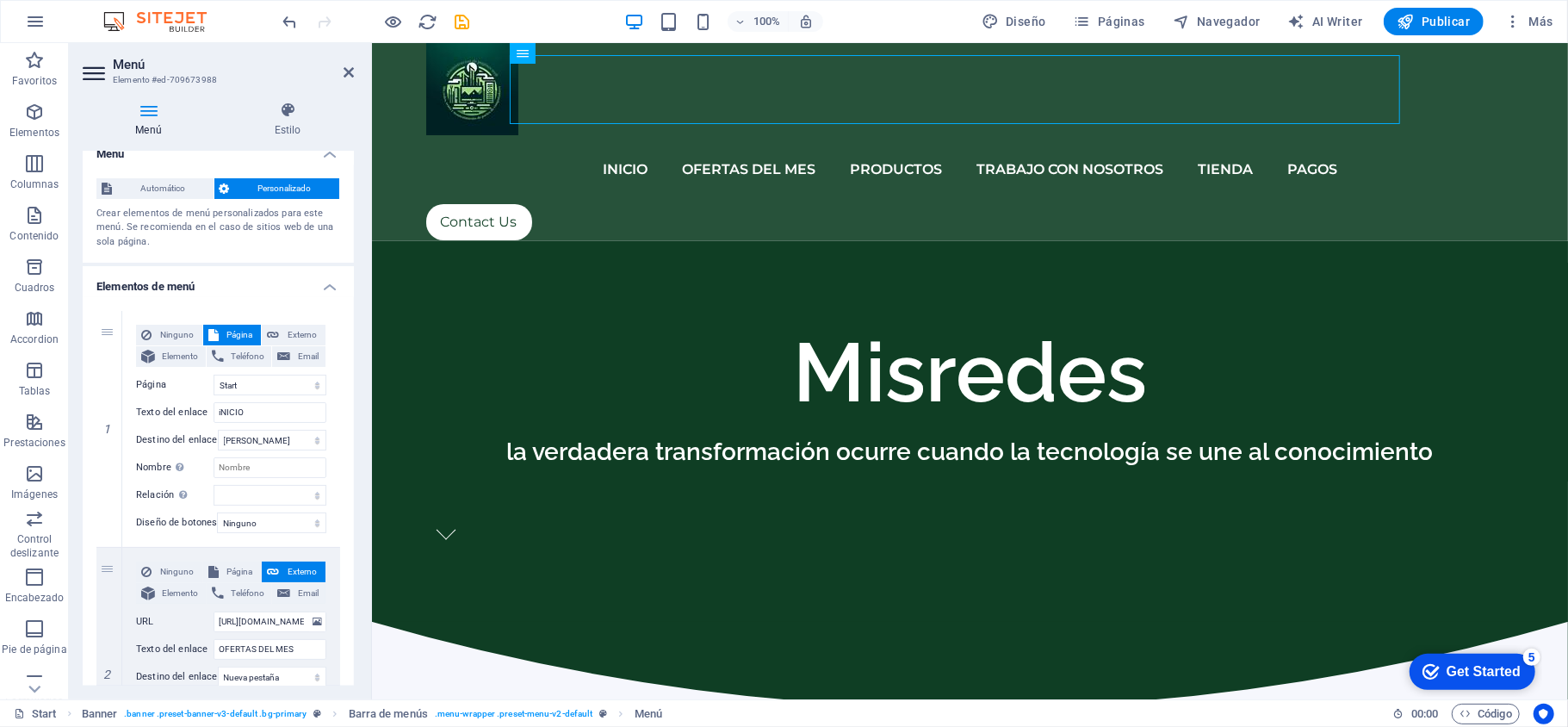
scroll to position [0, 0]
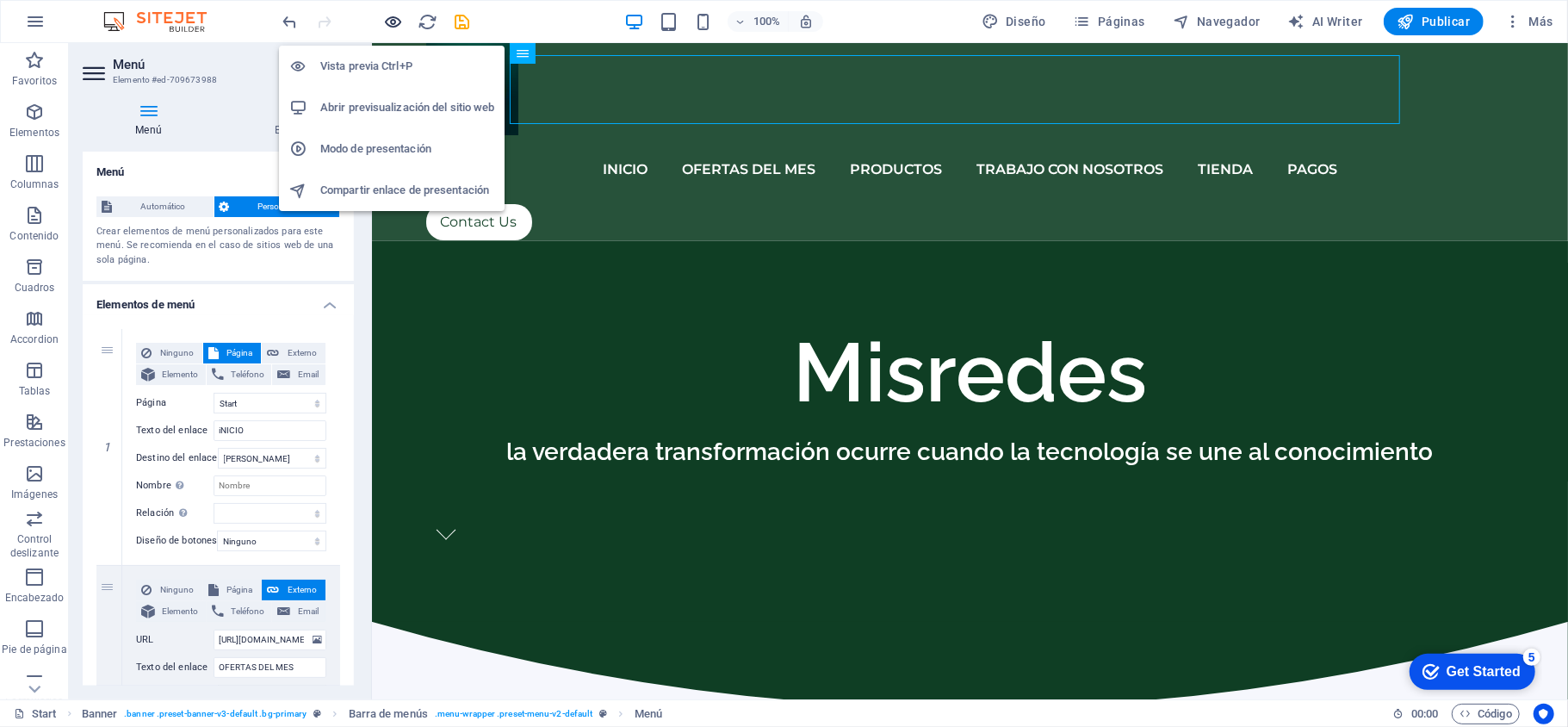
click at [390, 22] on icon "button" at bounding box center [394, 22] width 19 height 19
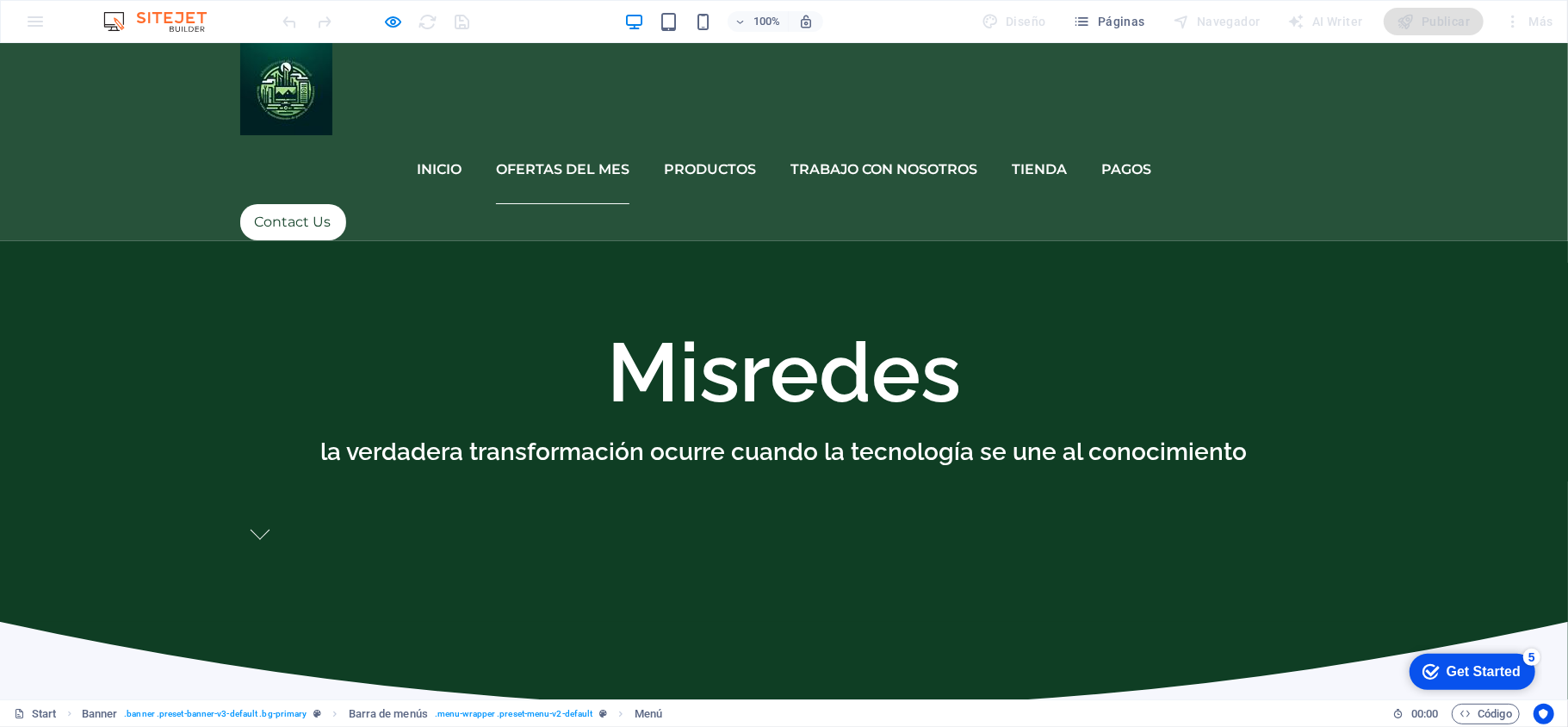
click at [558, 134] on link "OFERTAS DEL MES" at bounding box center [563, 168] width 134 height 69
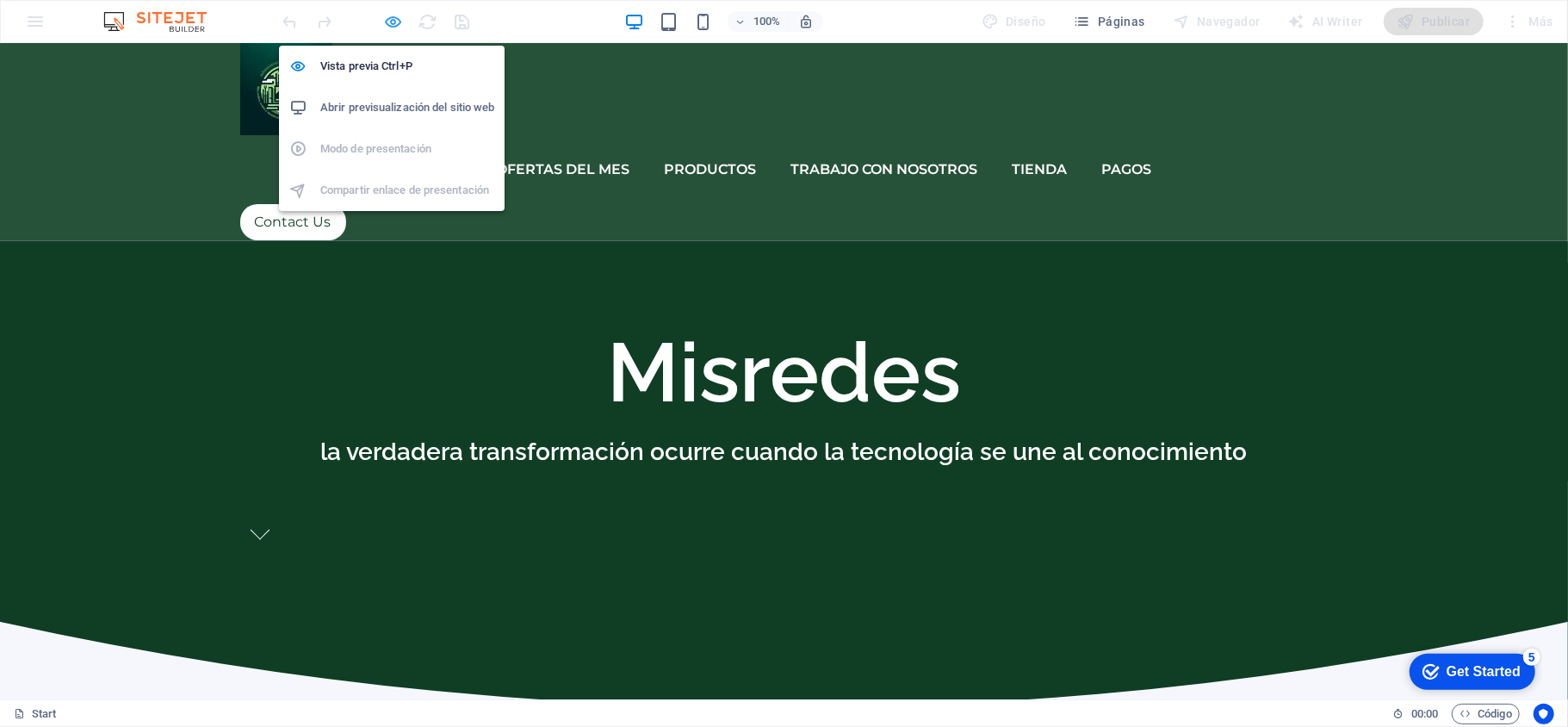
click at [393, 22] on icon "button" at bounding box center [394, 22] width 19 height 19
select select
select select "2"
select select
select select "3"
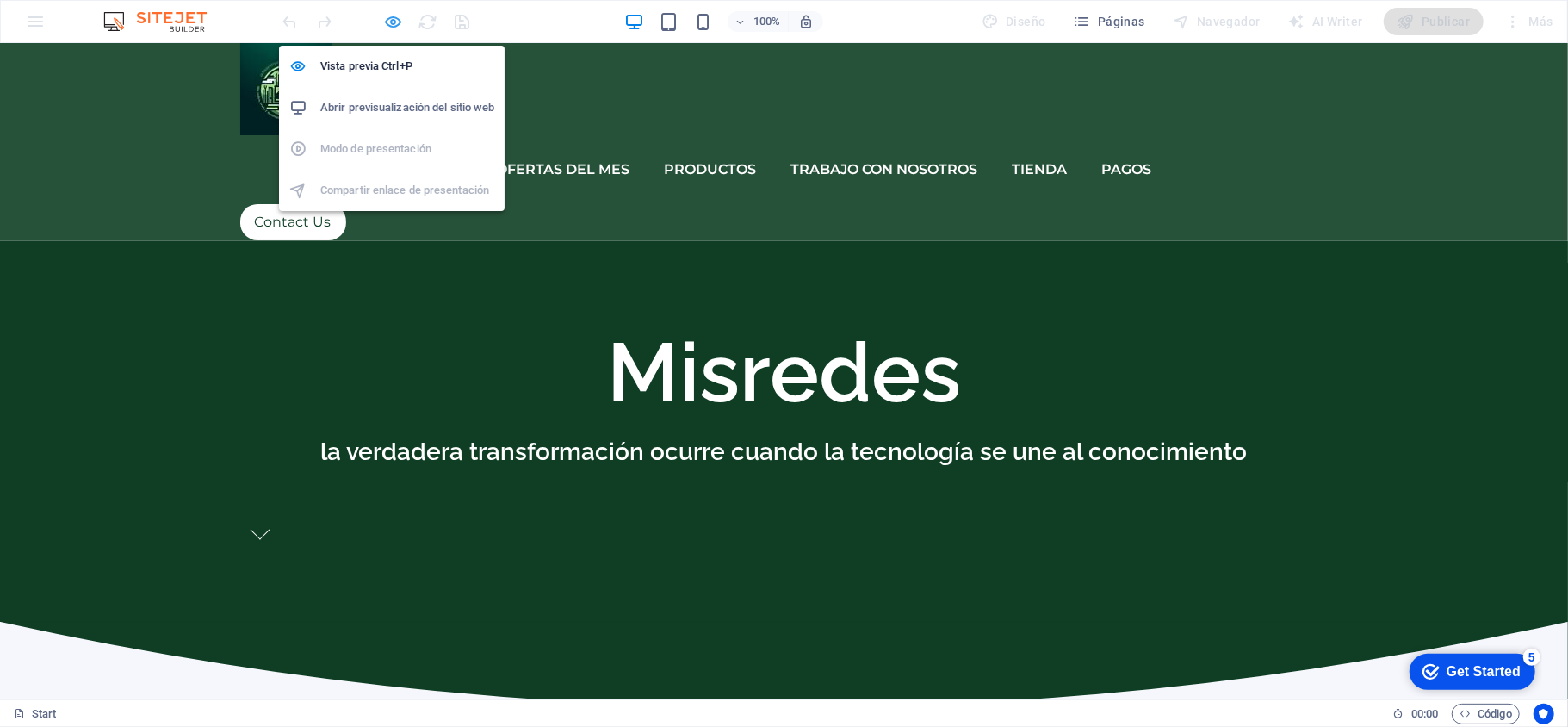
select select
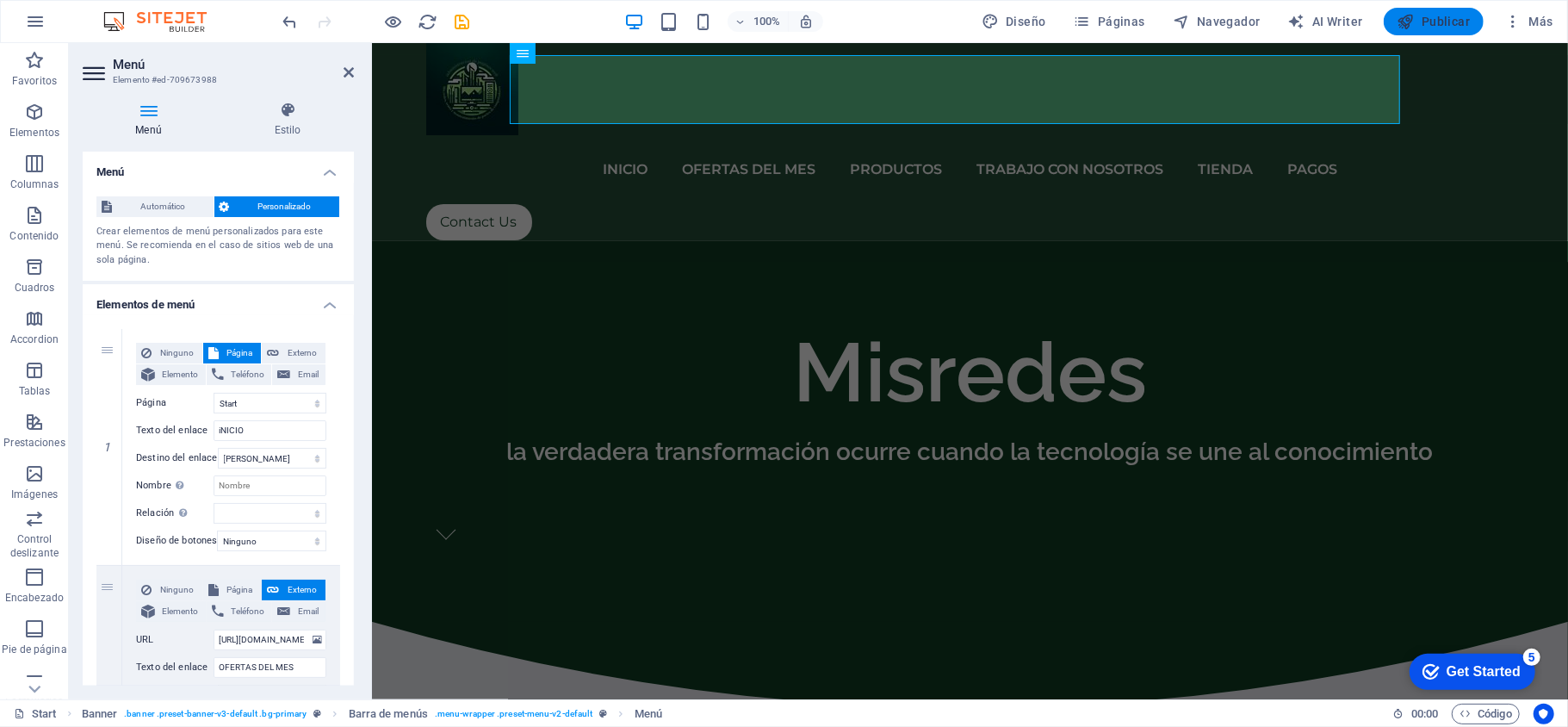
click at [1458, 20] on span "Publicar" at bounding box center [1434, 22] width 73 height 18
select select
select select "2"
select select
select select "3"
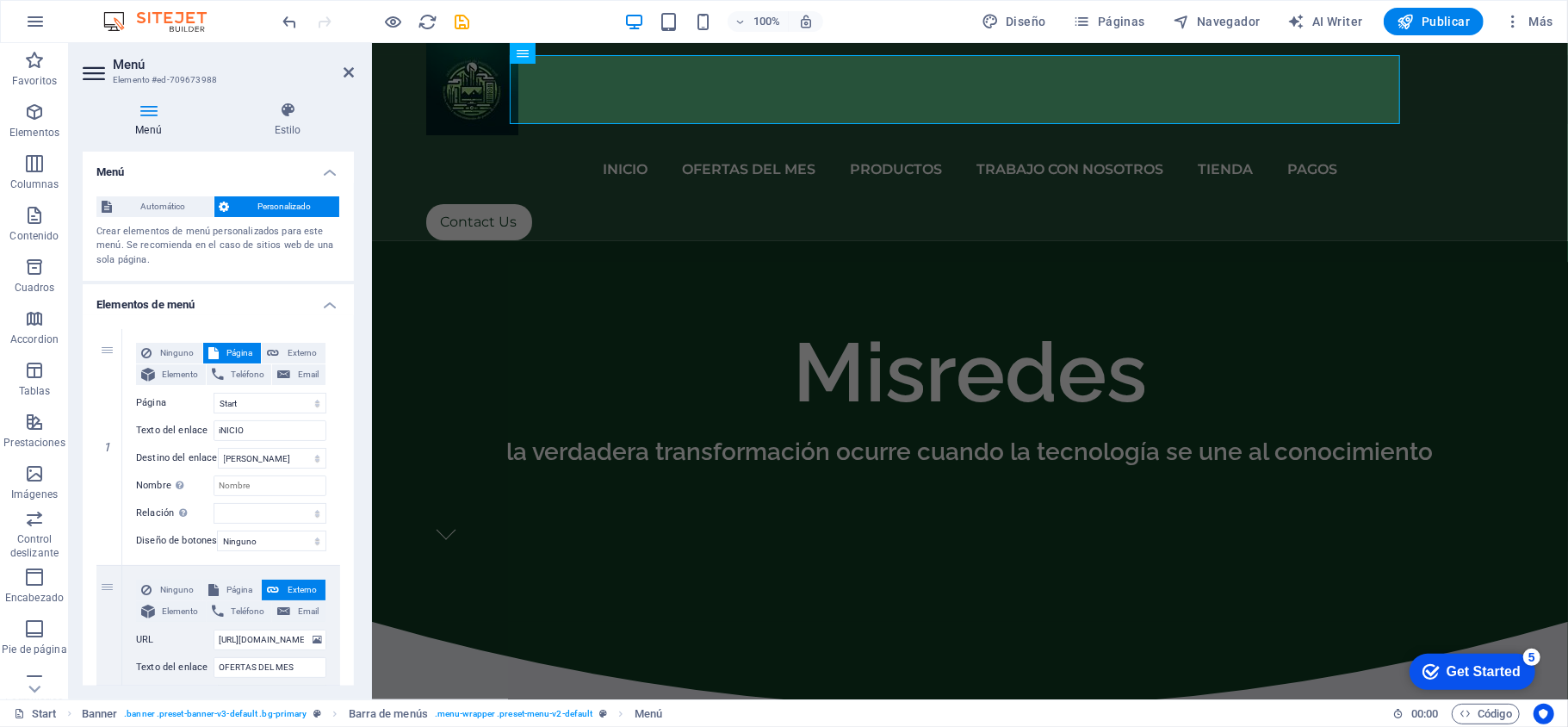
select select
